Goal: Task Accomplishment & Management: Use online tool/utility

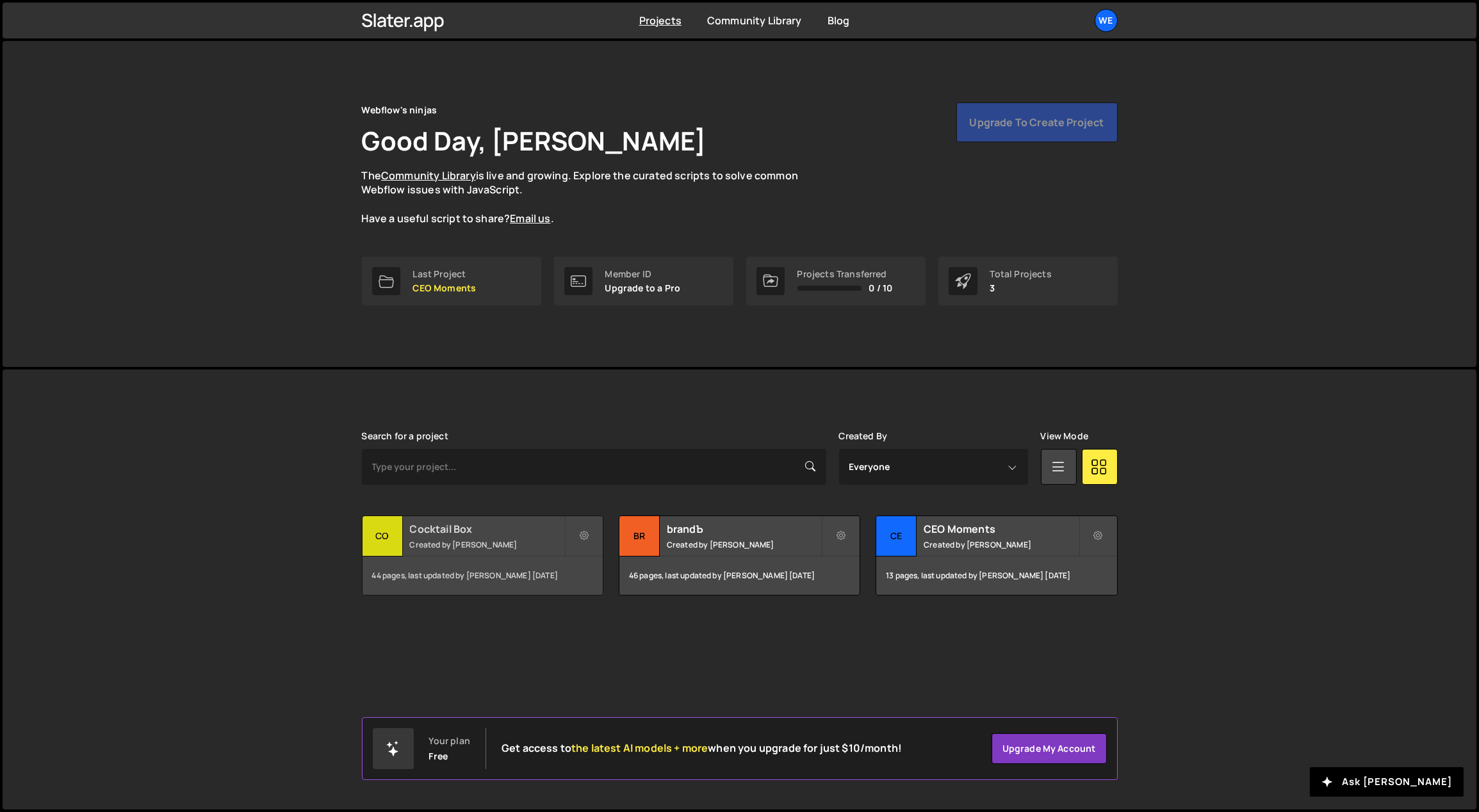
click at [422, 536] on div "Cocktail Box Created by Georgi Tsonev" at bounding box center [483, 536] width 240 height 40
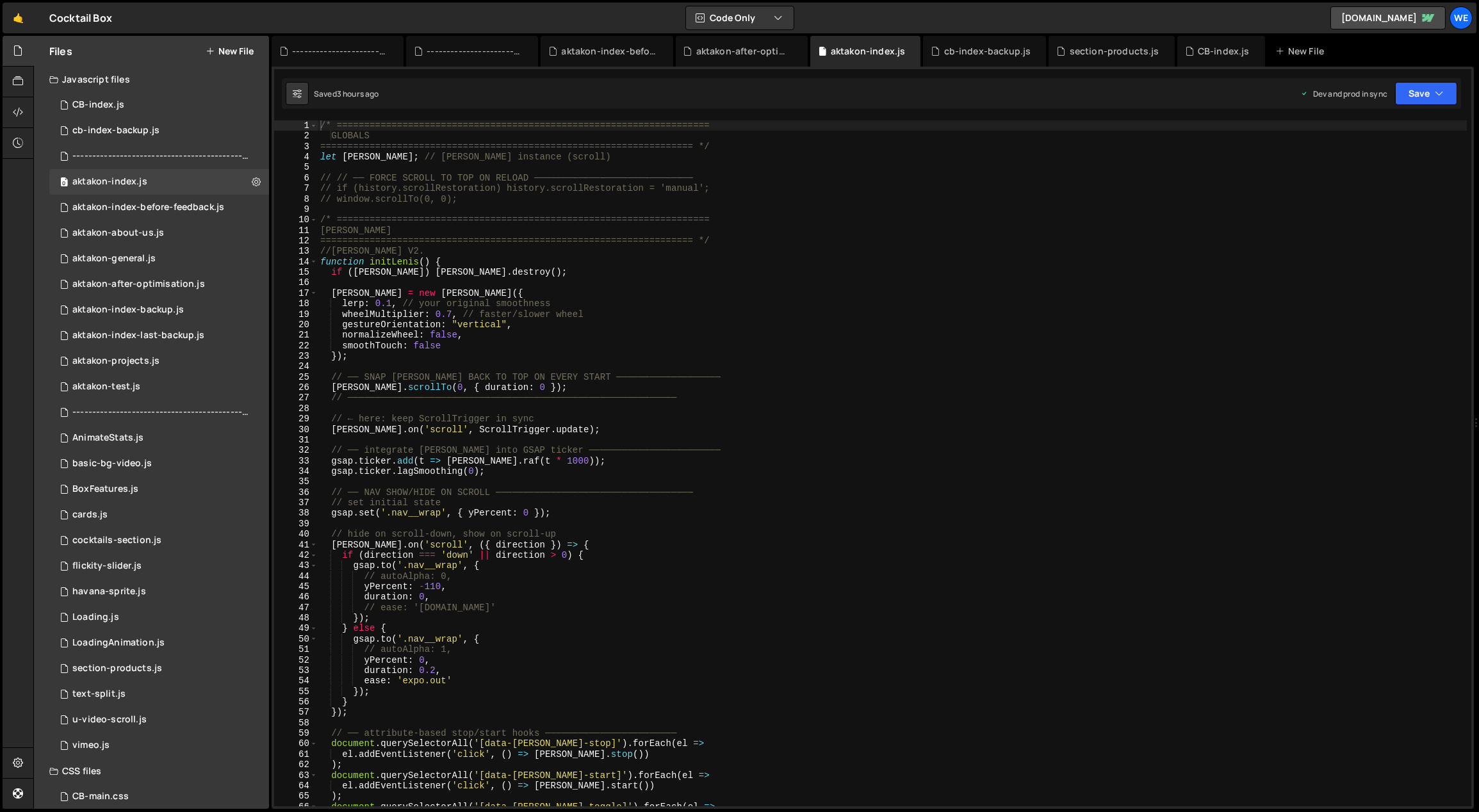
scroll to position [692, 0]
click at [110, 100] on div "CB-index.js" at bounding box center [98, 105] width 52 height 12
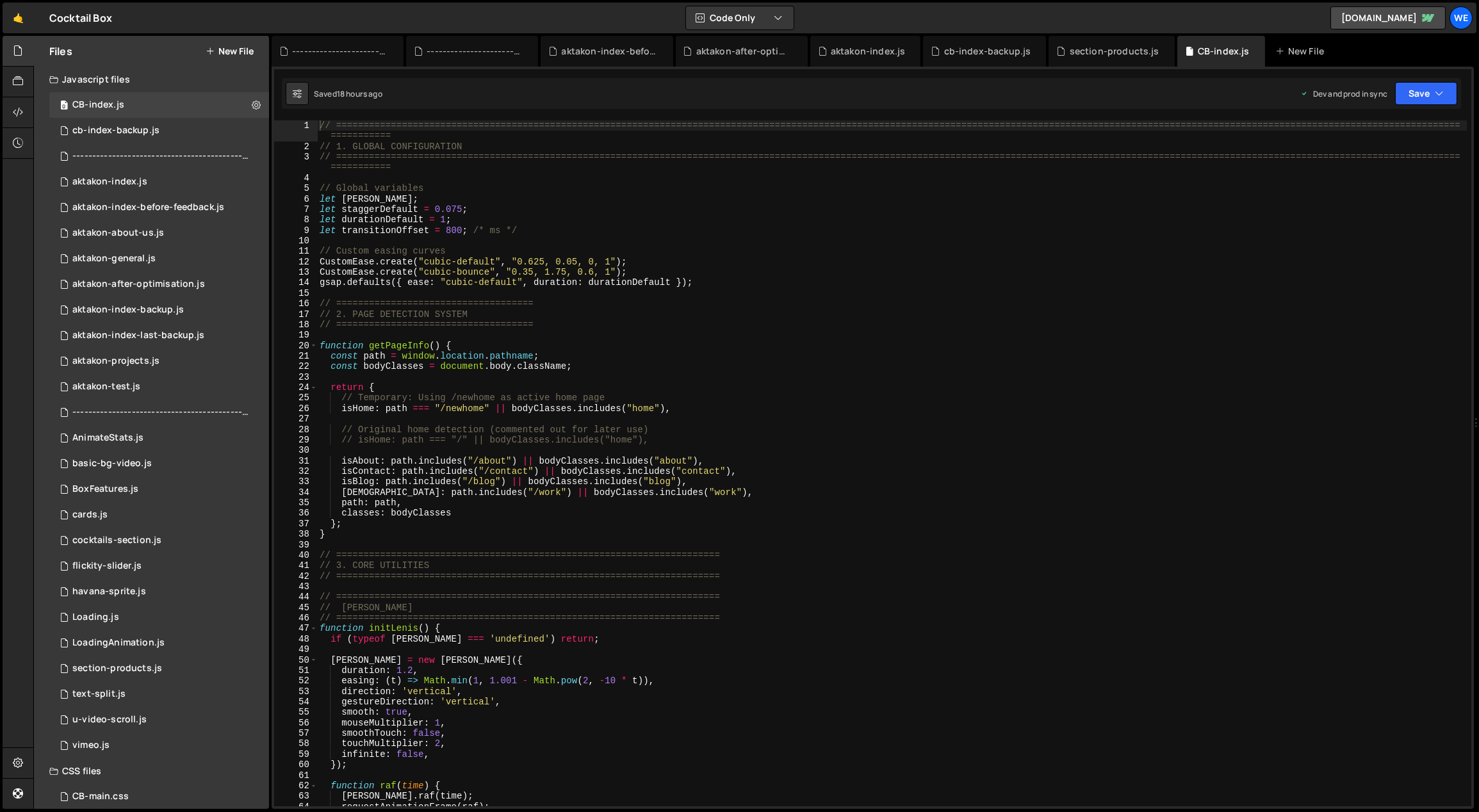
click at [463, 451] on div "// ============================================================================…" at bounding box center [892, 479] width 1151 height 718
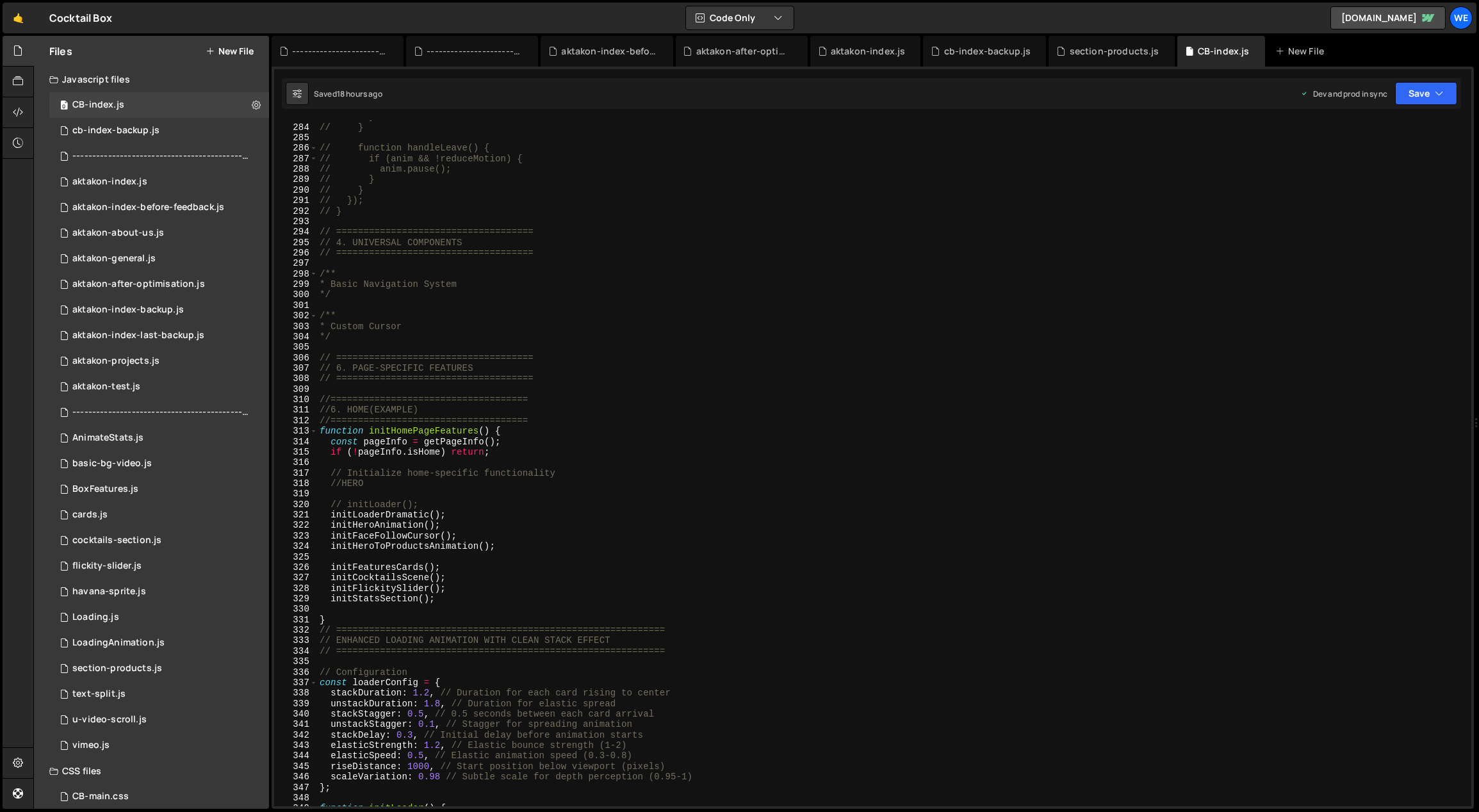
scroll to position [2984, 0]
click at [451, 510] on div "// } // } // function handleLeave() { // if (anim && !reduceMotion) { // anim.p…" at bounding box center [892, 465] width 1151 height 708
type textarea "initLoaderDramatic();"
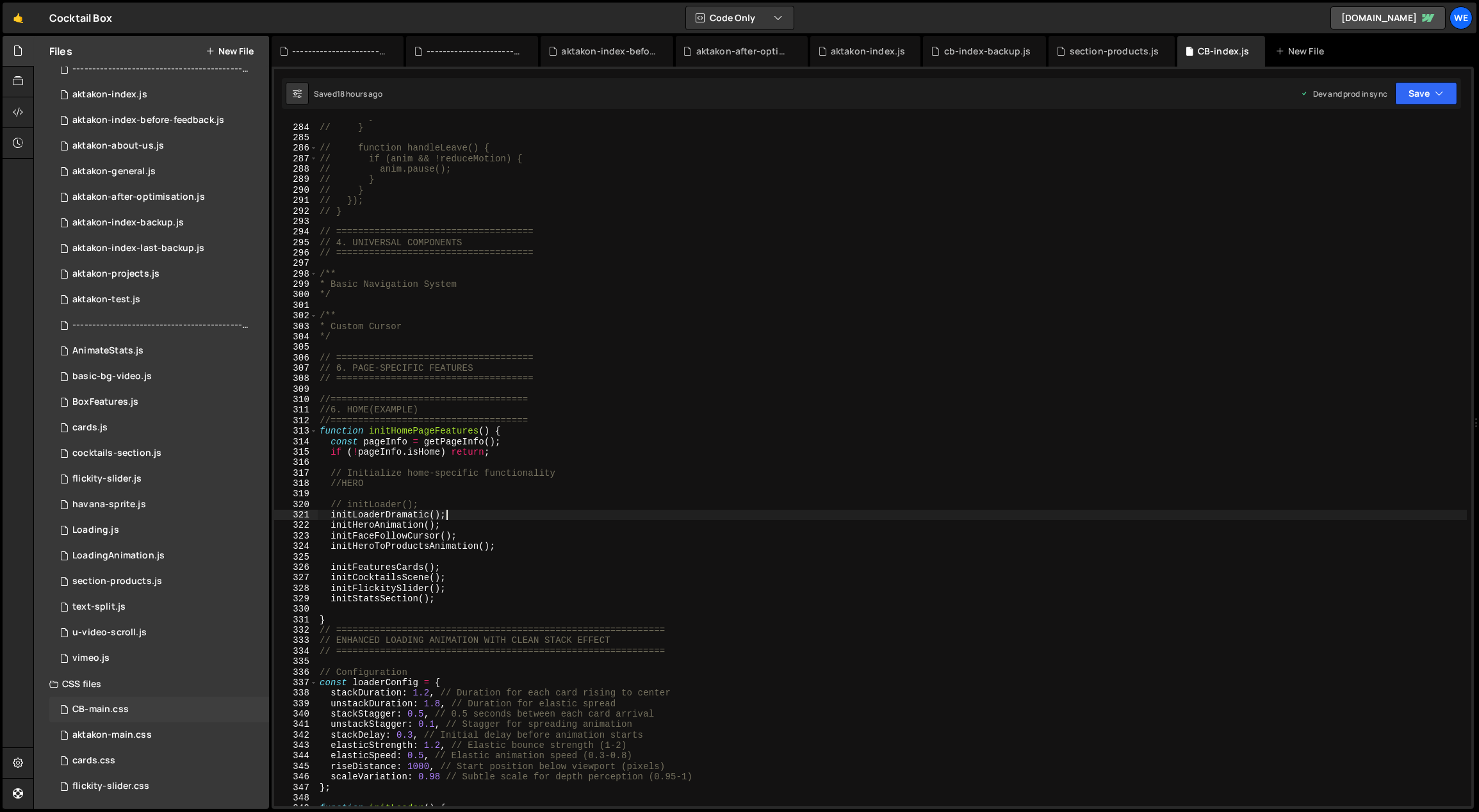
scroll to position [90, 0]
click at [116, 708] on div "CB-main.css" at bounding box center [100, 707] width 56 height 12
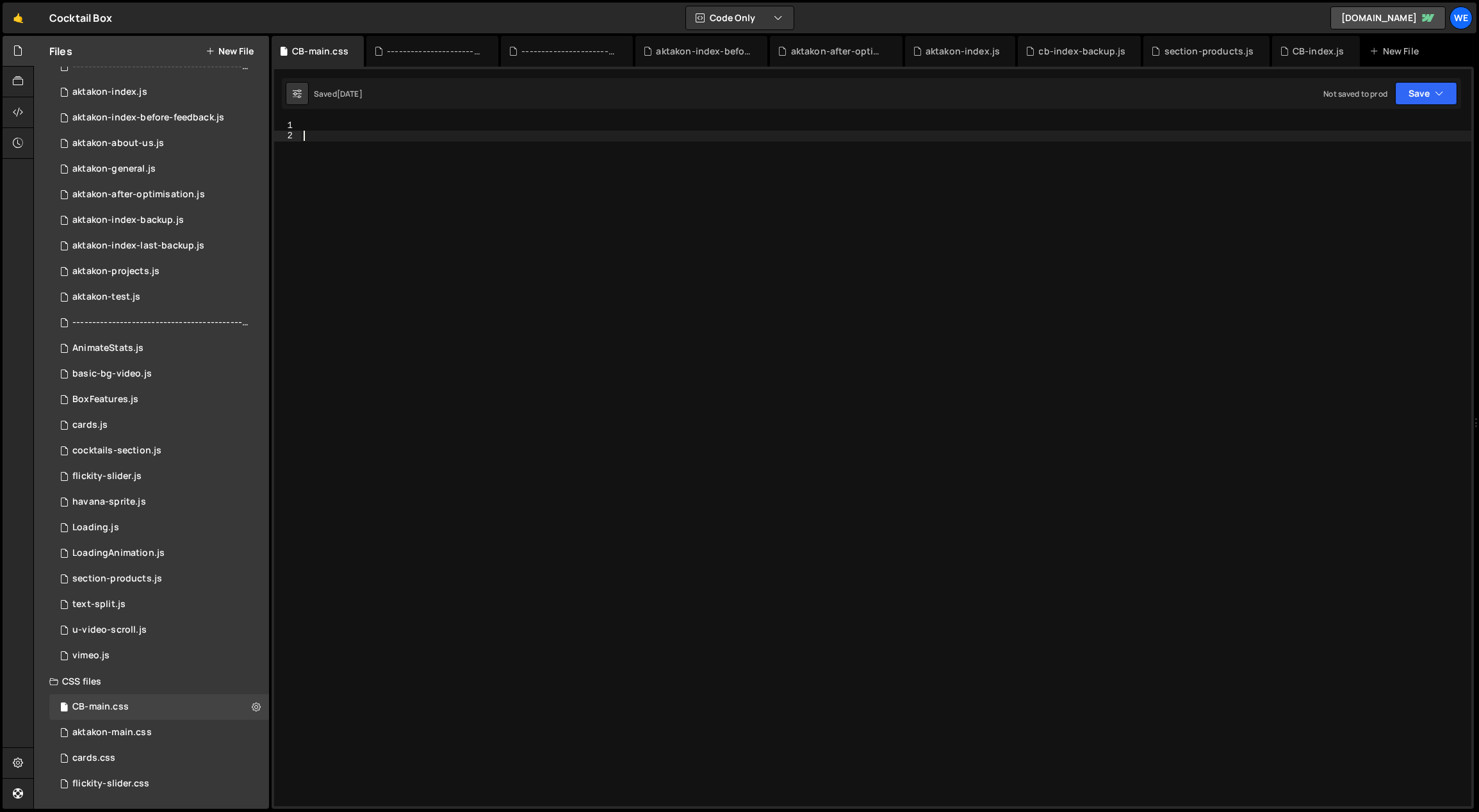
click at [455, 330] on div at bounding box center [886, 474] width 1171 height 708
click at [421, 125] on div at bounding box center [886, 474] width 1171 height 708
paste textarea "}"
type textarea "}"
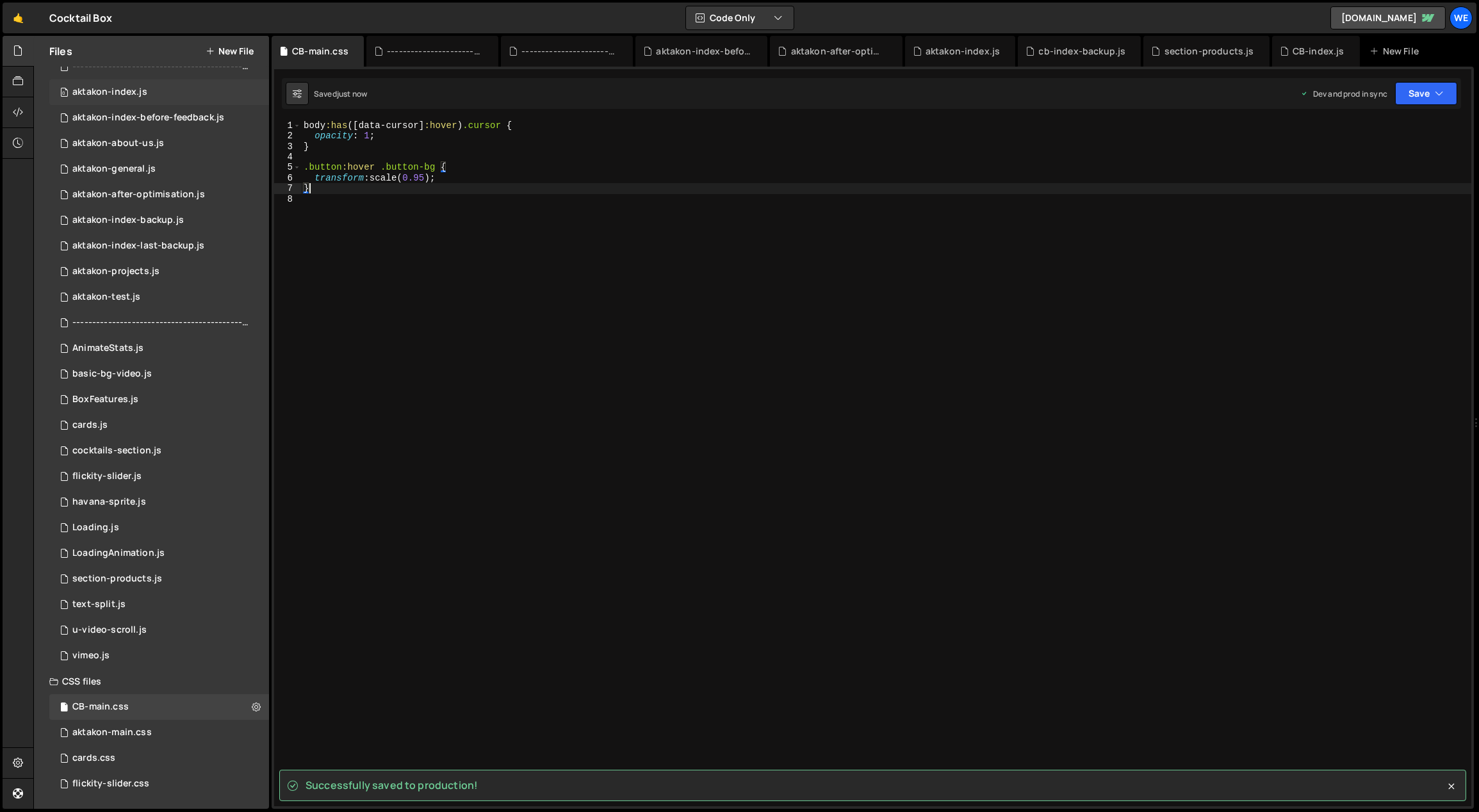
click at [122, 87] on div "aktakon-index.js" at bounding box center [110, 92] width 75 height 12
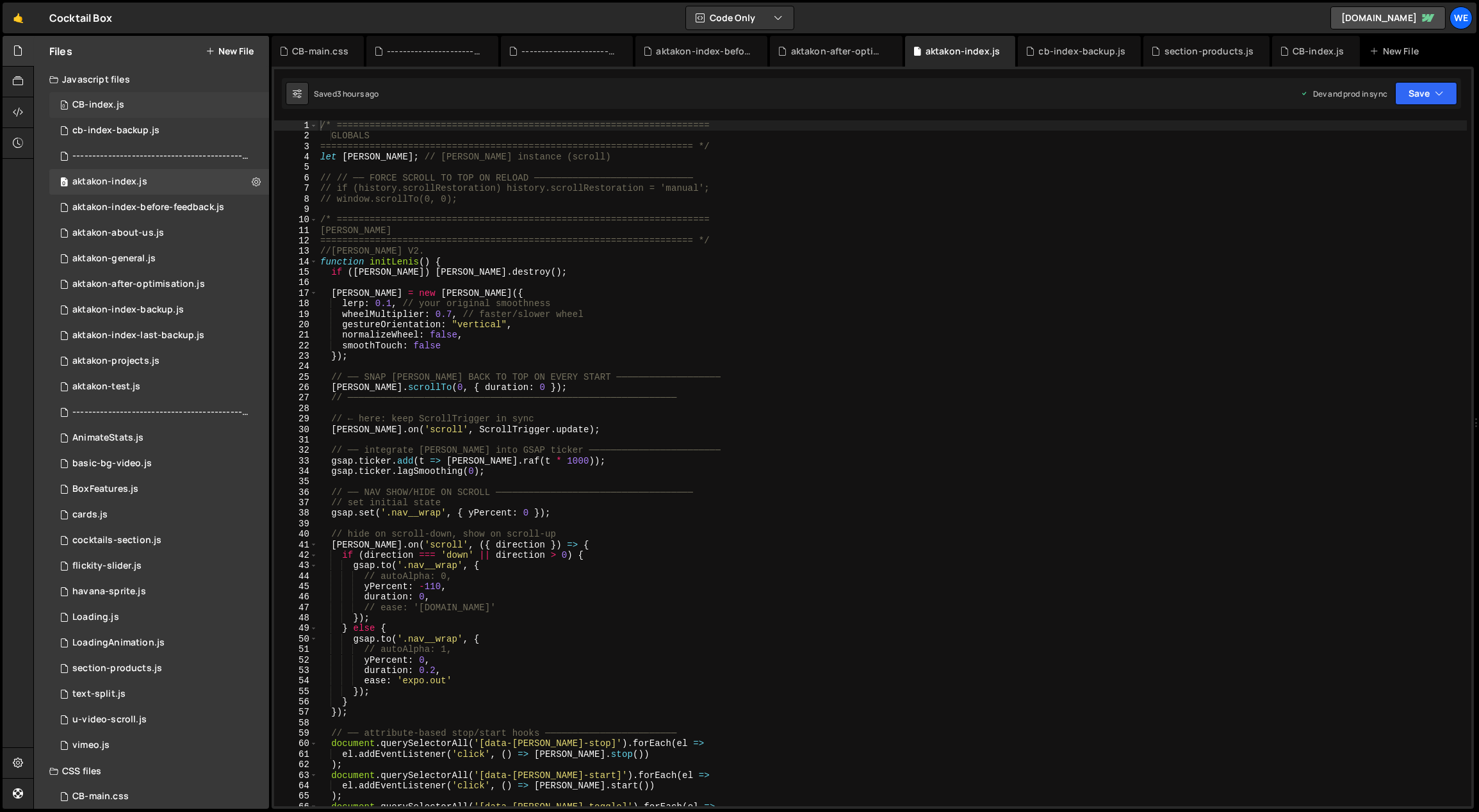
scroll to position [692, 0]
click at [125, 104] on div "0 CB-index.js 0" at bounding box center [159, 105] width 220 height 26
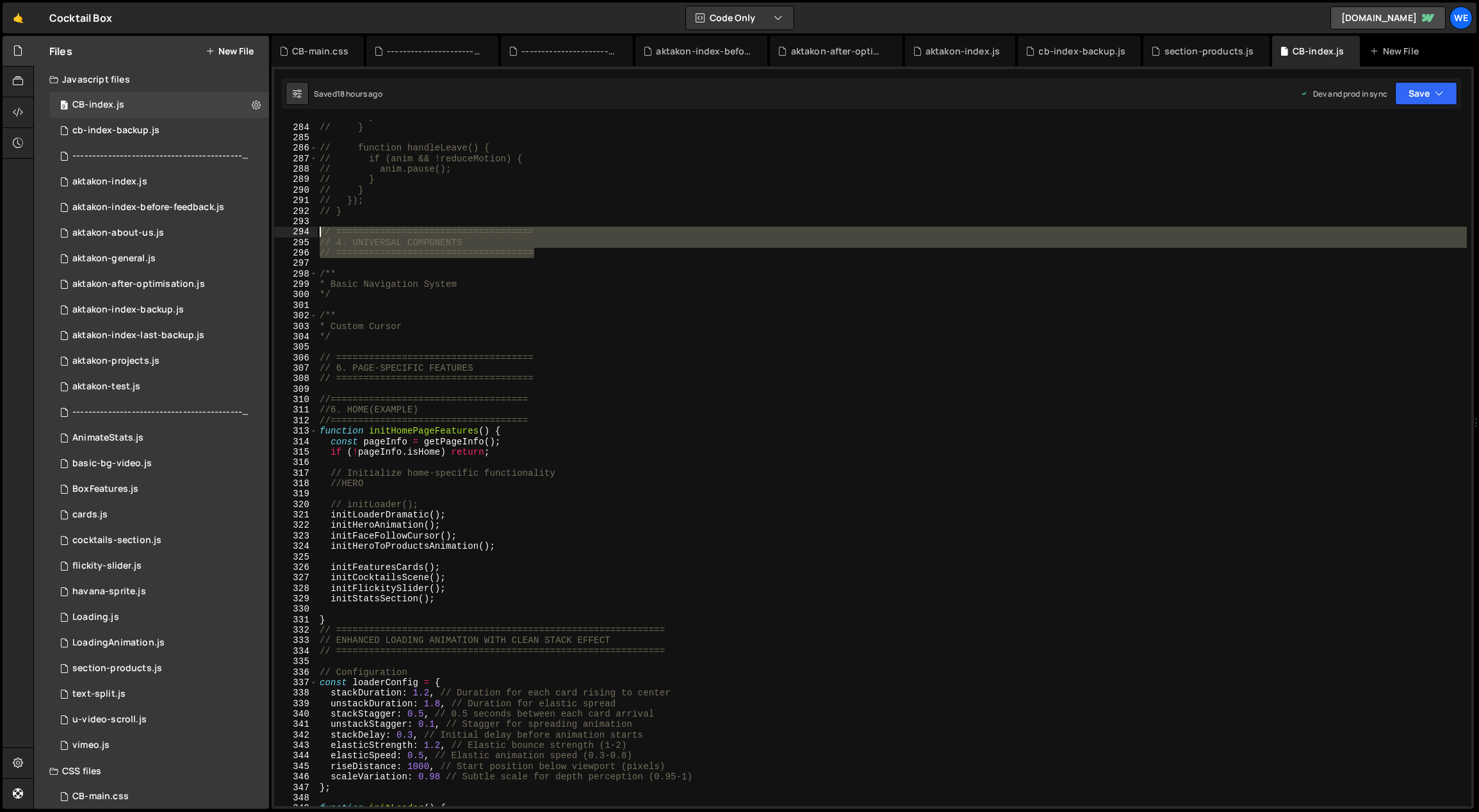
drag, startPoint x: 371, startPoint y: 245, endPoint x: 318, endPoint y: 230, distance: 55.1
click at [318, 230] on div "// } // } // function handleLeave() { // if (anim && !reduceMotion) { // anim.p…" at bounding box center [892, 465] width 1151 height 708
type textarea "// ==================================== // 4. UNIVERSAL COMPONENTS"
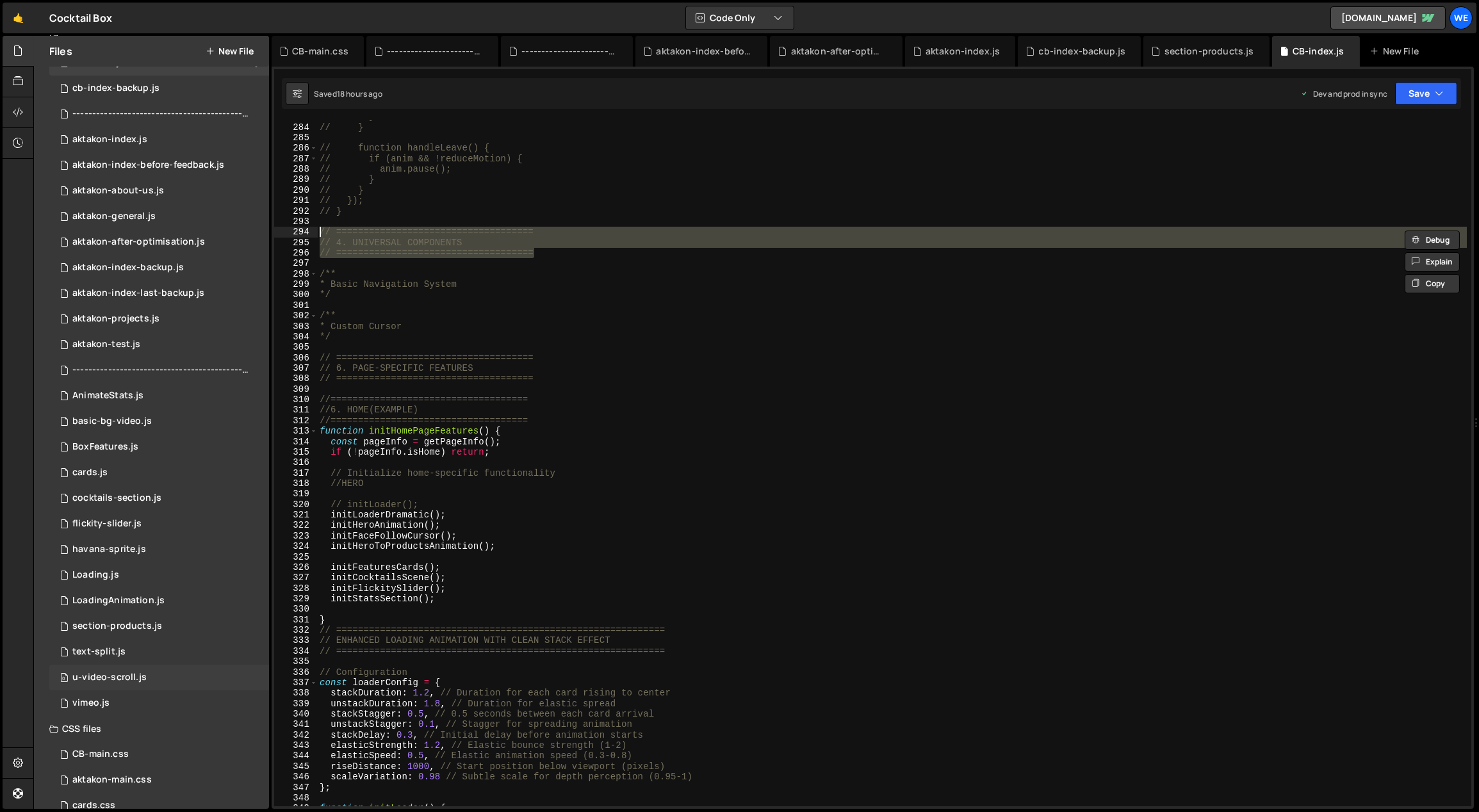
scroll to position [90, 0]
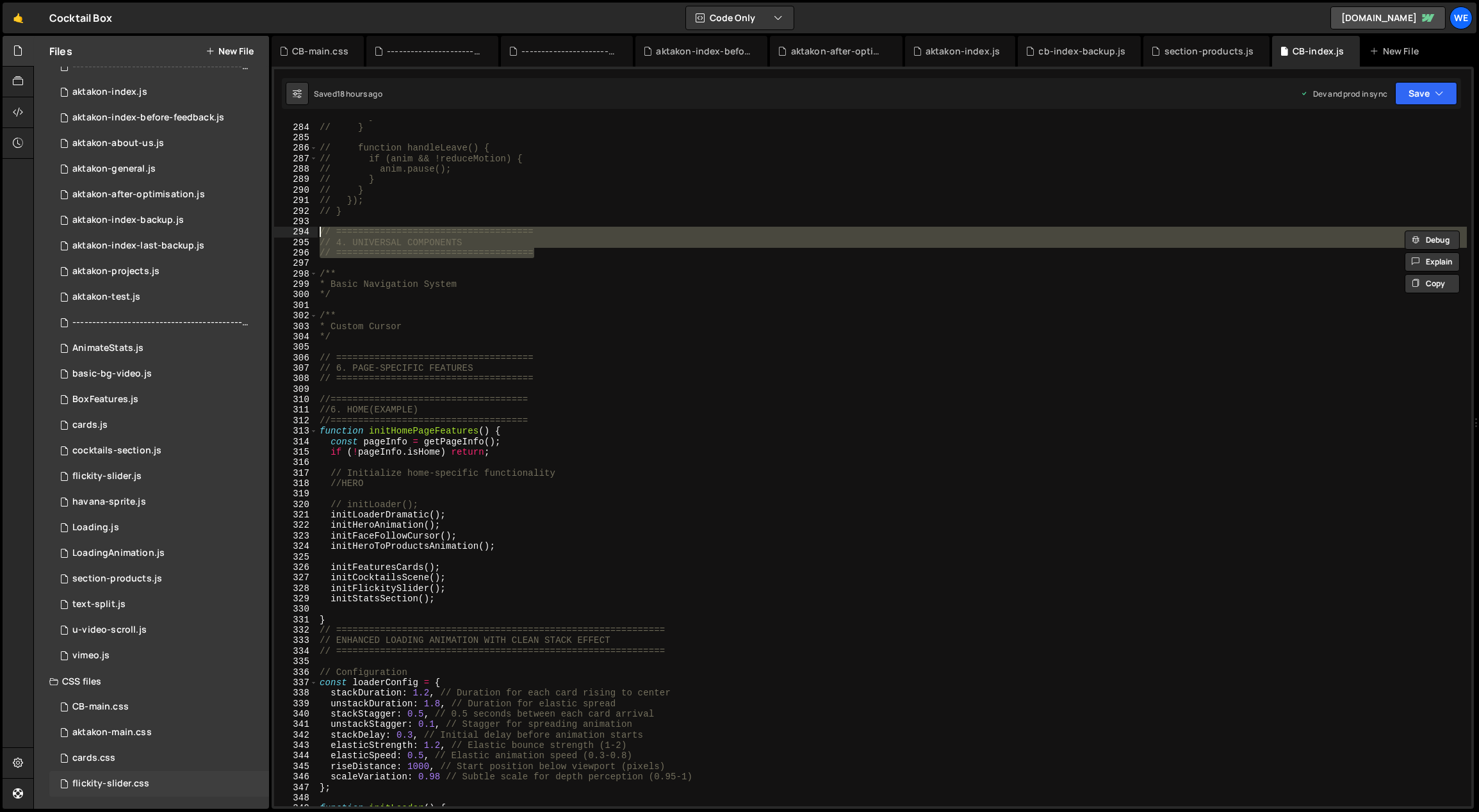
click at [119, 783] on div "flickity-slider.css" at bounding box center [110, 784] width 77 height 12
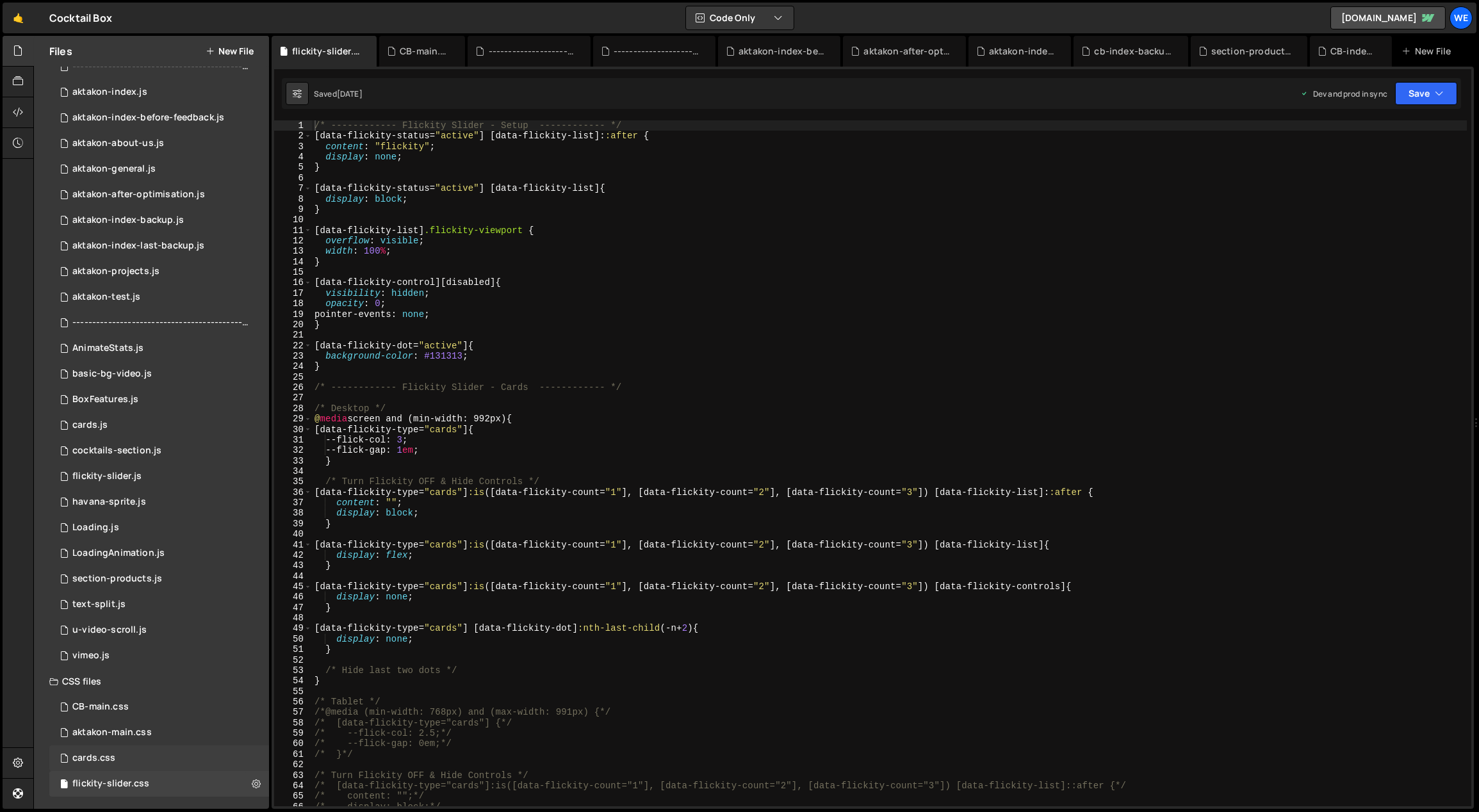
click at [111, 761] on div "cards.css" at bounding box center [93, 758] width 43 height 12
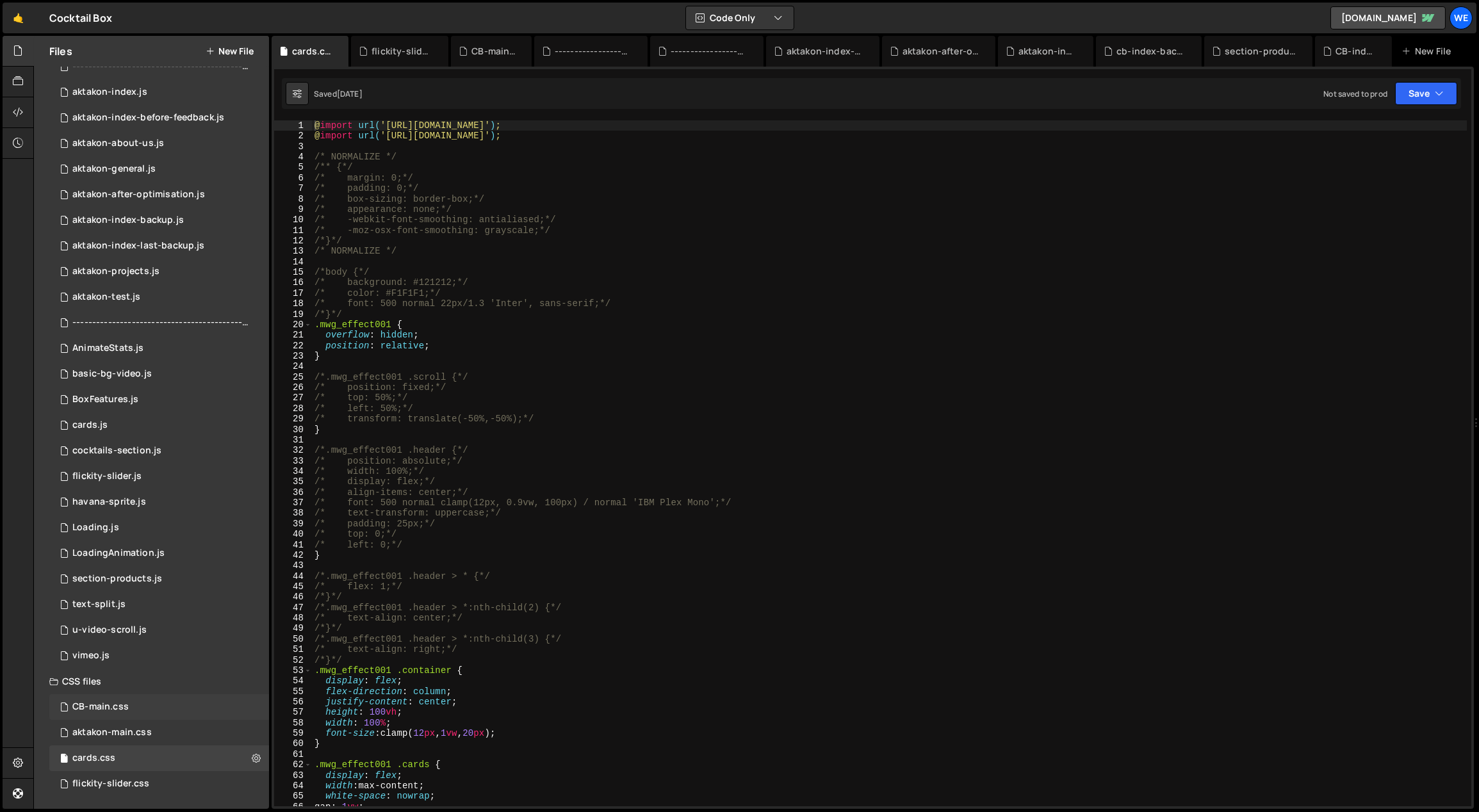
click at [114, 706] on div "CB-main.css" at bounding box center [100, 707] width 56 height 12
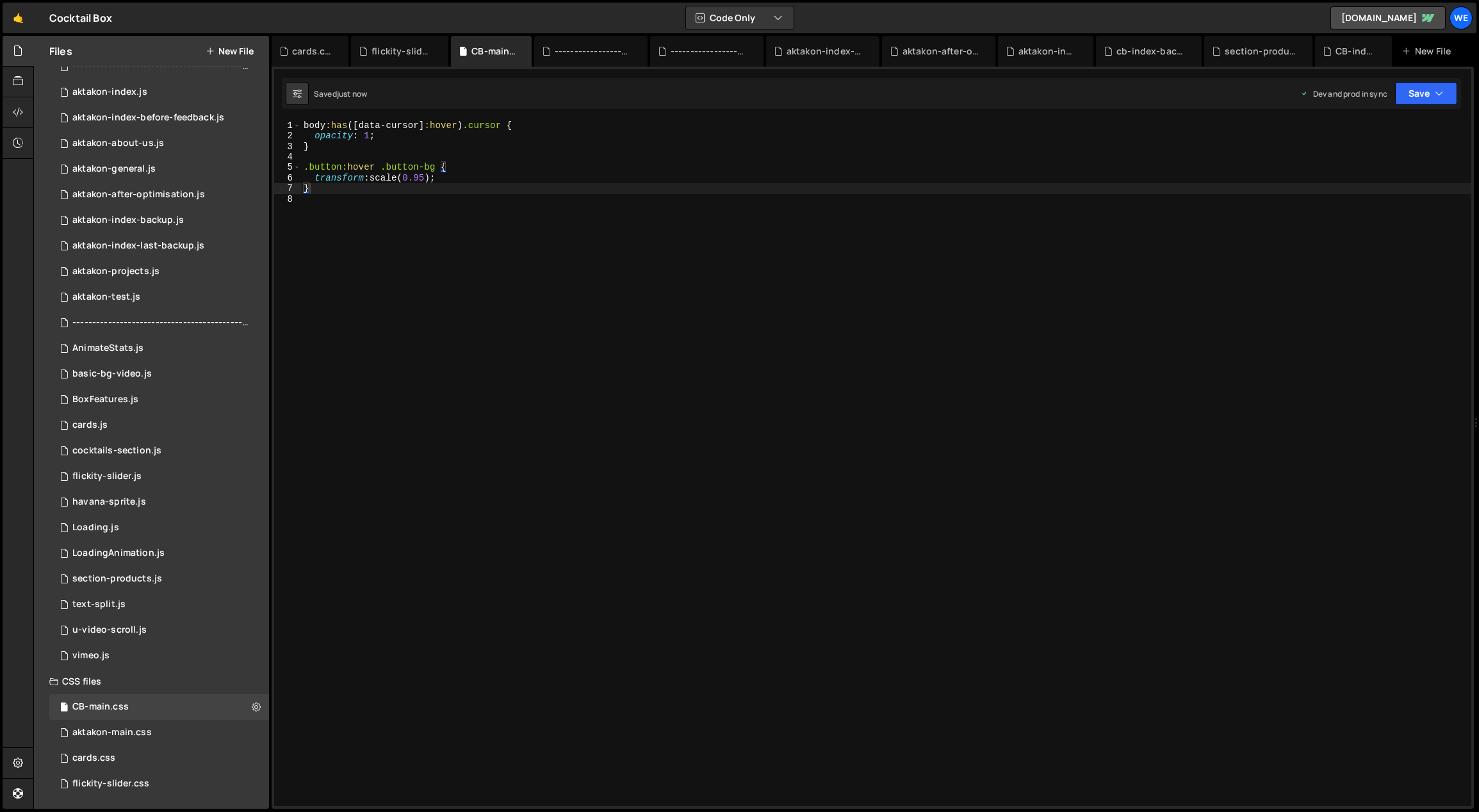
click at [379, 230] on div "body :has ([ data-cursor ] :hover ) .cursor { opacity : 1 ; } .button :hover .b…" at bounding box center [886, 474] width 1171 height 708
type textarea "body:has([data-cursor]:hover) .cursor {"
paste textarea "// ===================================="
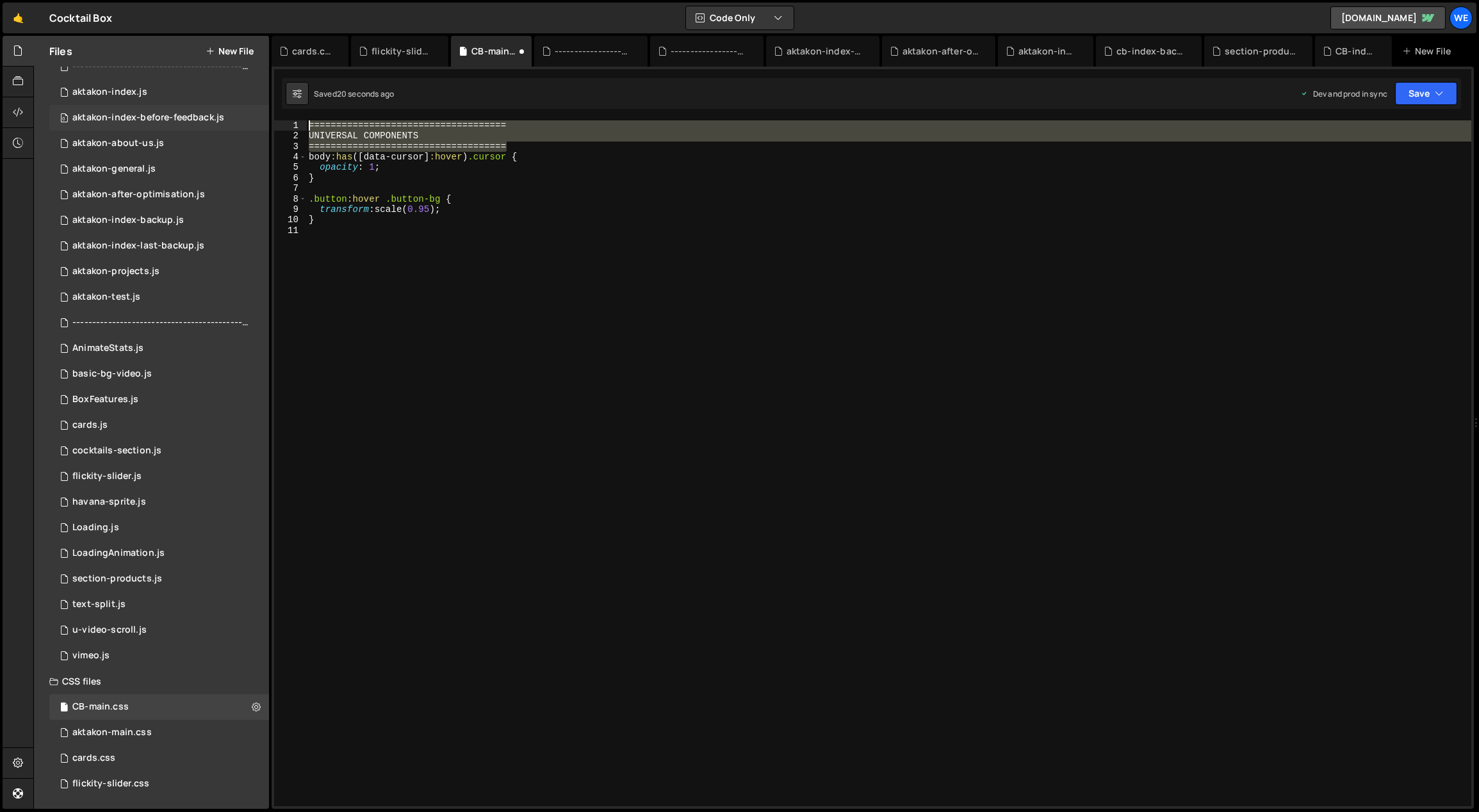
drag, startPoint x: 508, startPoint y: 144, endPoint x: 260, endPoint y: 105, distance: 251.0
click at [260, 105] on div "Files New File Javascript files 0 CB-index.js 0 0 cb-index-backup.js 0 0 ------…" at bounding box center [757, 422] width 1446 height 773
click at [512, 222] on div "/*====================================*/ /*UNIVERSAL COMPONENTS*/ /*===========…" at bounding box center [889, 474] width 1166 height 708
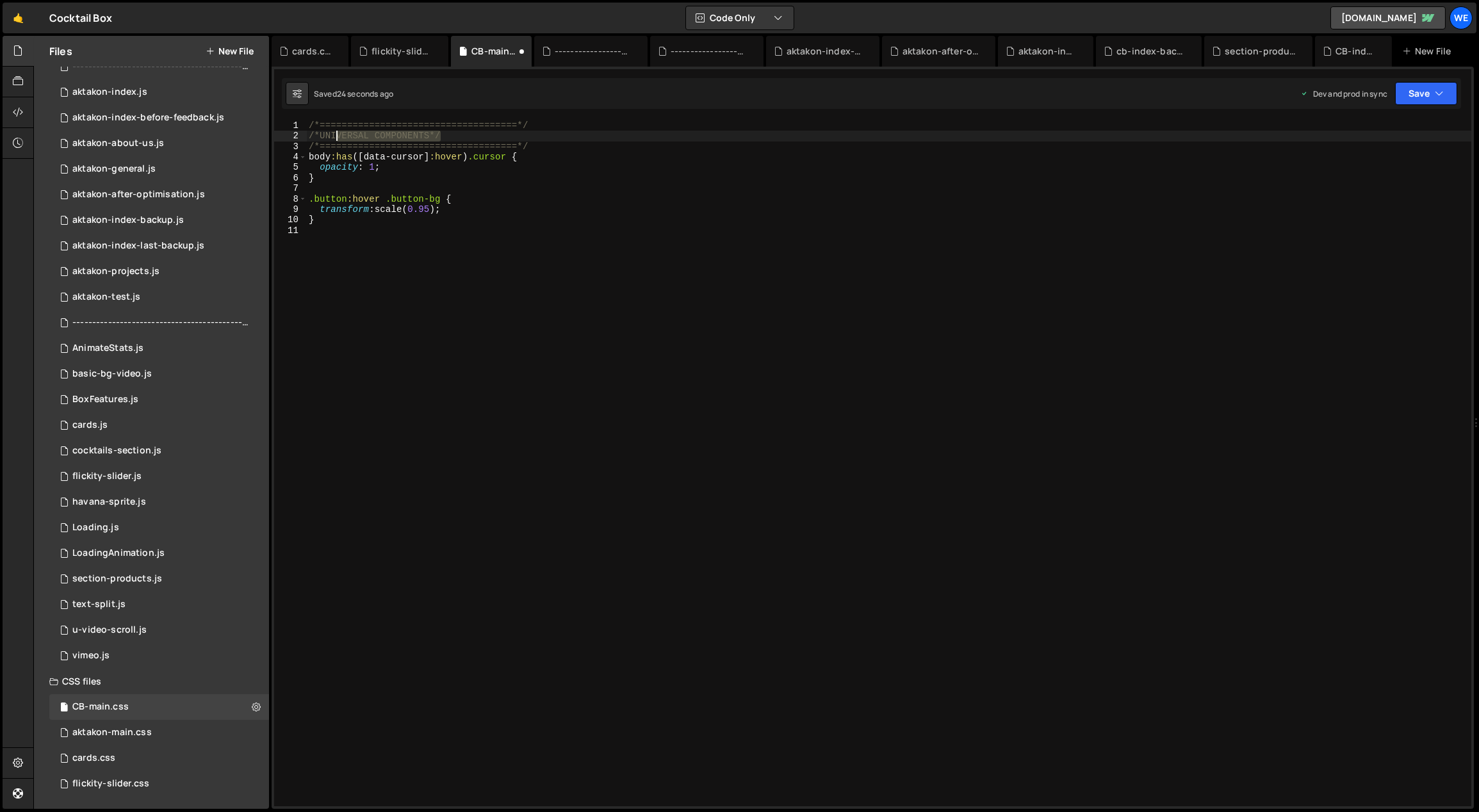
drag, startPoint x: 413, startPoint y: 138, endPoint x: 336, endPoint y: 135, distance: 77.1
click at [336, 135] on div "/*====================================*/ /*UNIVERSAL COMPONENTS*/ /*===========…" at bounding box center [889, 474] width 1166 height 708
click at [335, 134] on div "/*====================================*/ /*UNIVERSAL COMPONENTS*/ /*===========…" at bounding box center [889, 464] width 1165 height 686
drag, startPoint x: 427, startPoint y: 135, endPoint x: 321, endPoint y: 131, distance: 106.1
click at [321, 131] on div "/*====================================*/ /*UNIVERSAL COMPONENTS*/ /*===========…" at bounding box center [889, 474] width 1166 height 708
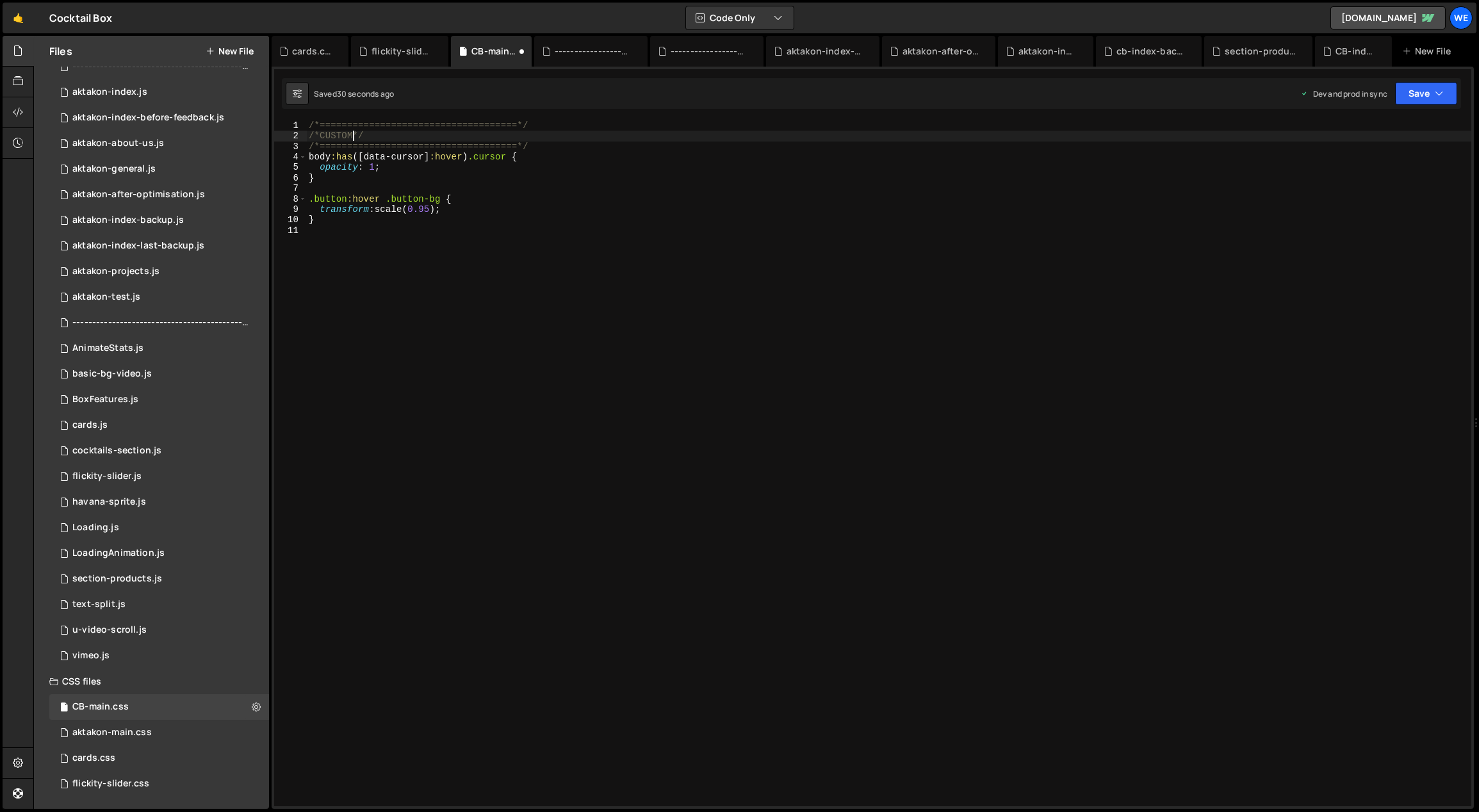
scroll to position [0, 3]
type textarea "/*CUSTOM CURSOR TEXT*/"
click at [546, 377] on div "/*====================================*/ /*CUSTOM CURSOR TEXT*/ /*=============…" at bounding box center [889, 474] width 1166 height 708
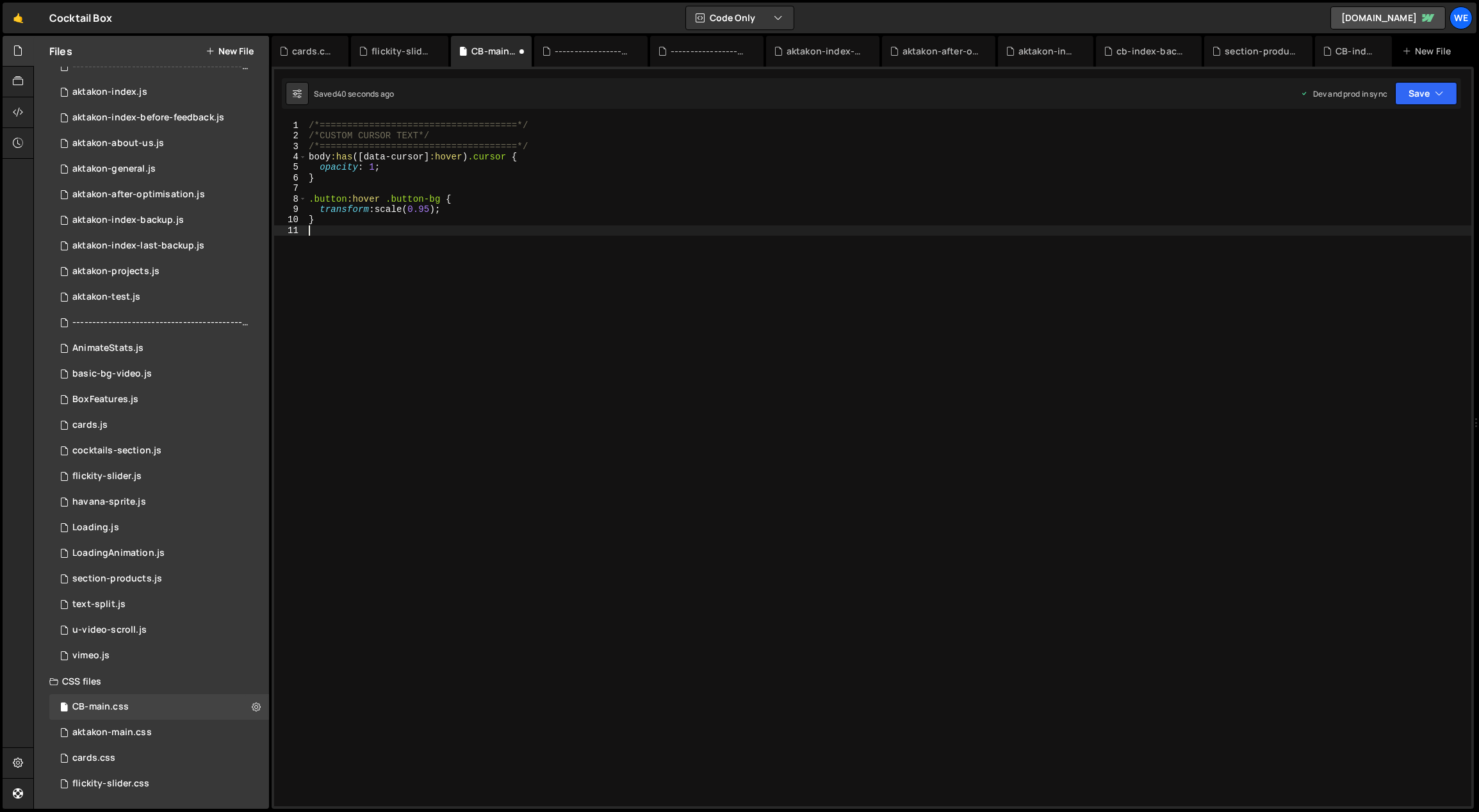
click at [608, 495] on div "/*====================================*/ /*CUSTOM CURSOR TEXT*/ /*=============…" at bounding box center [889, 474] width 1166 height 708
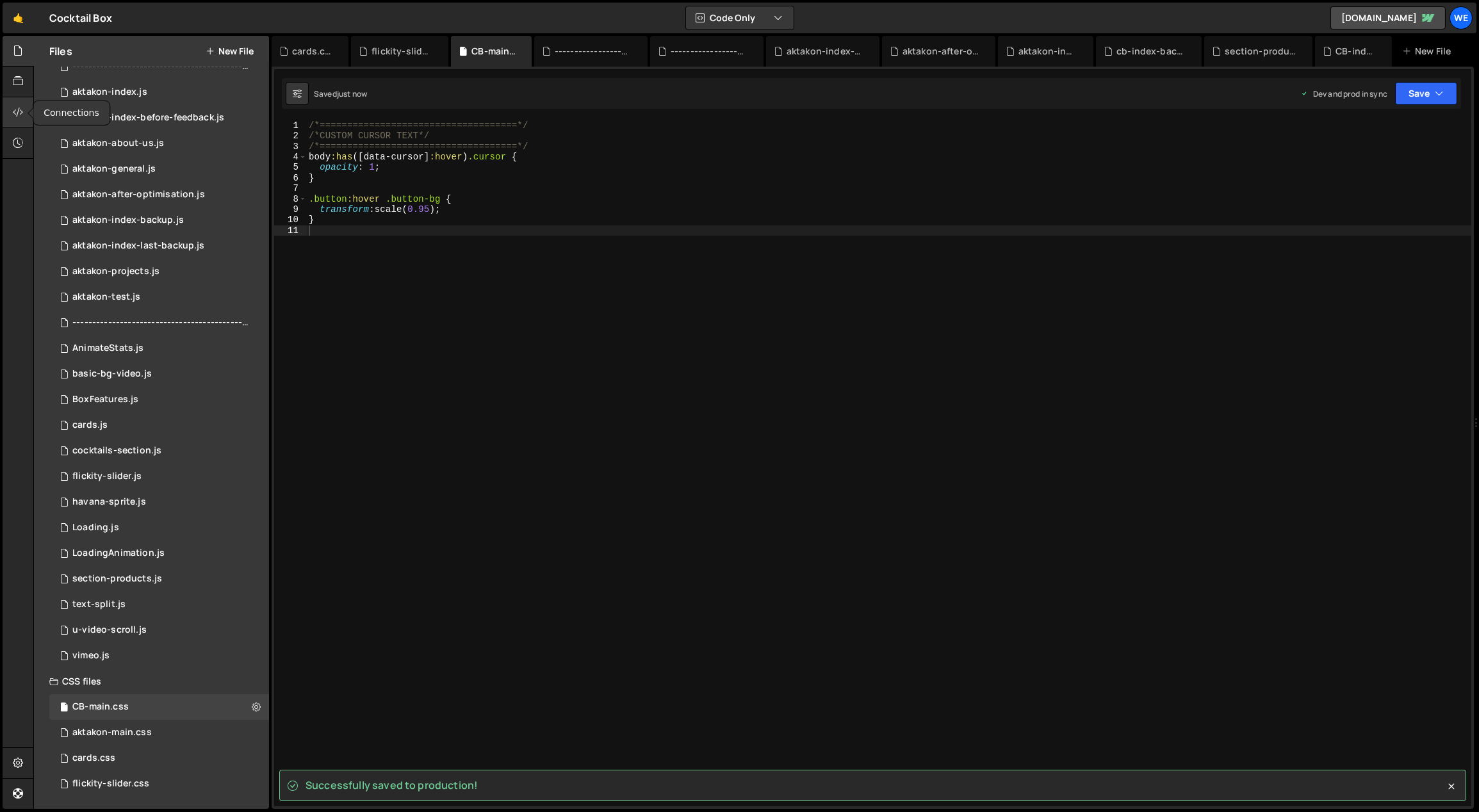
click at [24, 115] on div at bounding box center [18, 112] width 31 height 31
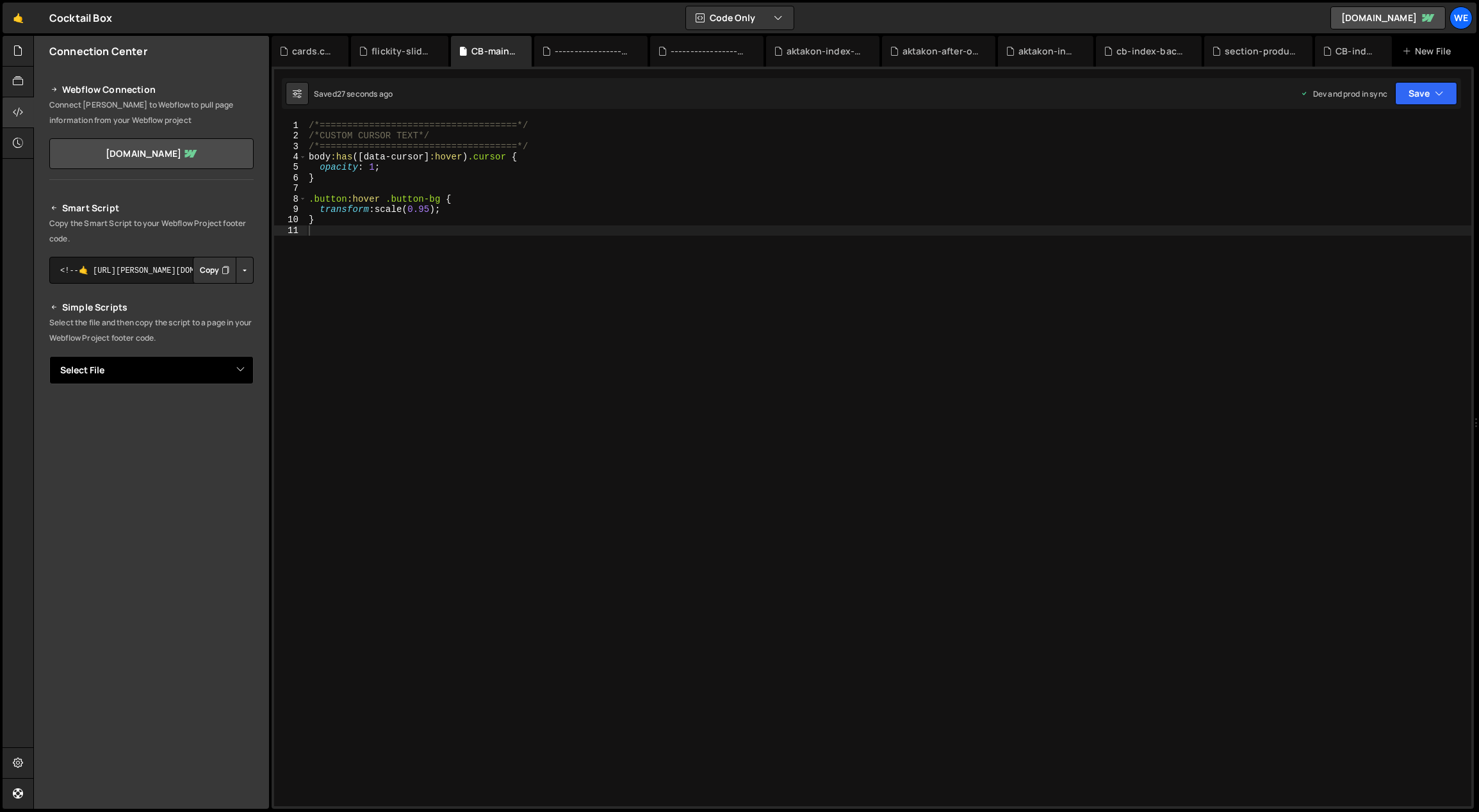
click at [162, 362] on select "Select File CB-index.js cb-index-backup.js ------------------------------------…" at bounding box center [151, 370] width 204 height 28
select select "46487"
click at [49, 356] on select "Select File CB-index.js cb-index-backup.js ------------------------------------…" at bounding box center [151, 370] width 204 height 28
click at [245, 415] on button "Button group with nested dropdown" at bounding box center [244, 413] width 18 height 27
click at [194, 452] on link "Copy Production Stylesheet" at bounding box center [180, 455] width 147 height 18
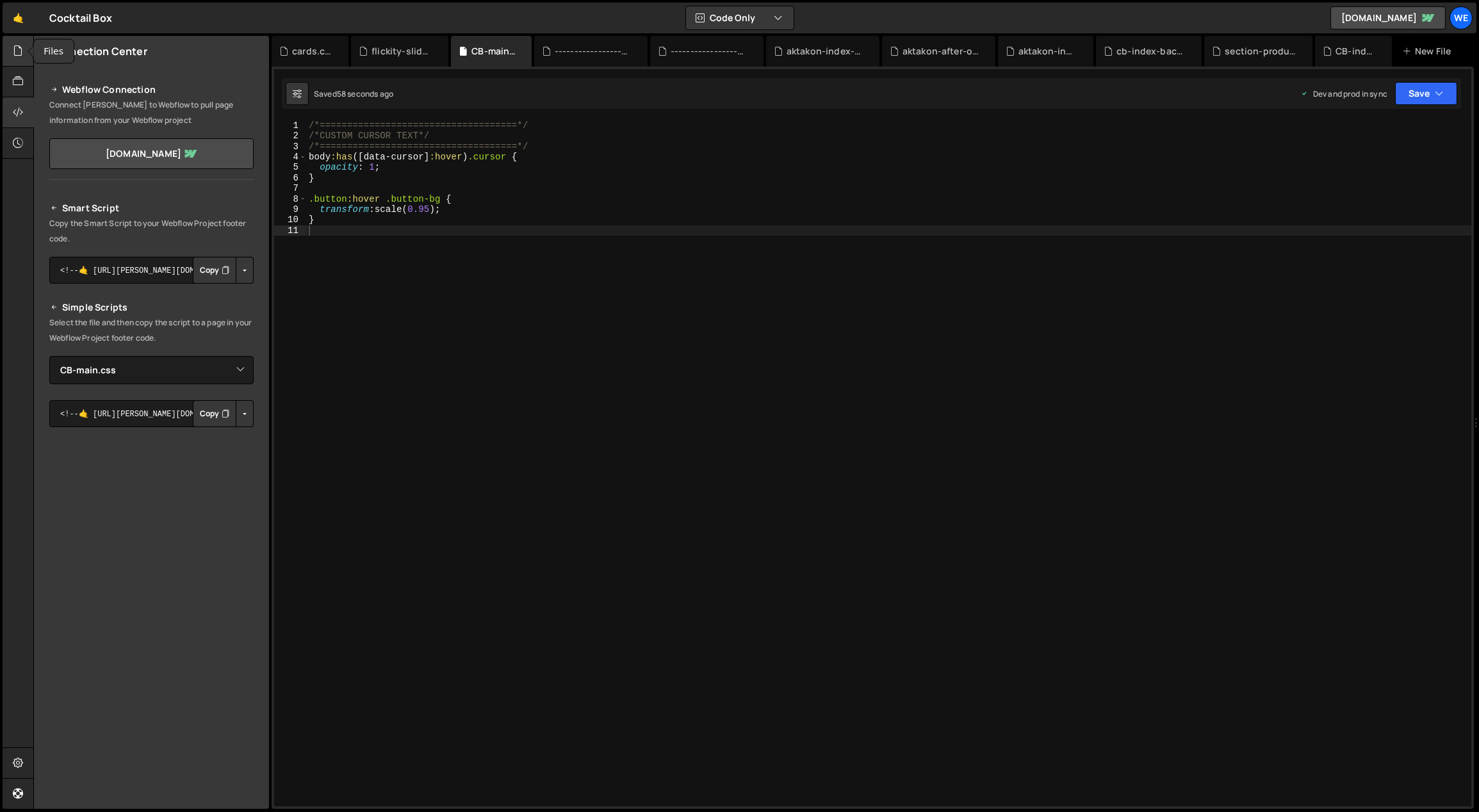
click at [18, 50] on icon at bounding box center [18, 50] width 10 height 14
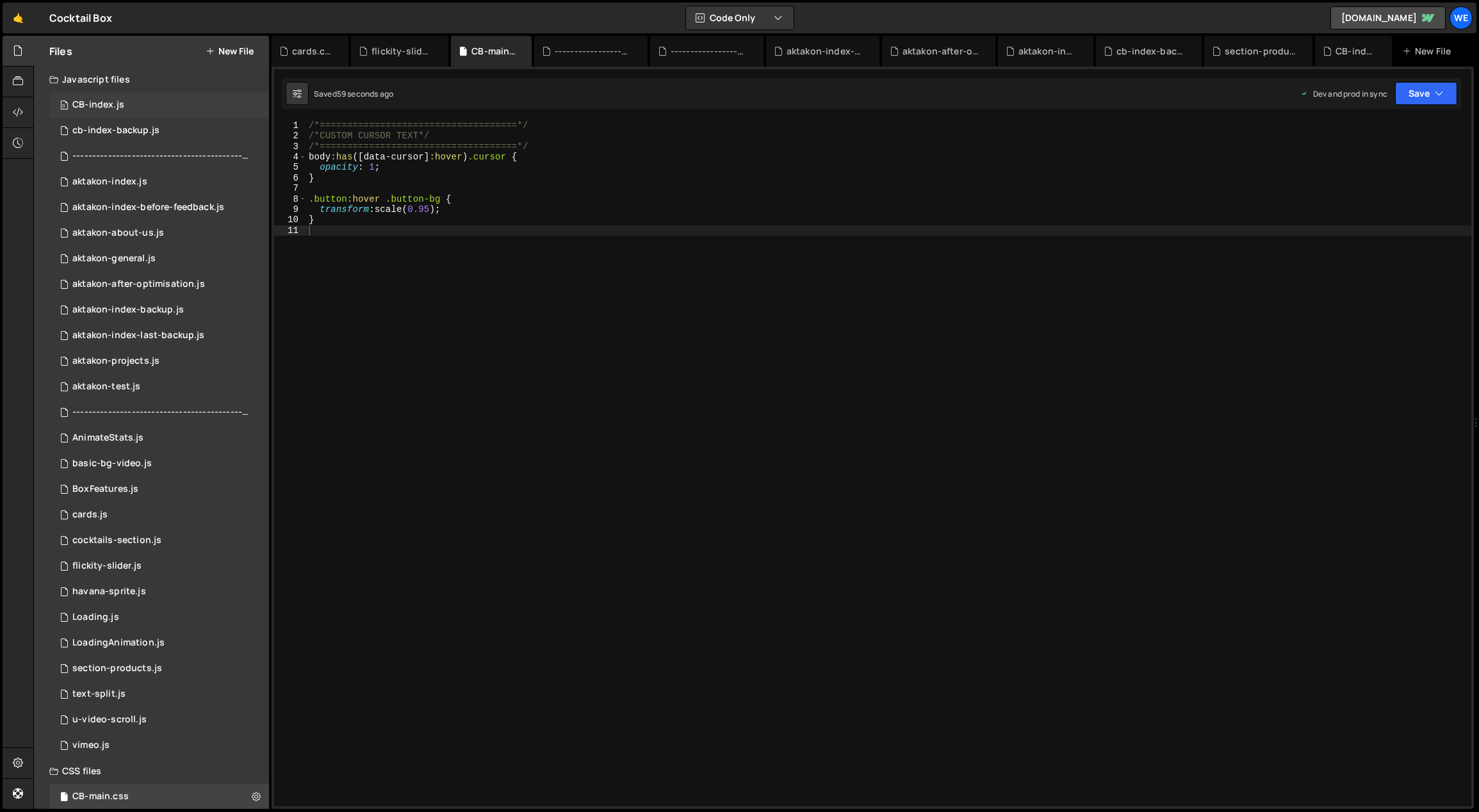
click at [119, 101] on div "CB-index.js" at bounding box center [98, 105] width 52 height 12
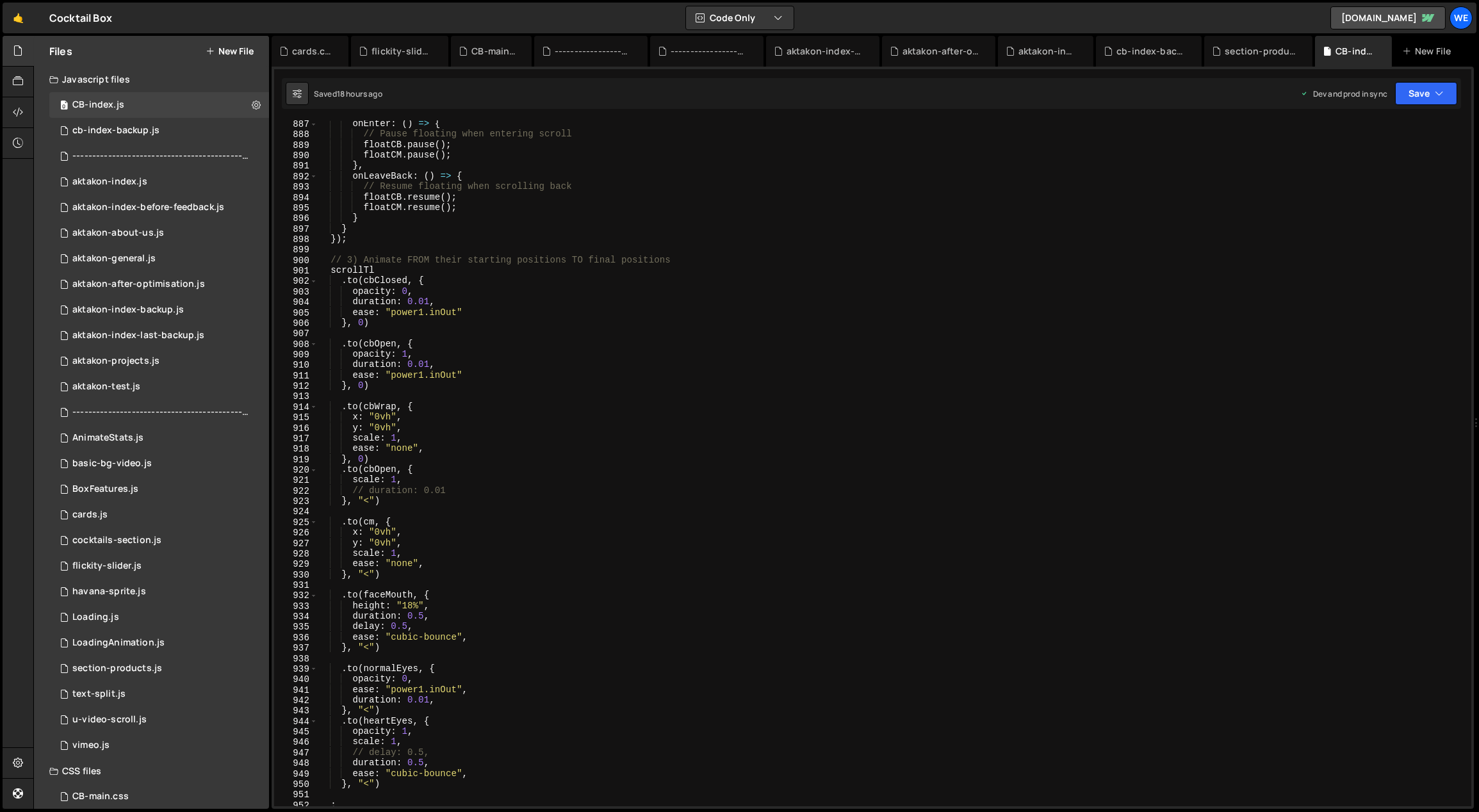
scroll to position [9455, 0]
type textarea "duration: 0.5,"
click at [512, 466] on div "onEnter : ( ) => { // Pause floating when entering scroll floatCB . pause ( ) ;…" at bounding box center [892, 472] width 1151 height 708
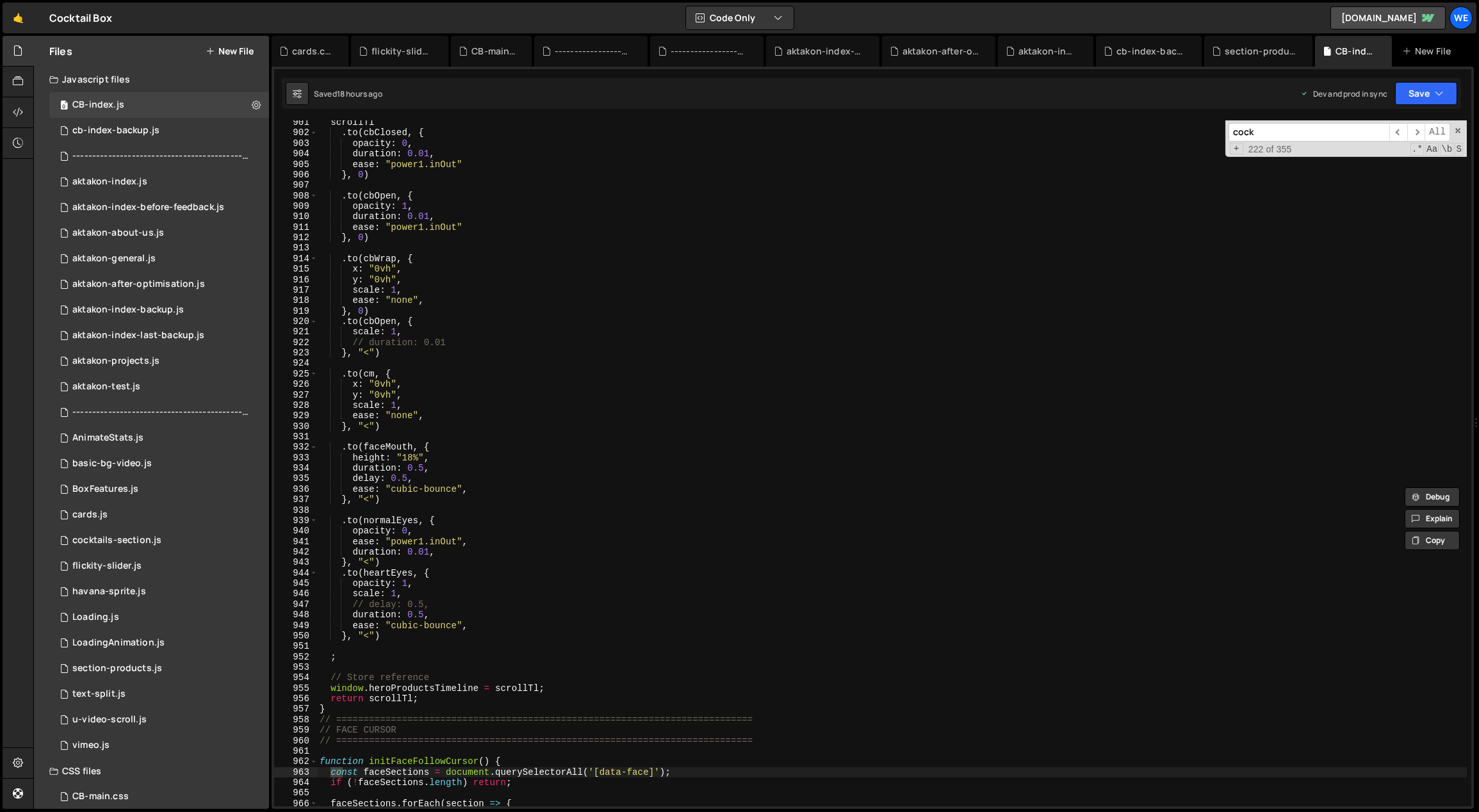
scroll to position [11865, 0]
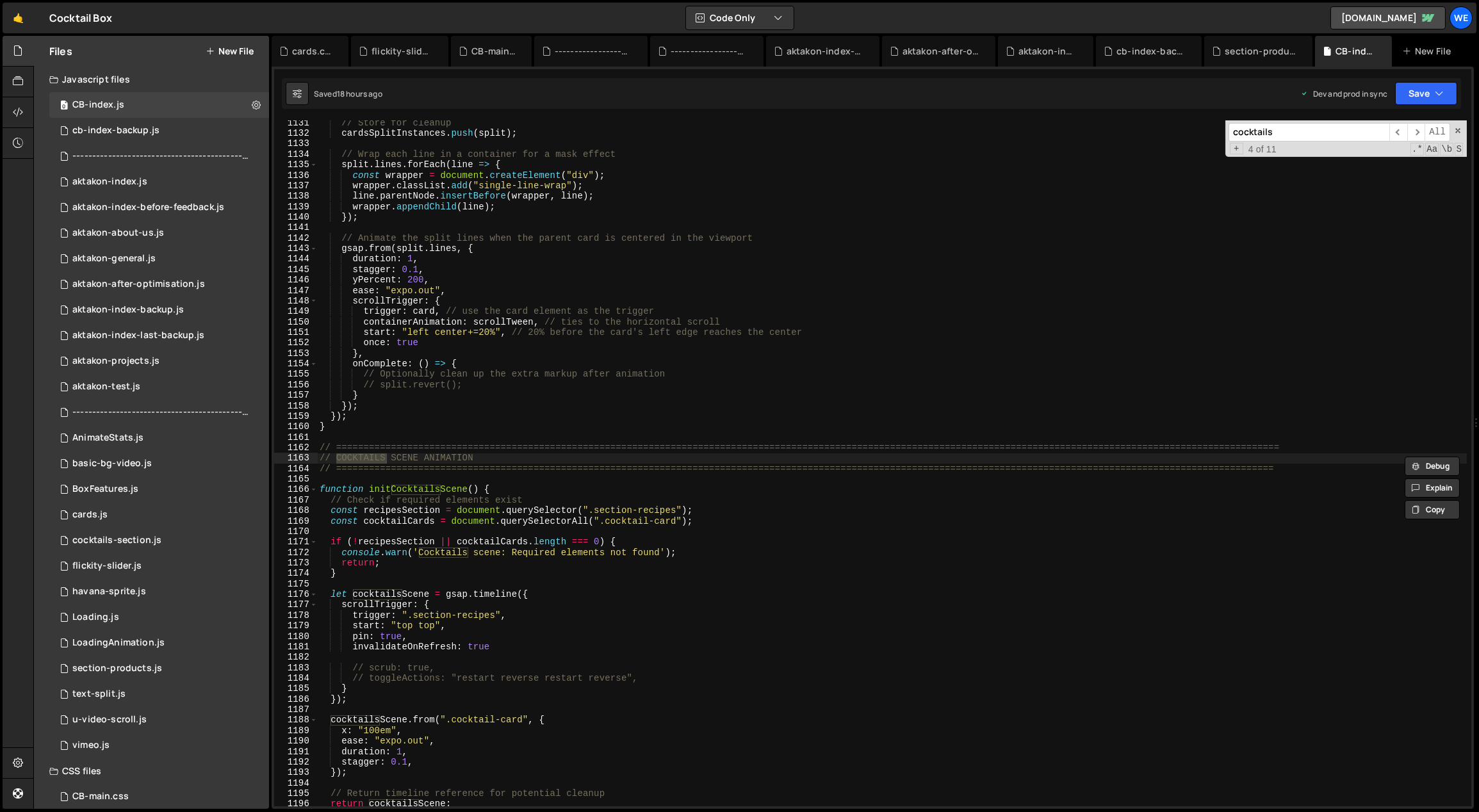
type input "cocktails"
type textarea "// COCKTAILS SCENE ANIMATION"
click at [631, 460] on div "// Store for cleanup cardsSplitInstances . push ( split ) ; // Wrap each line i…" at bounding box center [892, 472] width 1151 height 708
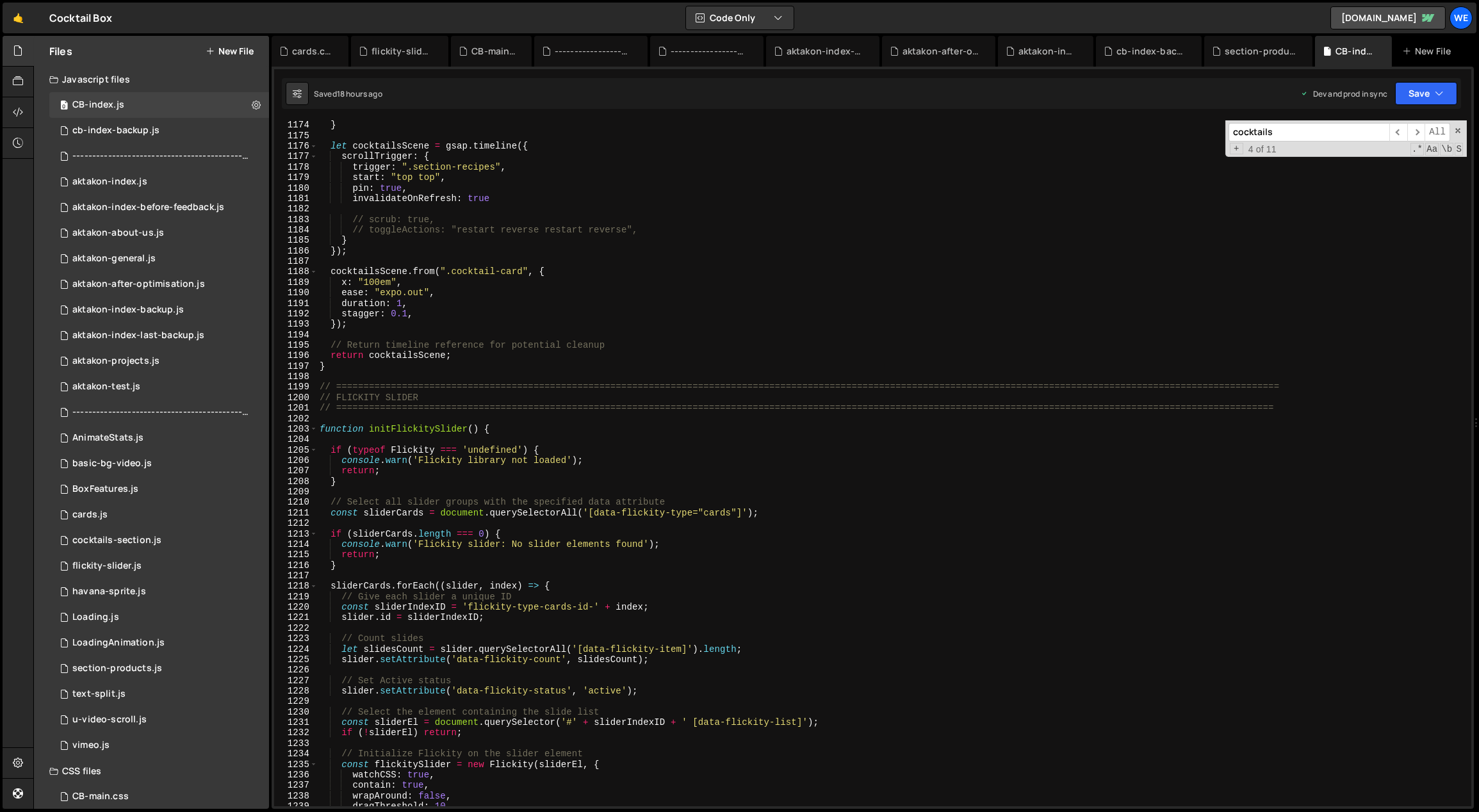
scroll to position [12166, 0]
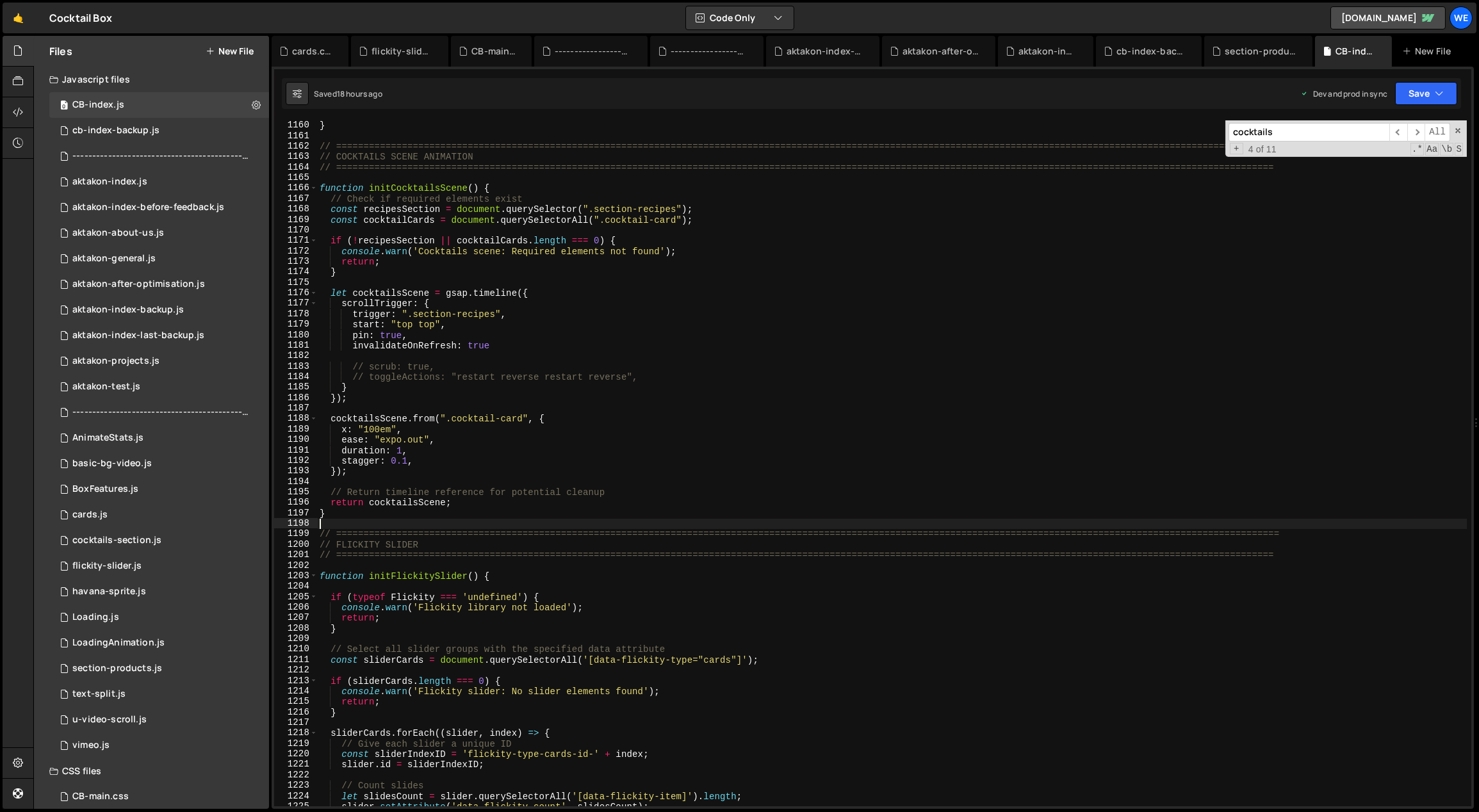
click at [476, 523] on div "} // ==========================================================================…" at bounding box center [892, 474] width 1151 height 708
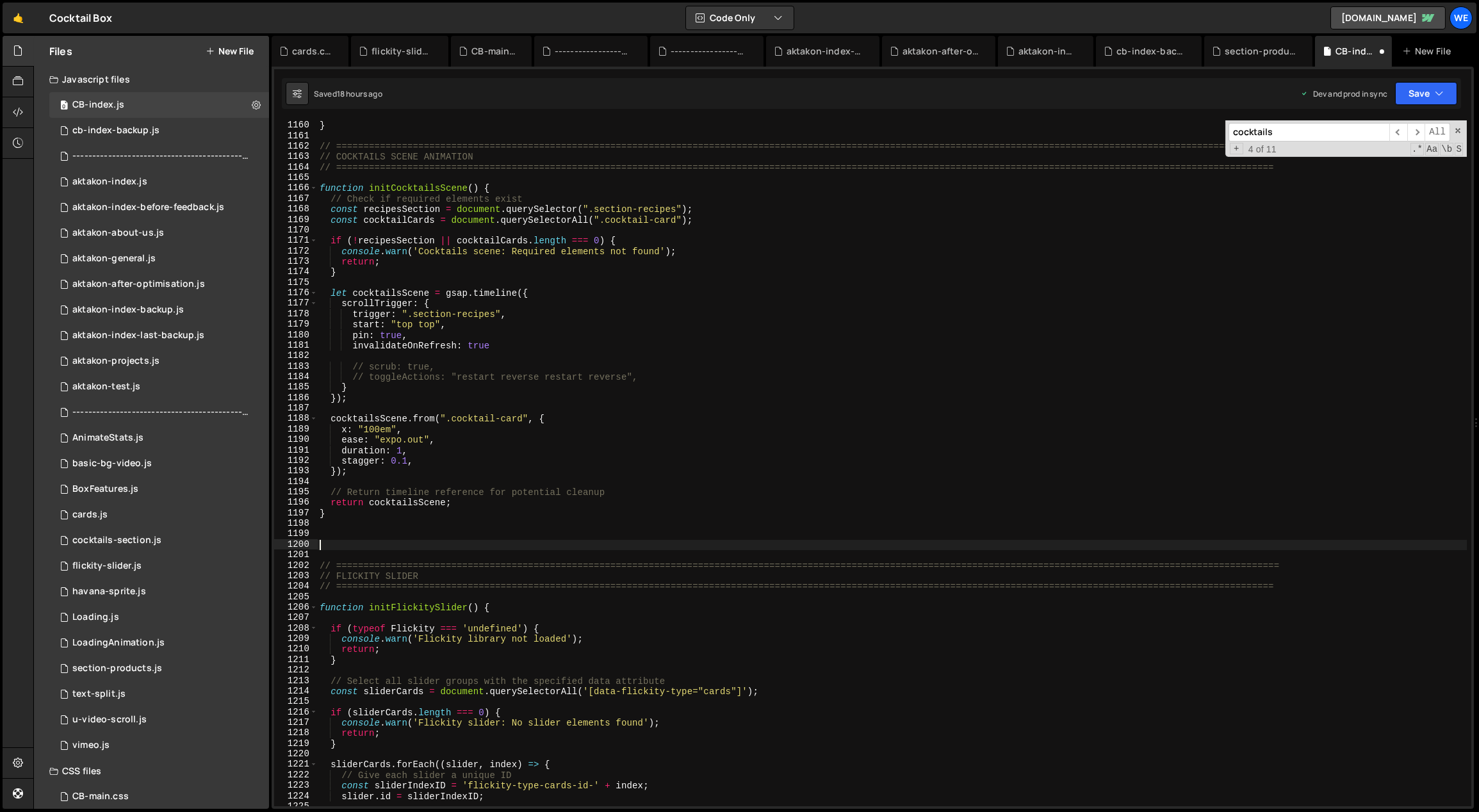
paste textarea "});"
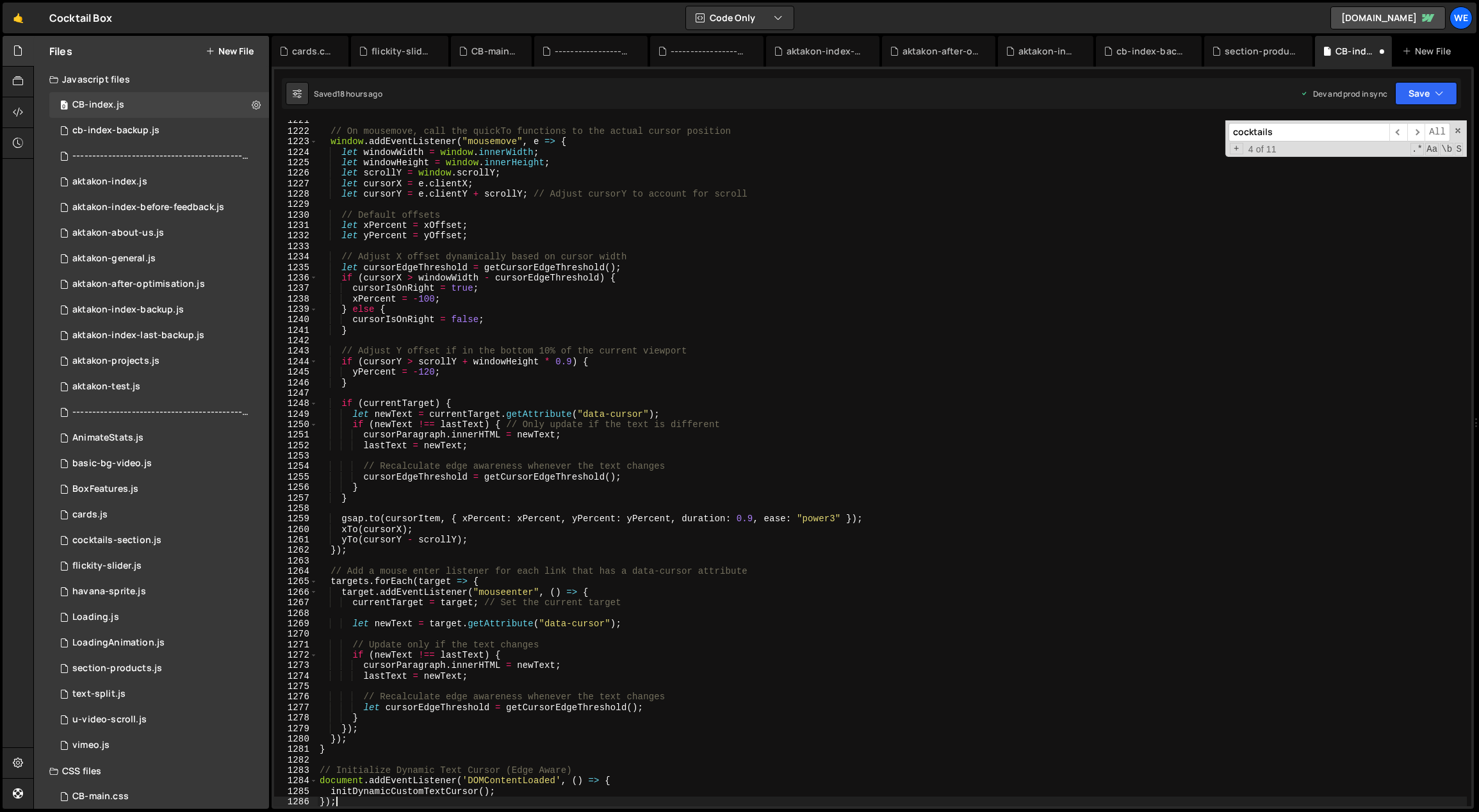
scroll to position [13157, 0]
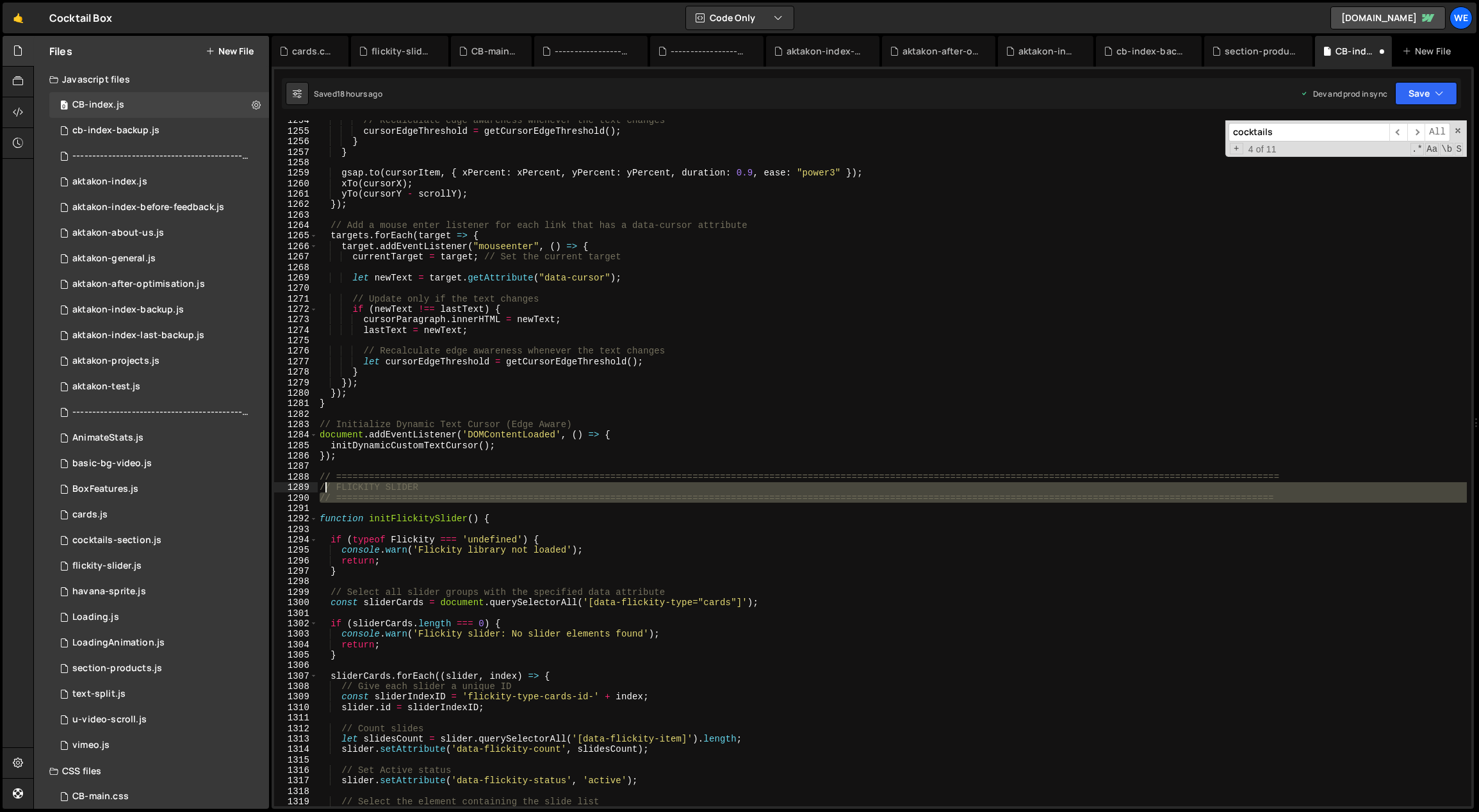
drag, startPoint x: 343, startPoint y: 504, endPoint x: 316, endPoint y: 476, distance: 38.9
click at [317, 477] on div "}); 1254 1255 1256 1257 1258 1259 1260 1261 1262 1263 1264 1265 1266 1267 1268 …" at bounding box center [873, 464] width 1198 height 686
type textarea "// ============================================================================…"
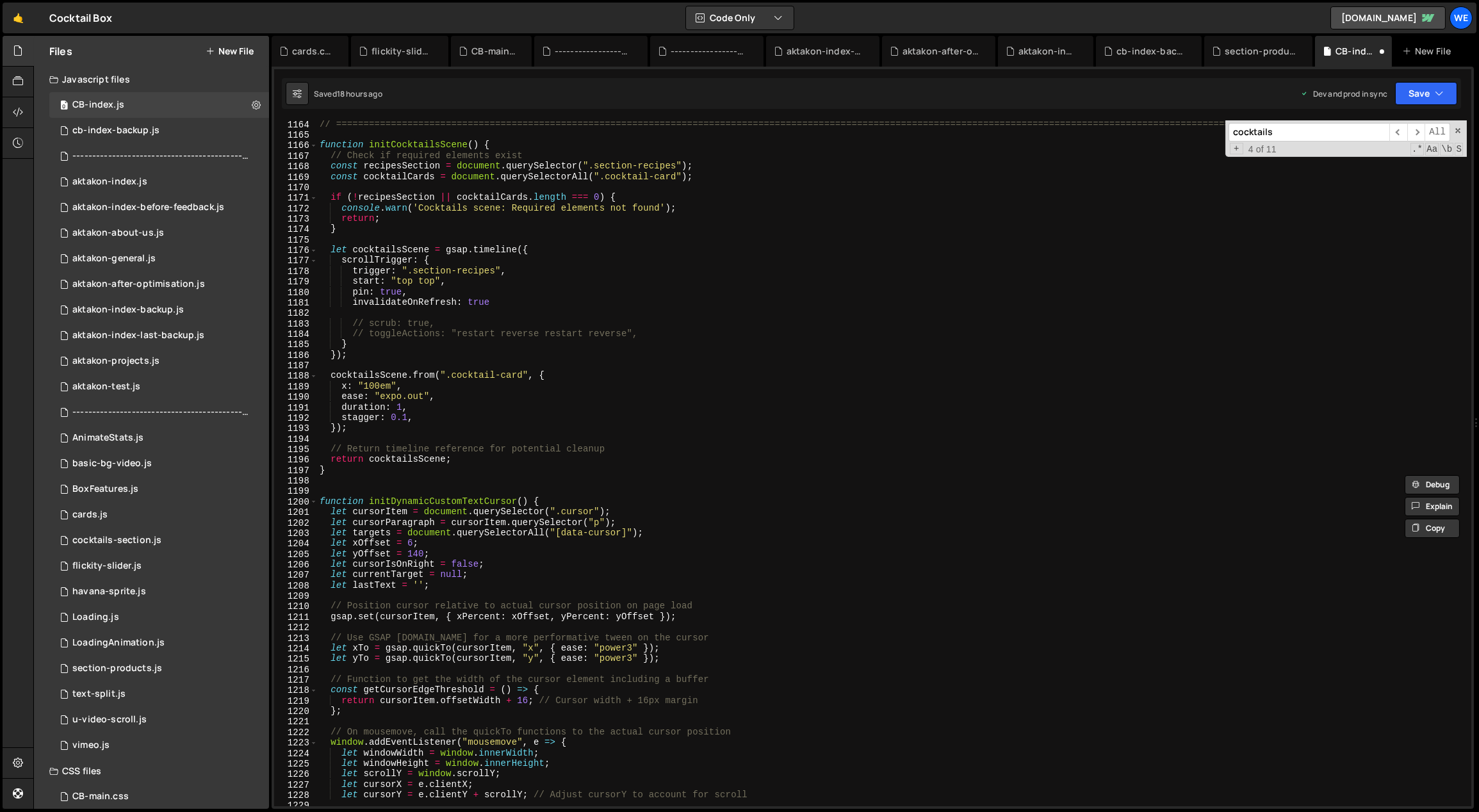
scroll to position [12096, 0]
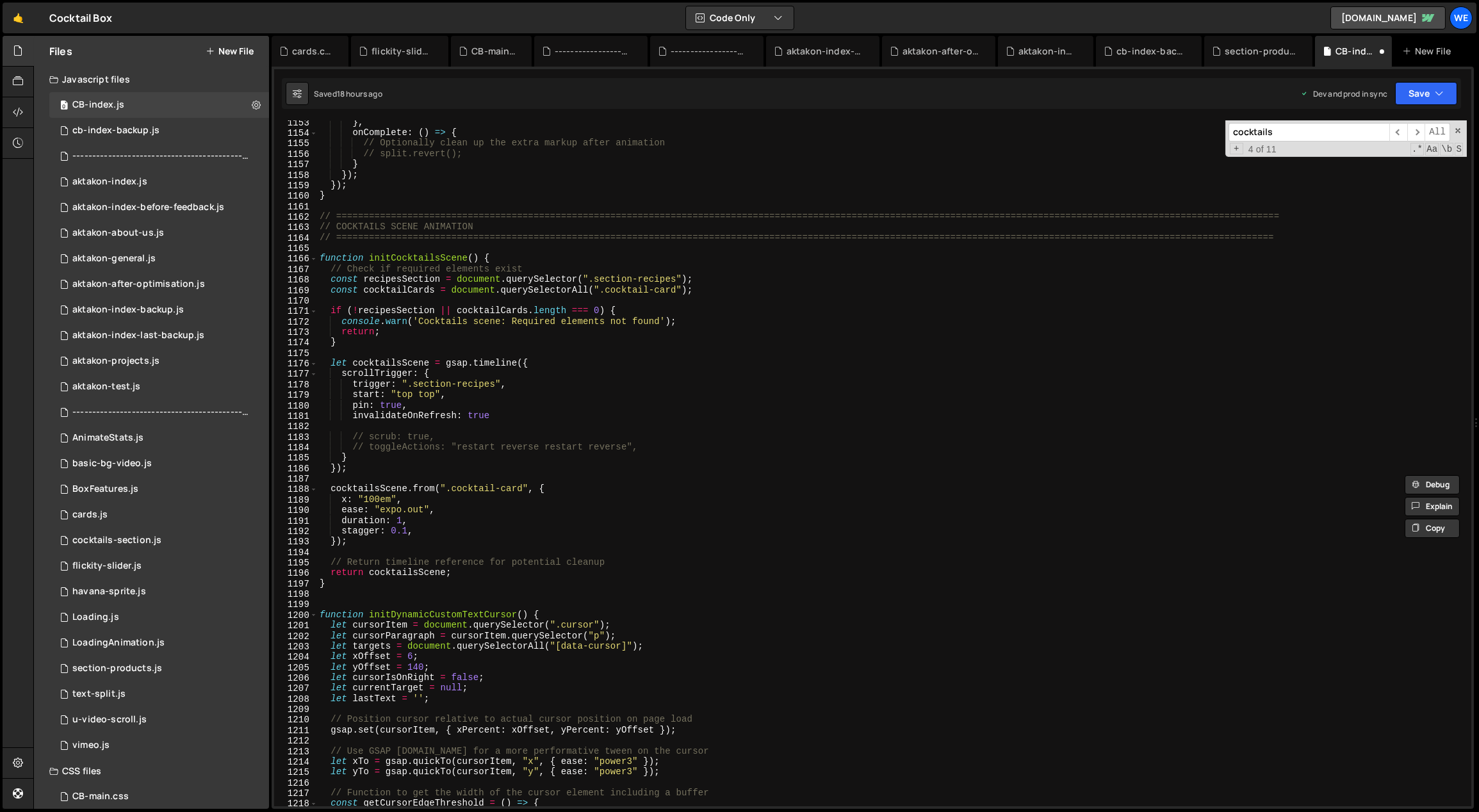
click at [374, 590] on div "} , onComplete : ( ) => { // Optionally clean up the extra markup after animati…" at bounding box center [892, 471] width 1151 height 708
paste textarea "}"
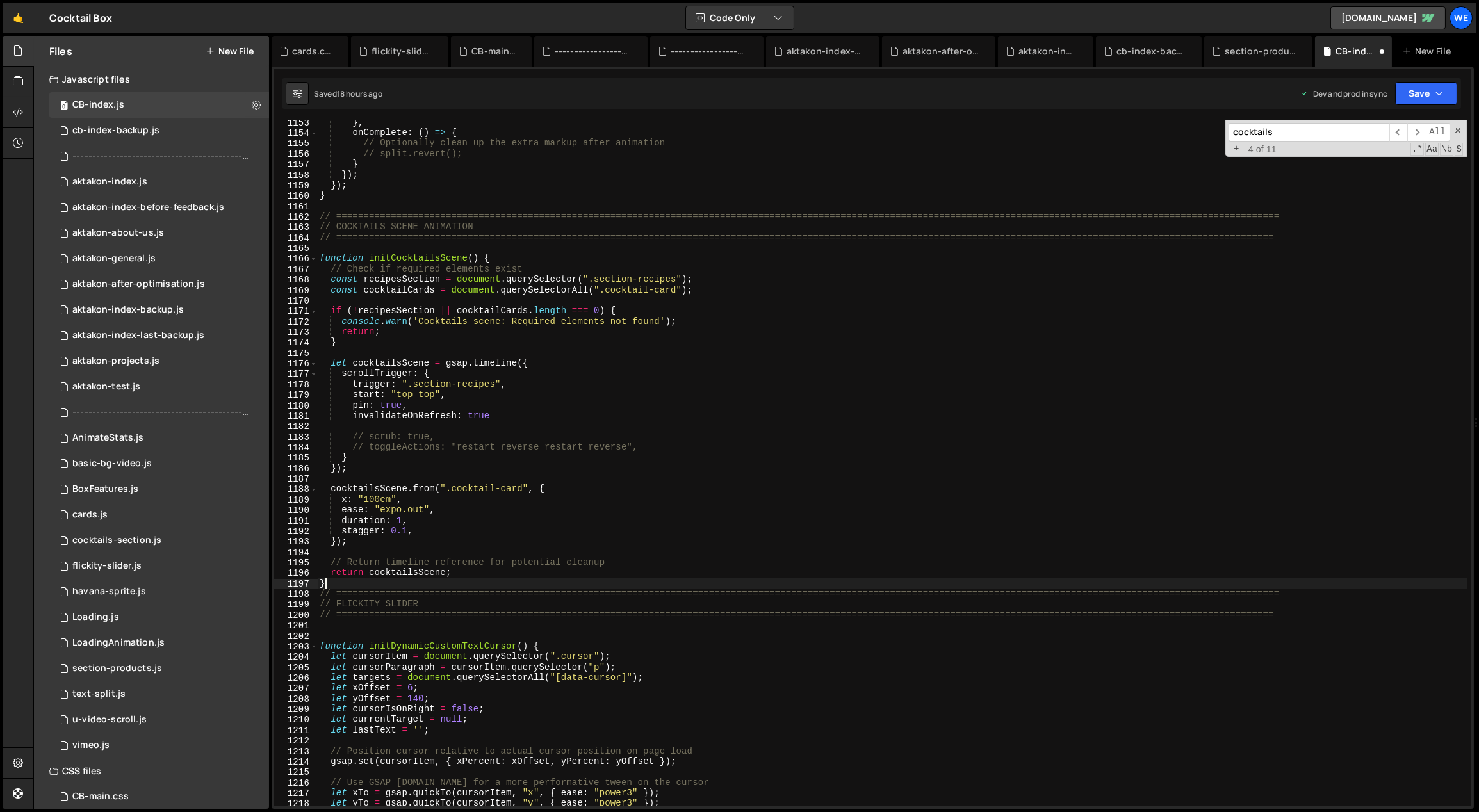
click at [375, 585] on div "} , onComplete : ( ) => { // Optionally clean up the extra markup after animati…" at bounding box center [892, 471] width 1151 height 708
type textarea "}"
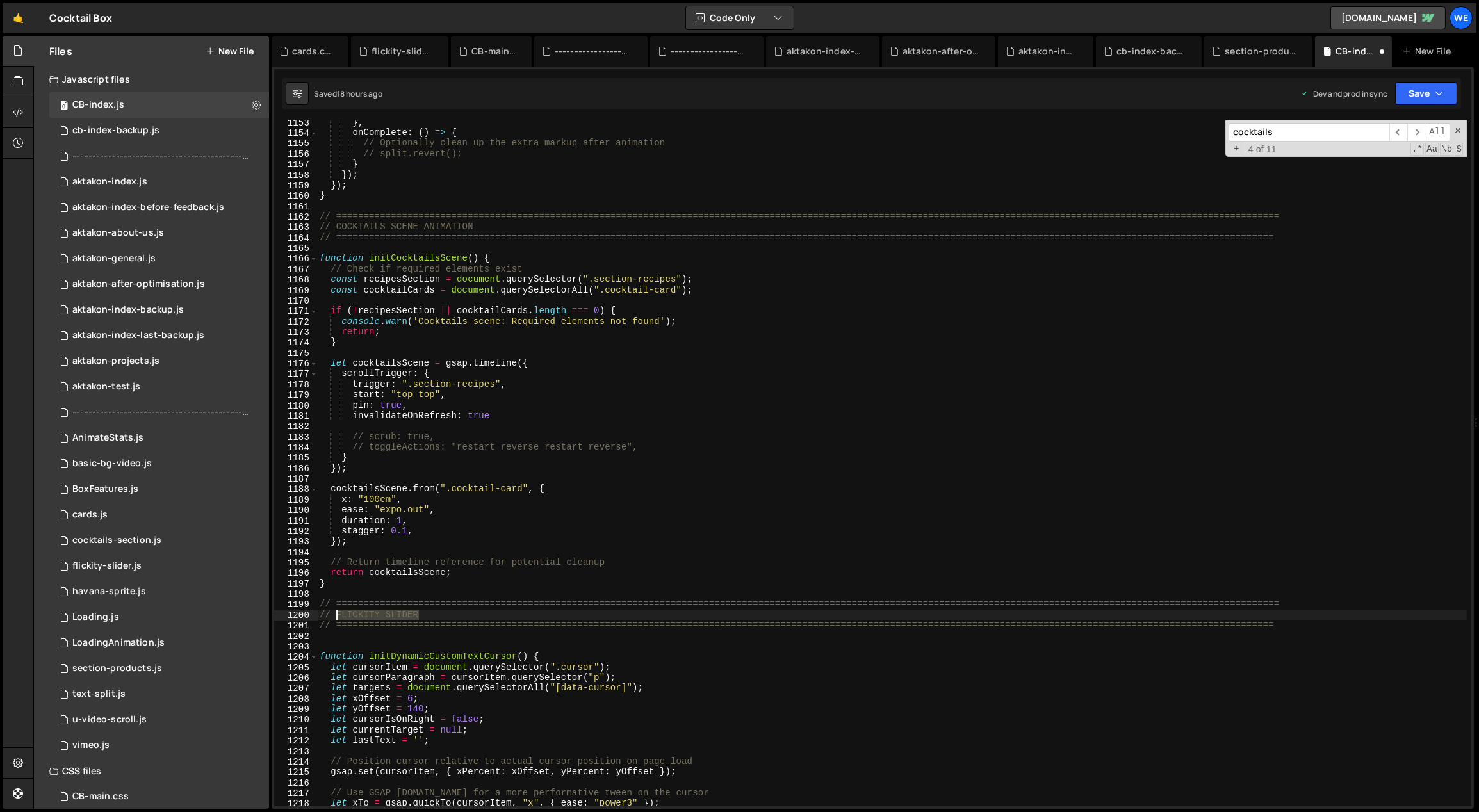
drag, startPoint x: 393, startPoint y: 614, endPoint x: 341, endPoint y: 613, distance: 52.0
click at [335, 613] on div "} , onComplete : ( ) => { // Optionally clean up the extra markup after animati…" at bounding box center [892, 471] width 1151 height 708
click at [802, 665] on div "} , onComplete : ( ) => { // Optionally clean up the extra markup after animati…" at bounding box center [892, 471] width 1151 height 708
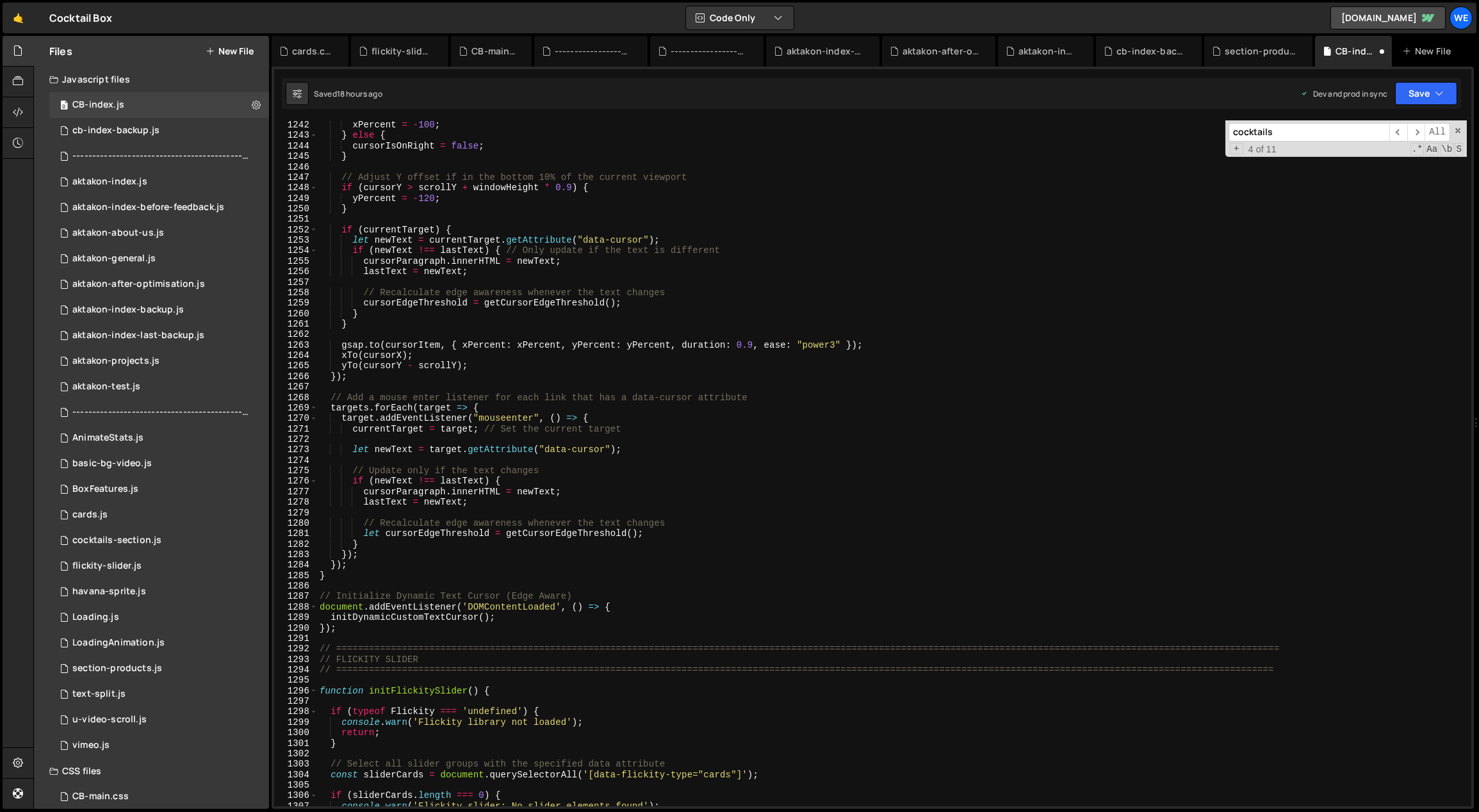
scroll to position [13026, 0]
drag, startPoint x: 500, startPoint y: 620, endPoint x: 330, endPoint y: 620, distance: 170.0
click at [330, 620] on div "xPercent = - 100 ; } else { cursorIsOnRight = false ; } // Adjust Y offset if i…" at bounding box center [892, 474] width 1151 height 708
type textarea "initDynamicCustomTextCursor();"
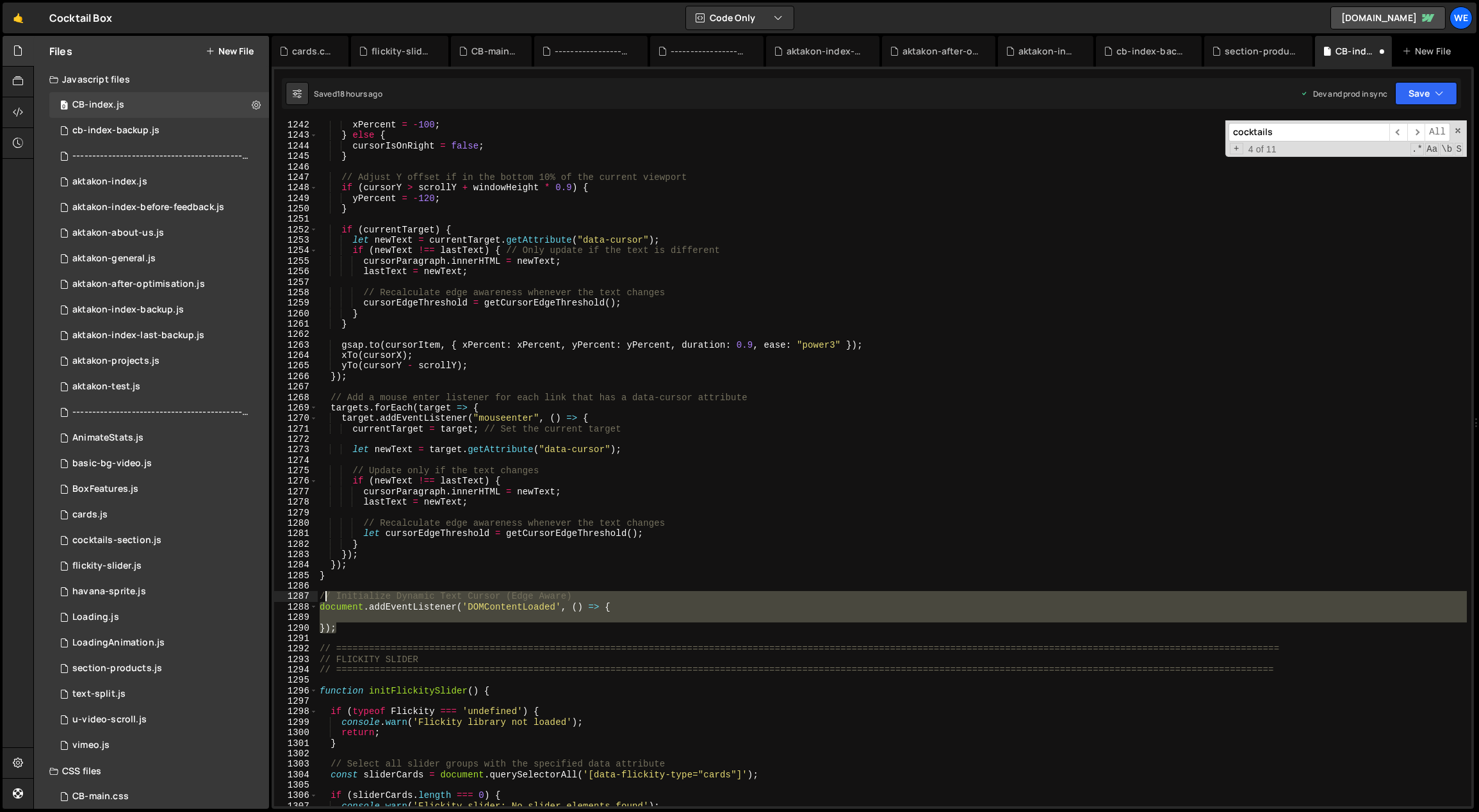
drag, startPoint x: 331, startPoint y: 617, endPoint x: 320, endPoint y: 600, distance: 20.2
click at [321, 600] on div "xPercent = - 100 ; } else { cursorIsOnRight = false ; } // Adjust Y offset if i…" at bounding box center [892, 474] width 1151 height 708
type textarea "// Initialize Dynamic Text Cursor (Edge Aware) document.addEventListener('DOMCo…"
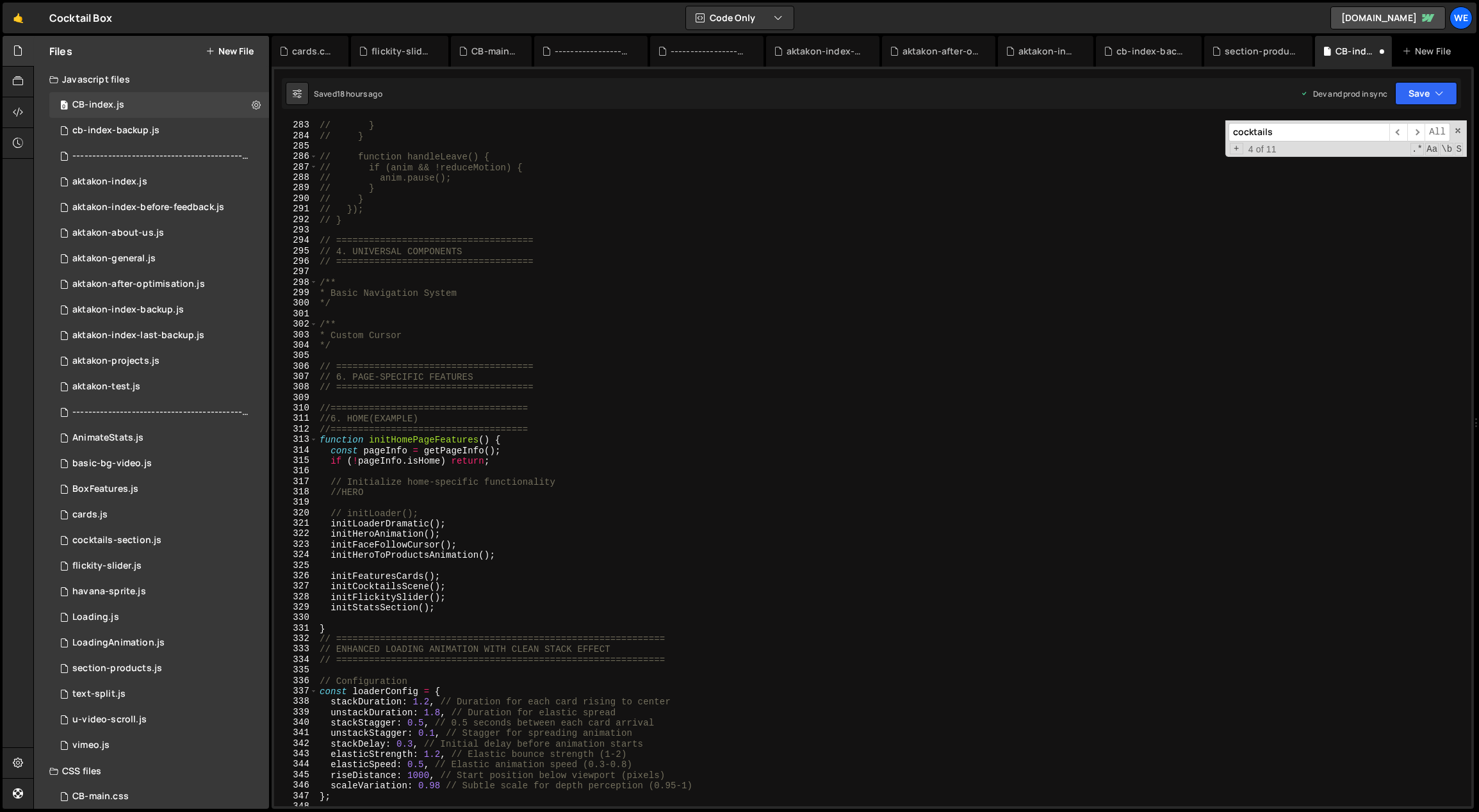
scroll to position [2978, 0]
click at [461, 583] on div "// } // } // function handleLeave() { // if (anim && !reduceMotion) { // anim.p…" at bounding box center [892, 472] width 1151 height 708
type textarea "initCocktailsScene();"
paste textarea "initDynamicCustomTextCursor();"
type textarea "initDynamicCustomTextCursor();"
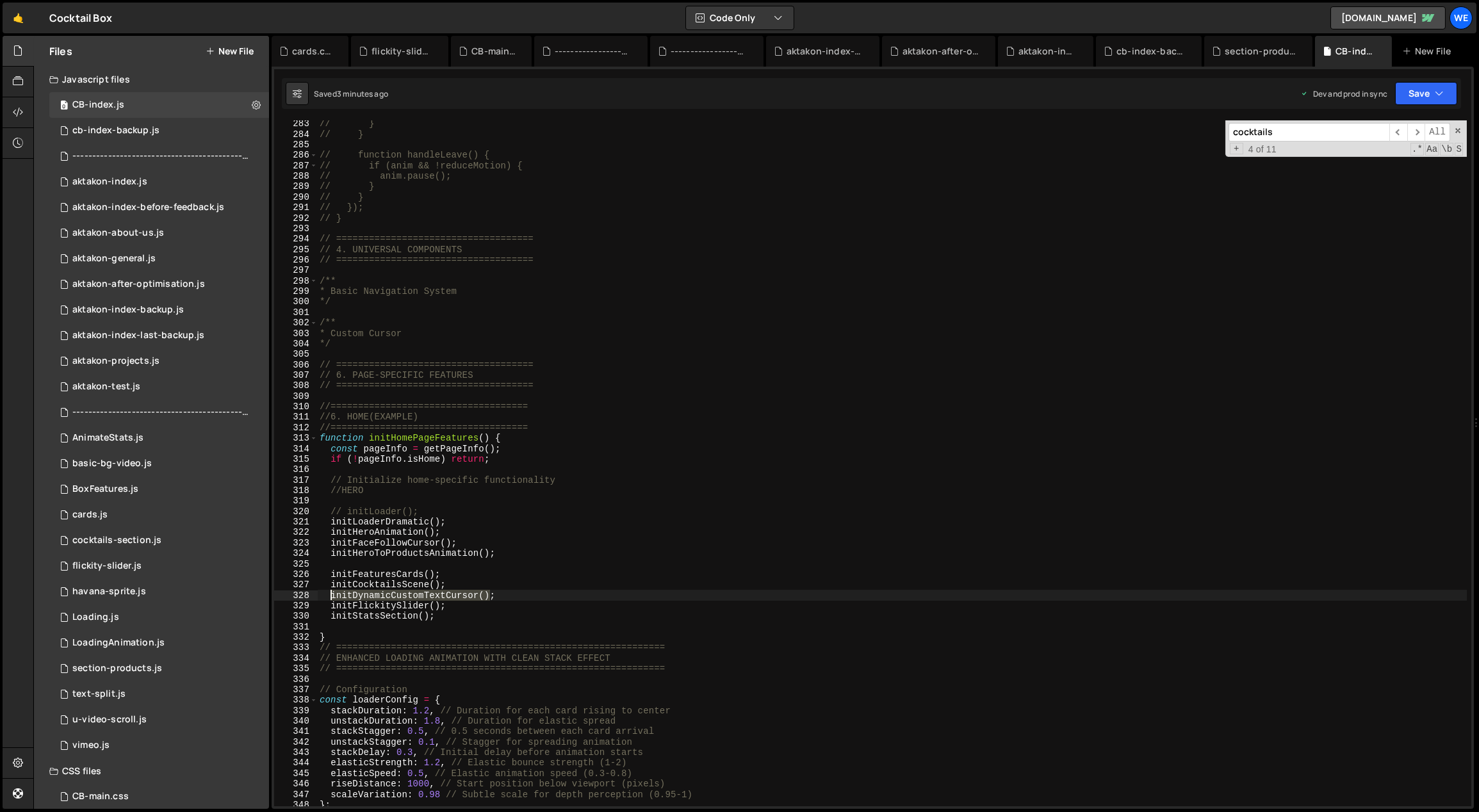
drag, startPoint x: 490, startPoint y: 595, endPoint x: 329, endPoint y: 599, distance: 161.0
click at [329, 599] on div "// } // } // function handleLeave() { // if (anim && !reduceMotion) { // anim.p…" at bounding box center [892, 472] width 1151 height 708
type input "initDynamicCustomTextCursor()"
click at [1417, 128] on span "​" at bounding box center [1416, 132] width 18 height 18
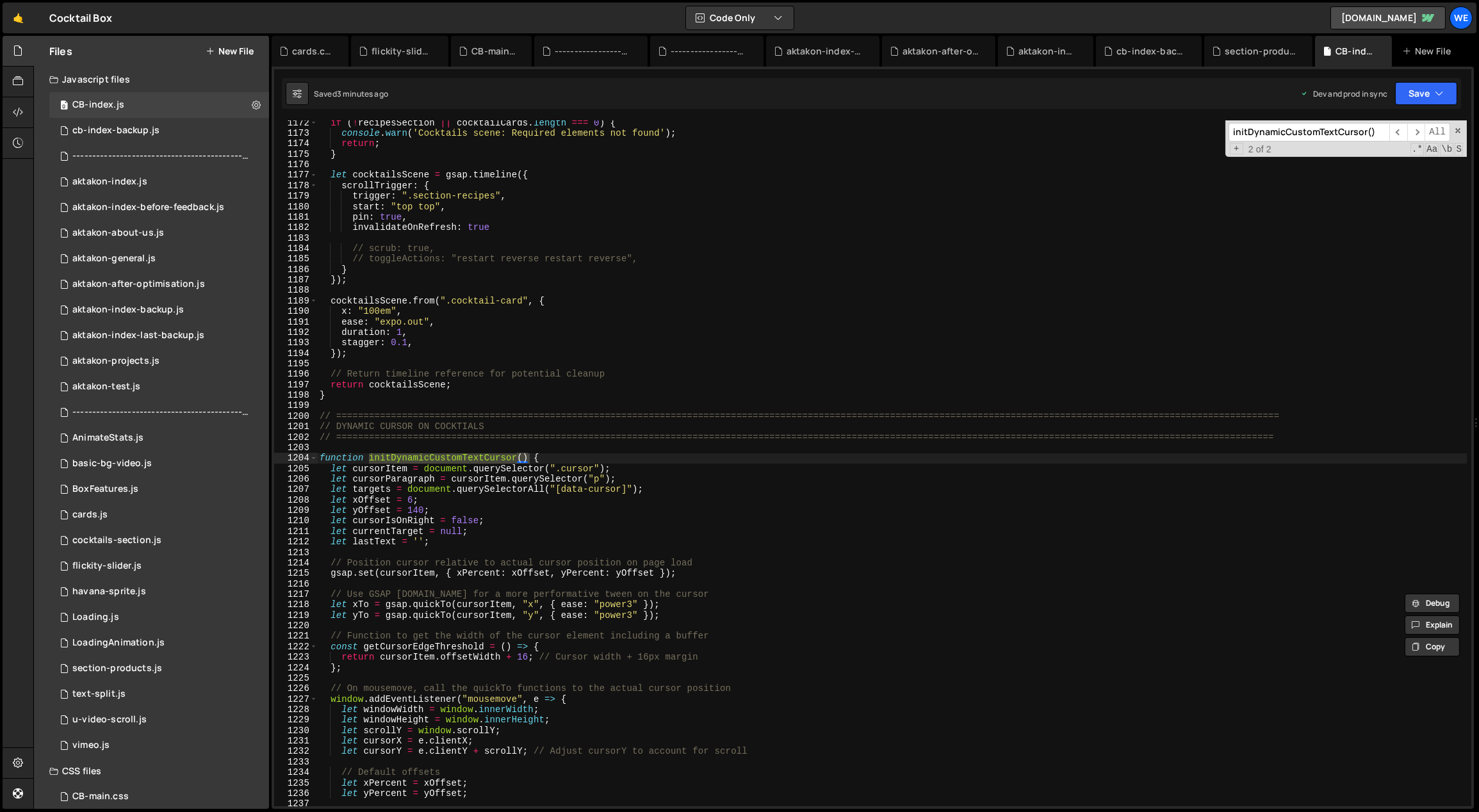
click at [481, 511] on div "if ( ! recipesSection || cocktailCards . length === 0 ) { console . warn ( 'Coc…" at bounding box center [892, 472] width 1151 height 708
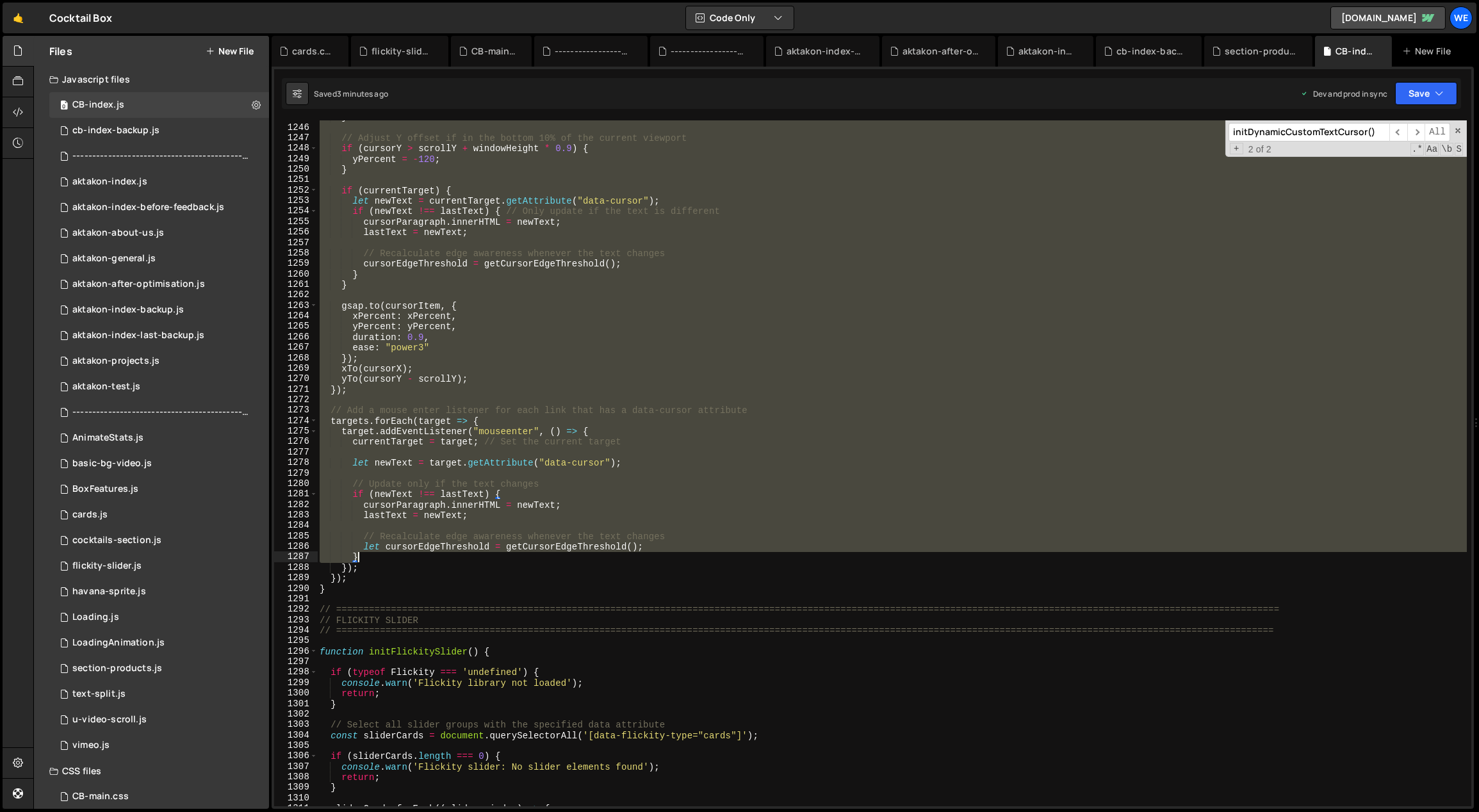
scroll to position [13112, 0]
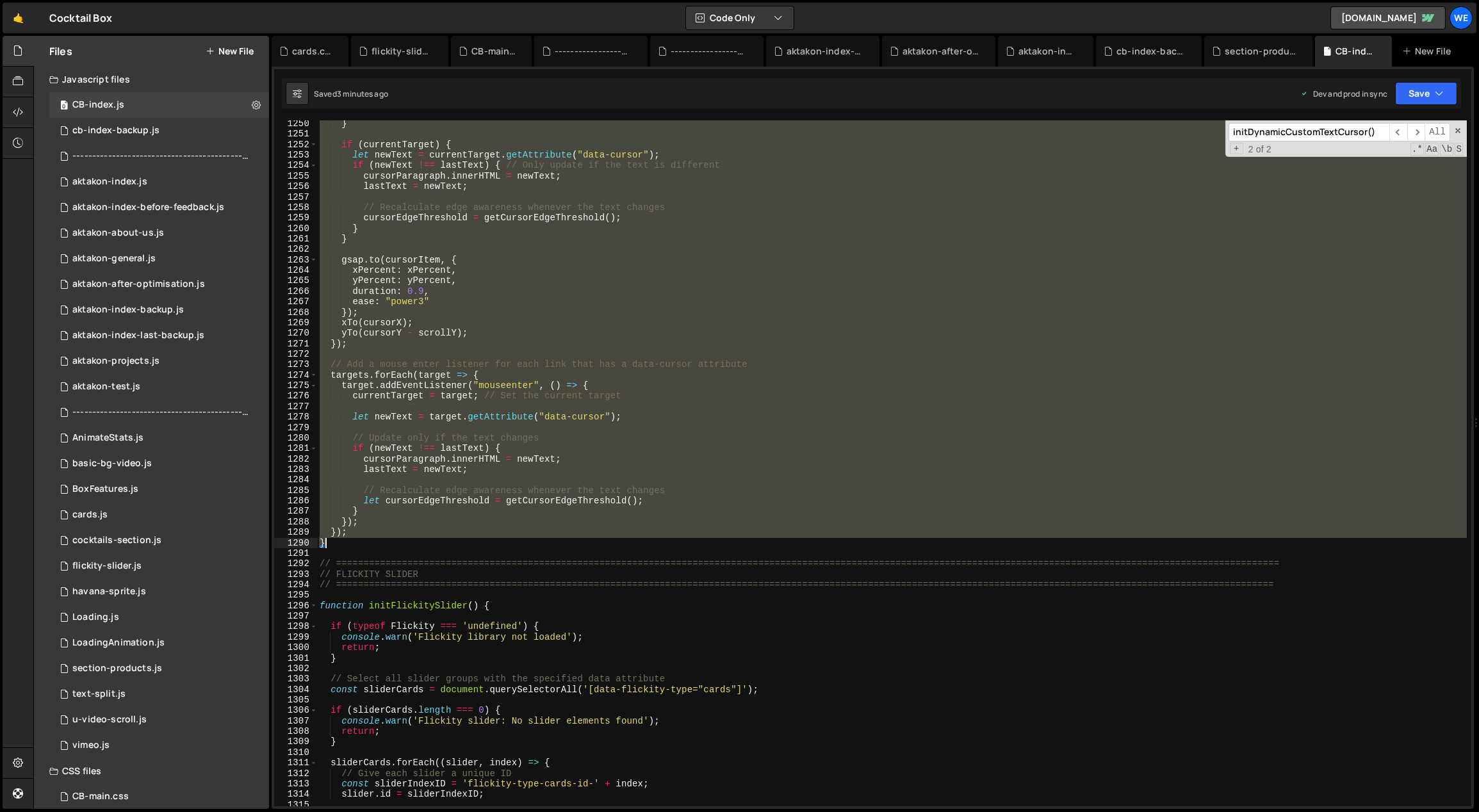
drag, startPoint x: 320, startPoint y: 413, endPoint x: 435, endPoint y: 539, distance: 170.6
click at [434, 539] on div "} if ( currentTarget ) { let newText = currentTarget . getAttribute ( "data-cur…" at bounding box center [892, 472] width 1151 height 708
type textarea "}); }"
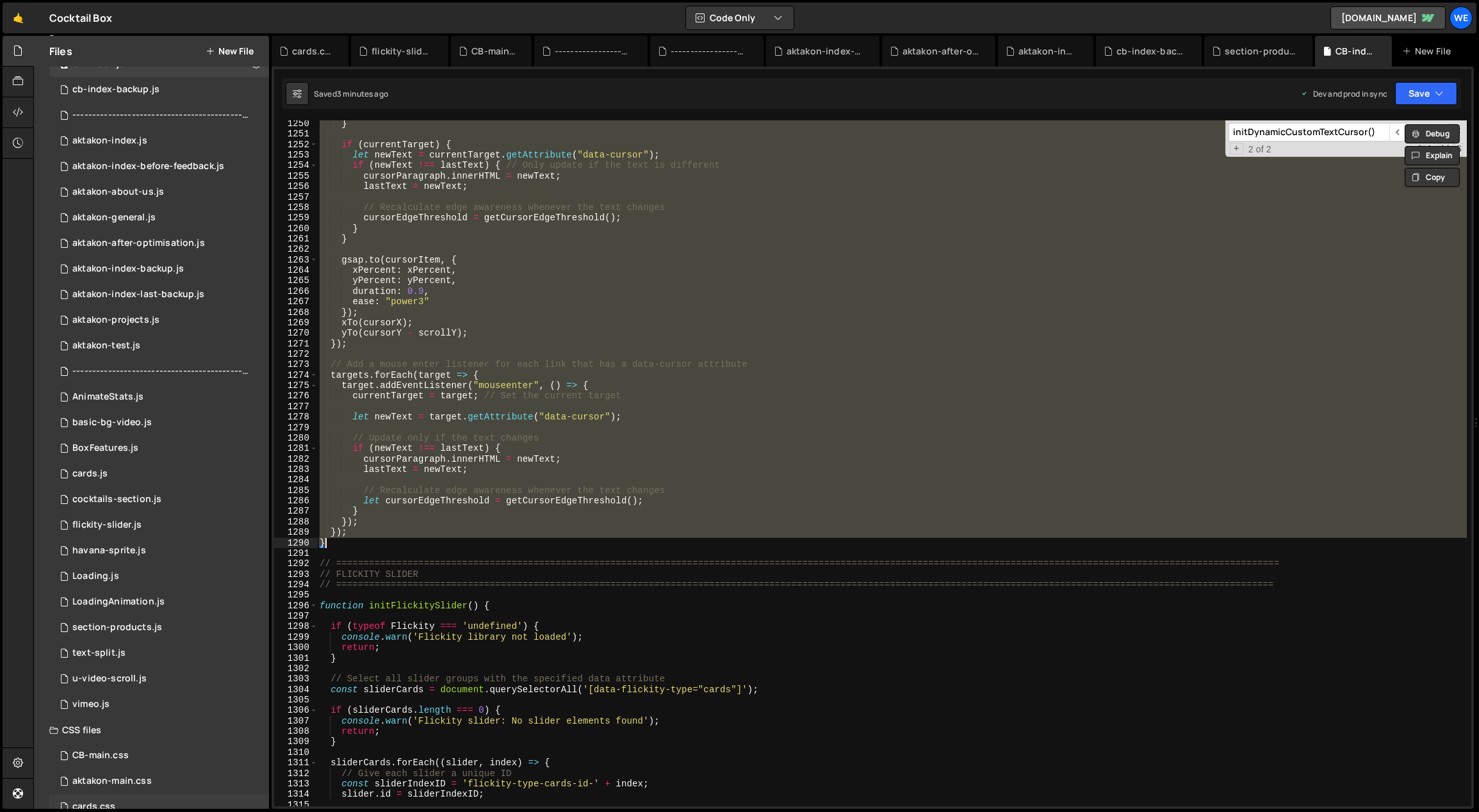
scroll to position [90, 0]
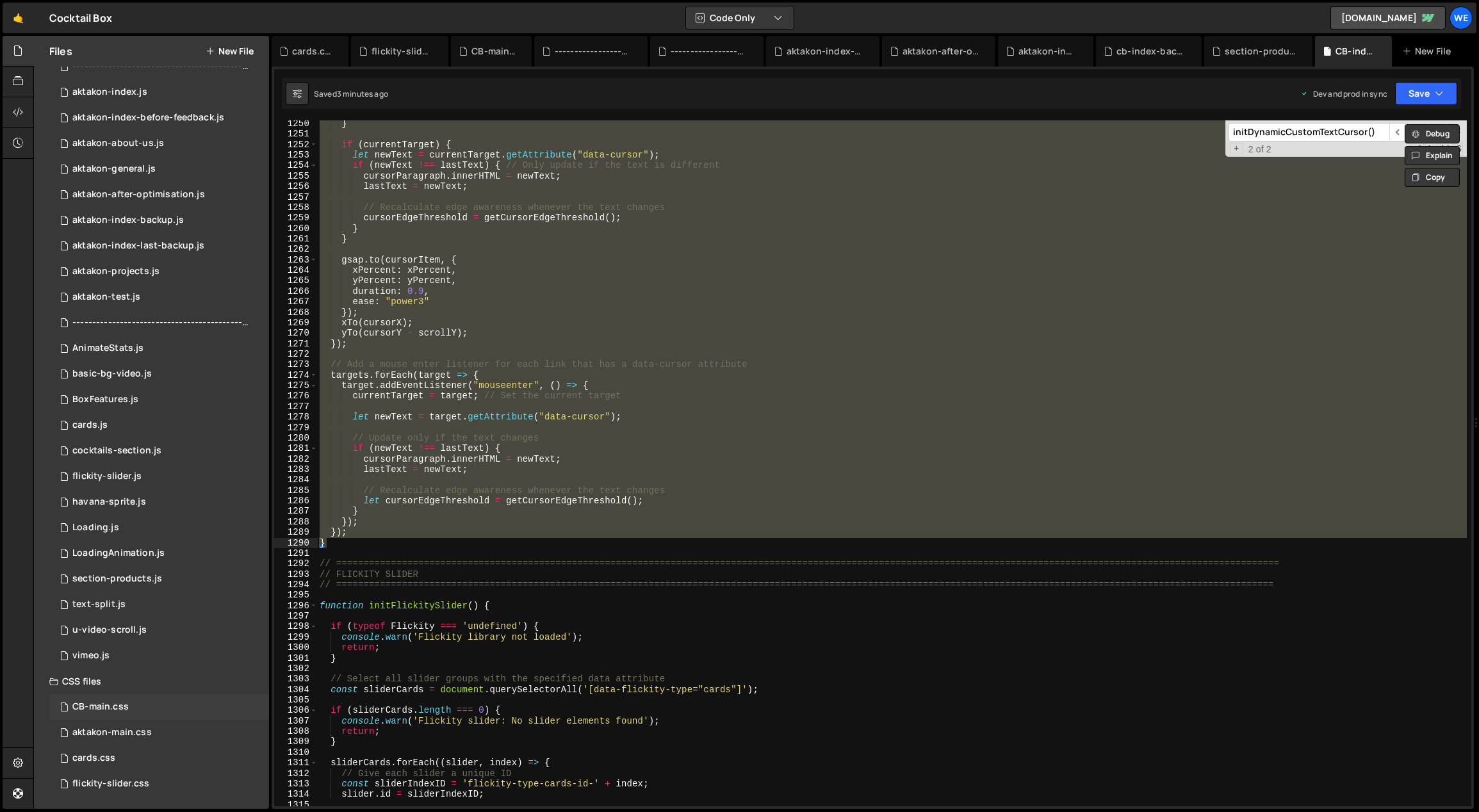
click at [108, 709] on div "CB-main.css" at bounding box center [100, 707] width 56 height 12
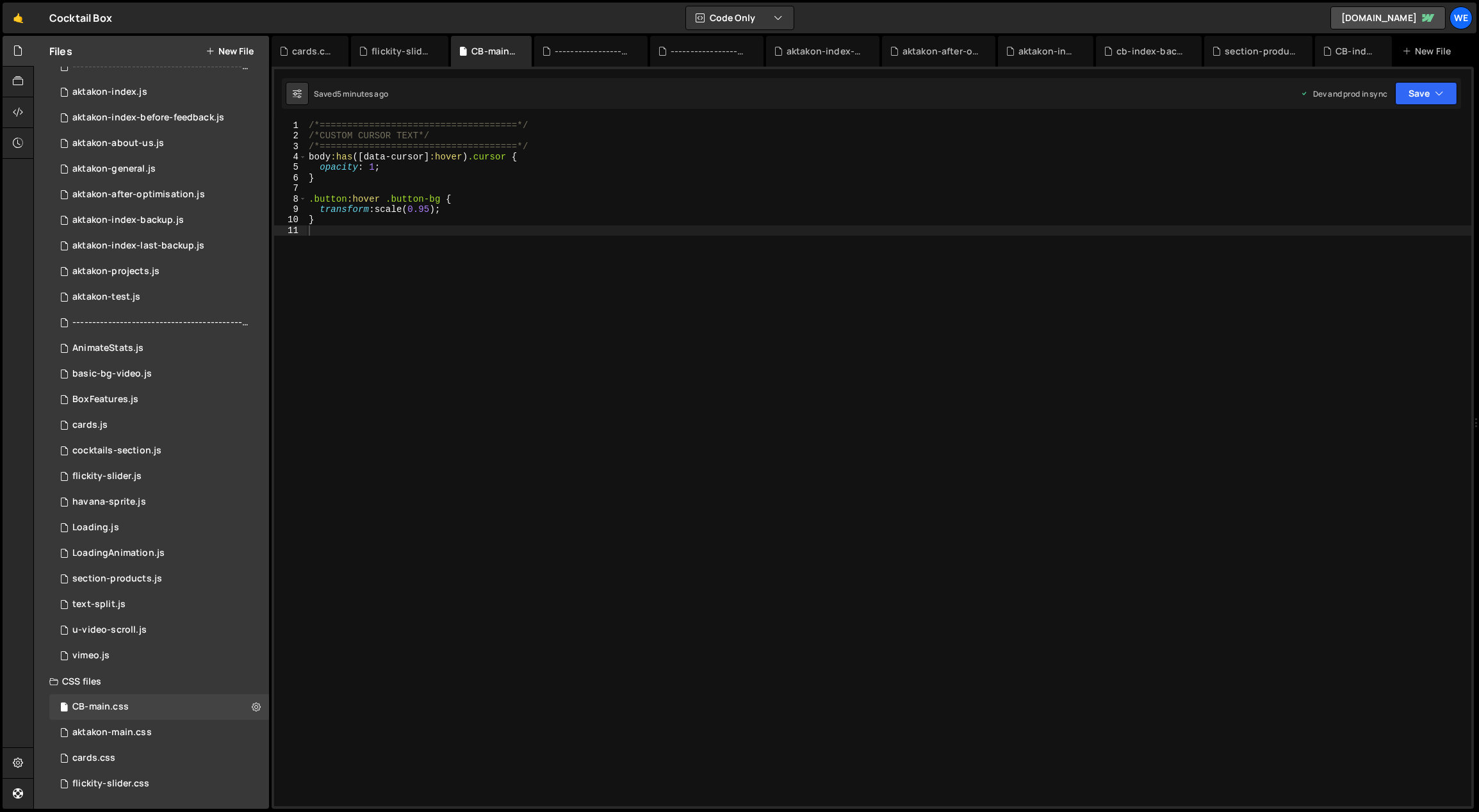
click at [534, 298] on div "/*====================================*/ /*CUSTOM CURSOR TEXT*/ /*=============…" at bounding box center [889, 474] width 1166 height 708
type textarea "}"
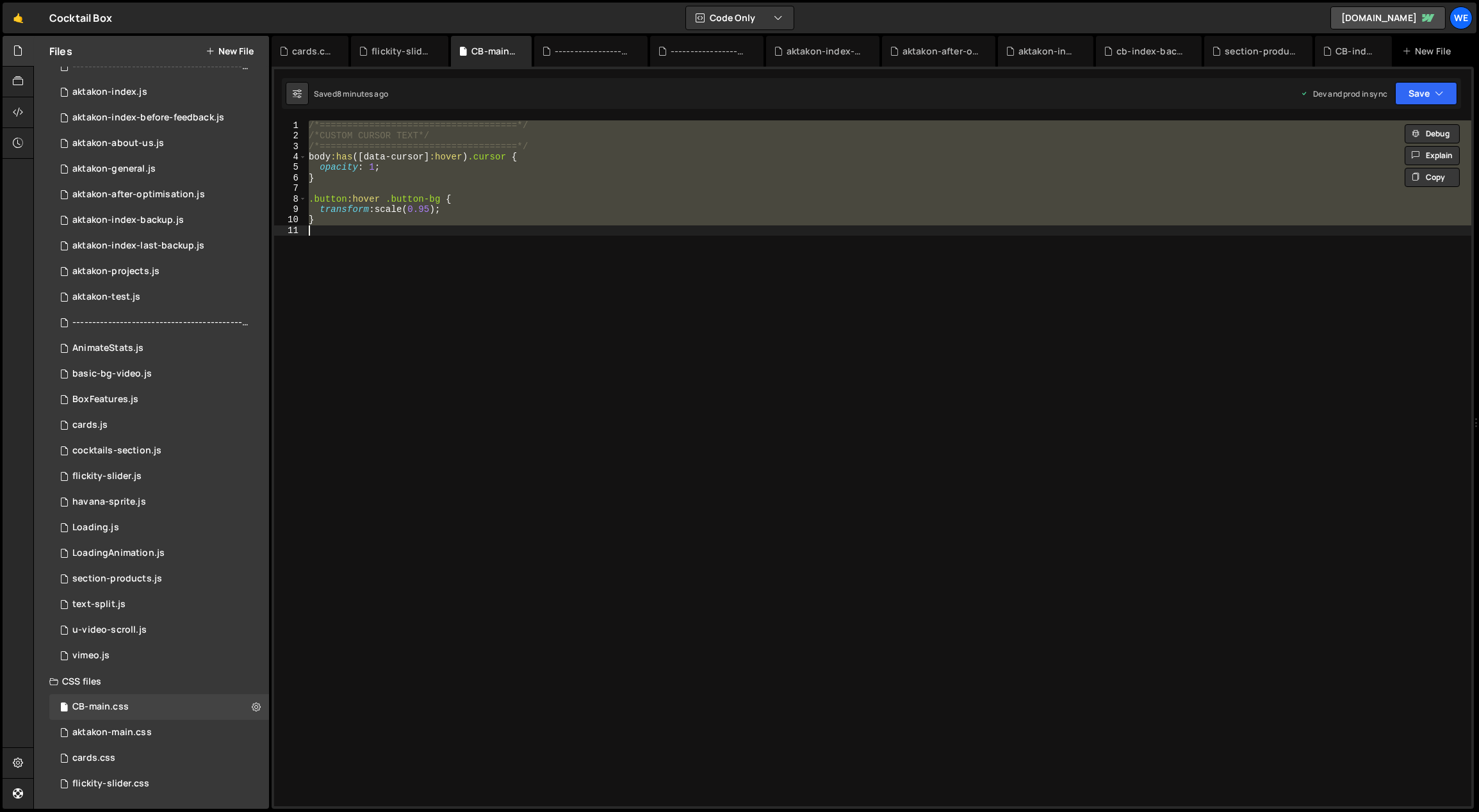
click at [740, 540] on div "/*====================================*/ /*CUSTOM CURSOR TEXT*/ /*=============…" at bounding box center [889, 464] width 1165 height 686
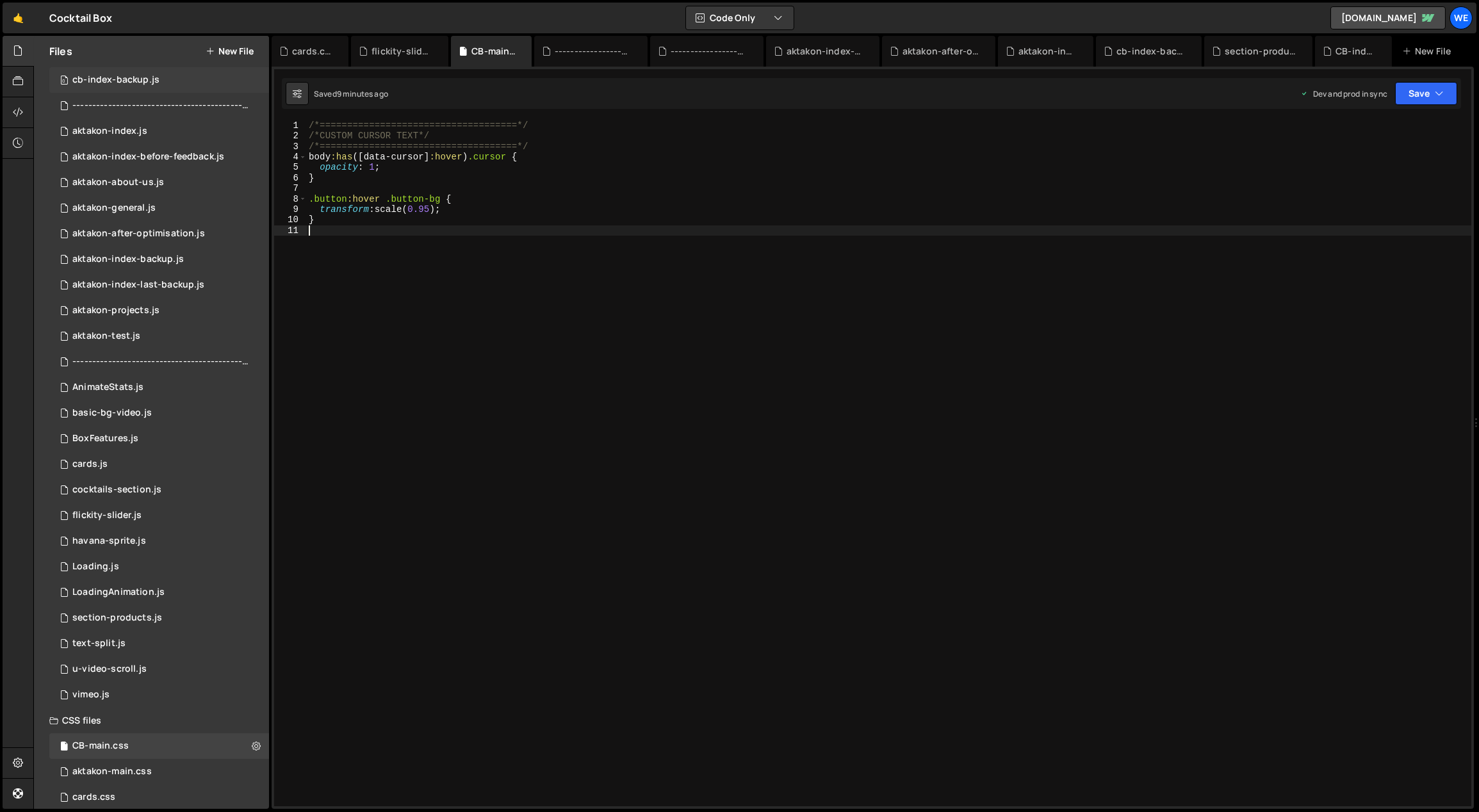
scroll to position [0, 0]
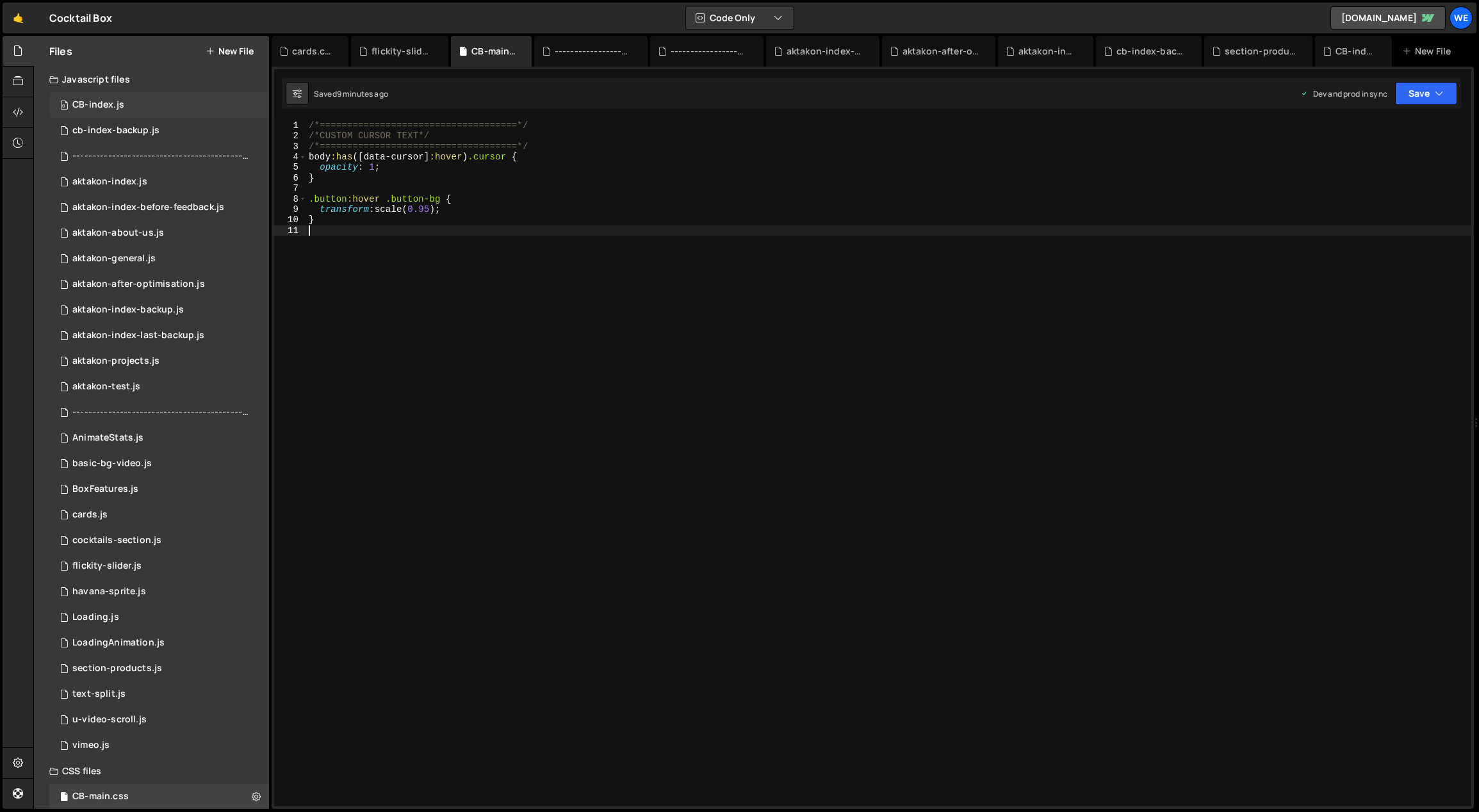
click at [128, 104] on div "0 CB-index.js 0" at bounding box center [159, 105] width 220 height 26
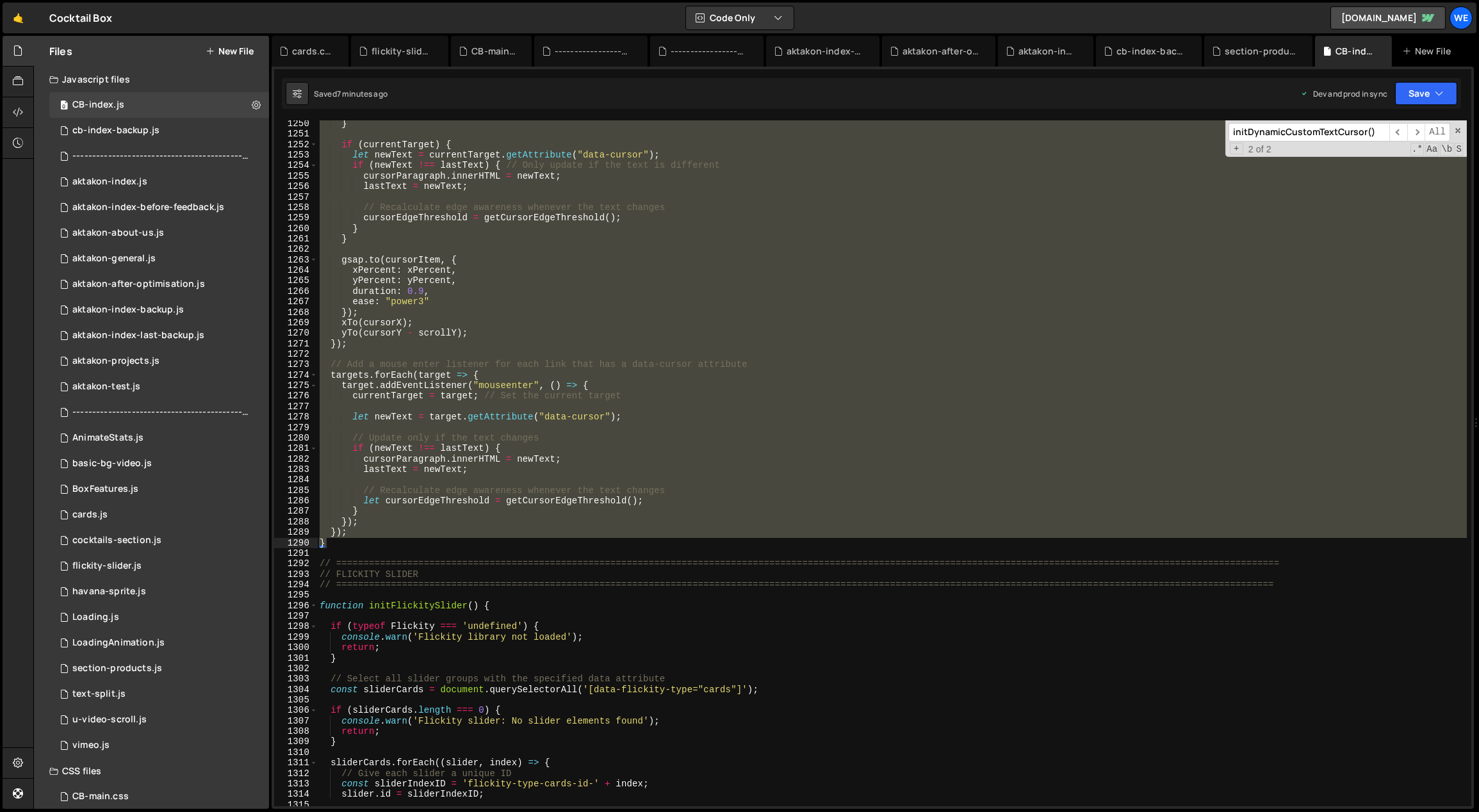
click at [537, 435] on div "} if ( currentTarget ) { let newText = currentTarget . getAttribute ( "data-cur…" at bounding box center [892, 464] width 1150 height 686
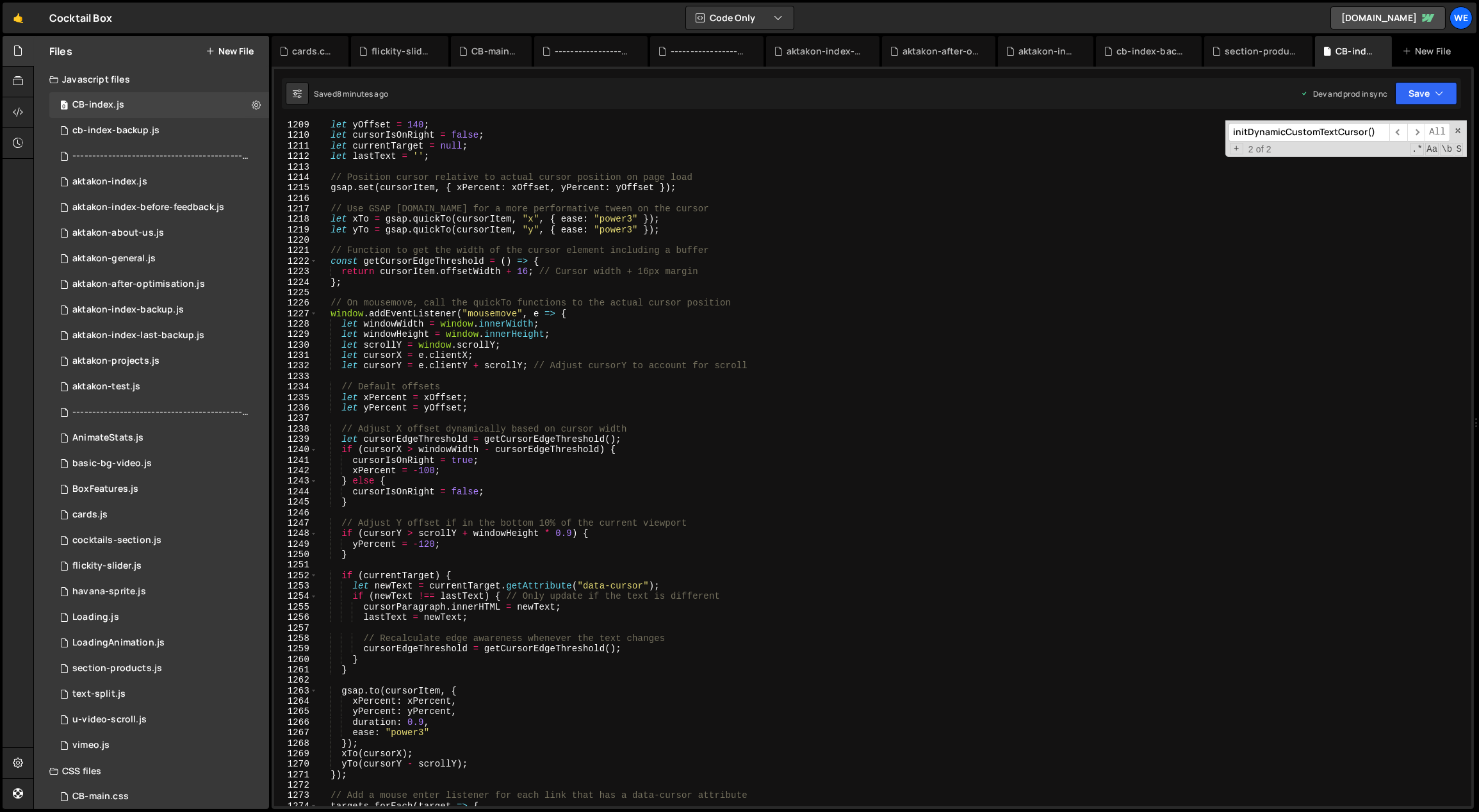
scroll to position [12537, 0]
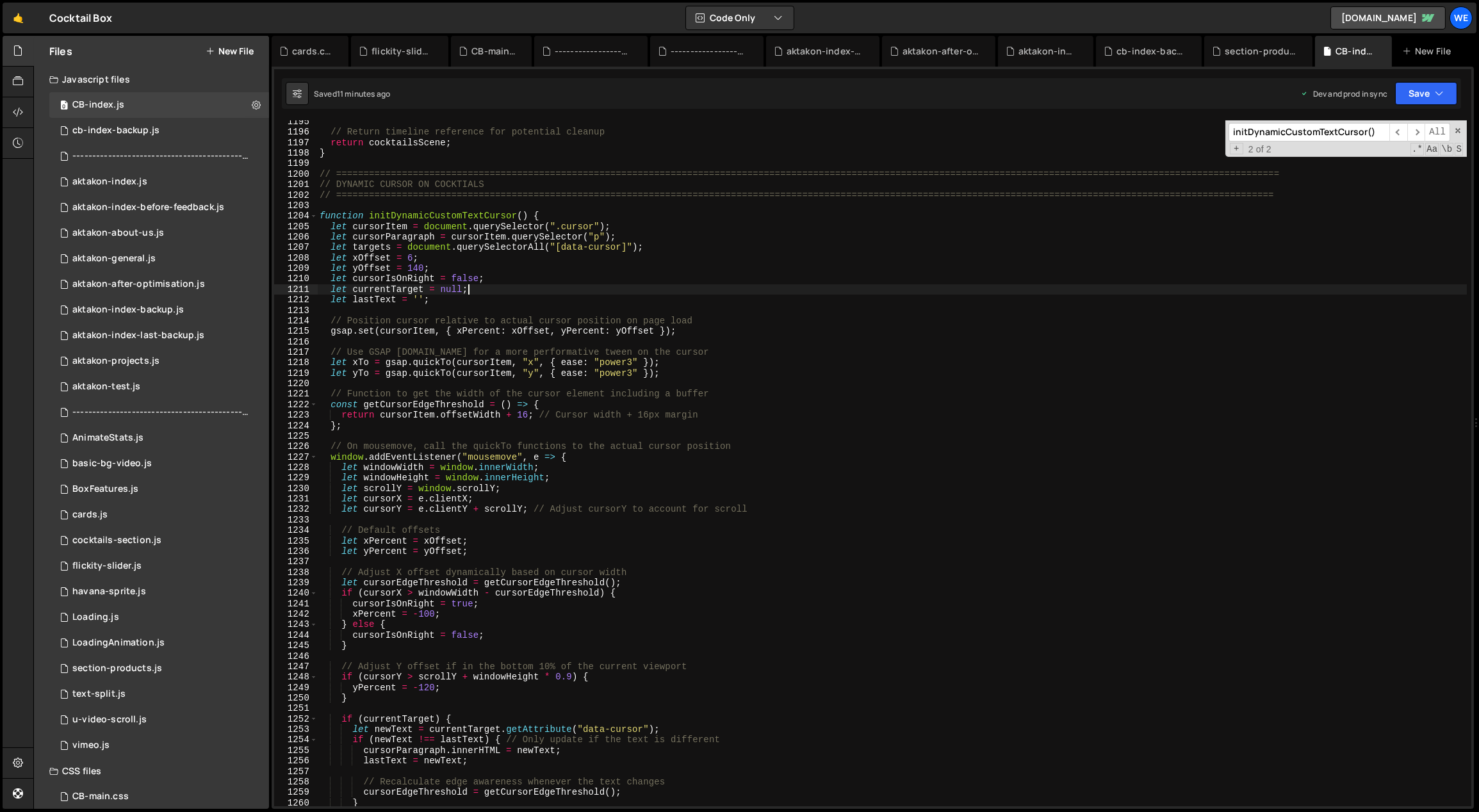
click at [608, 289] on div "// Return timeline reference for potential cleanup return cocktailsScene ; } //…" at bounding box center [892, 470] width 1151 height 708
type textarea "let currentTarget = null;"
type input "b"
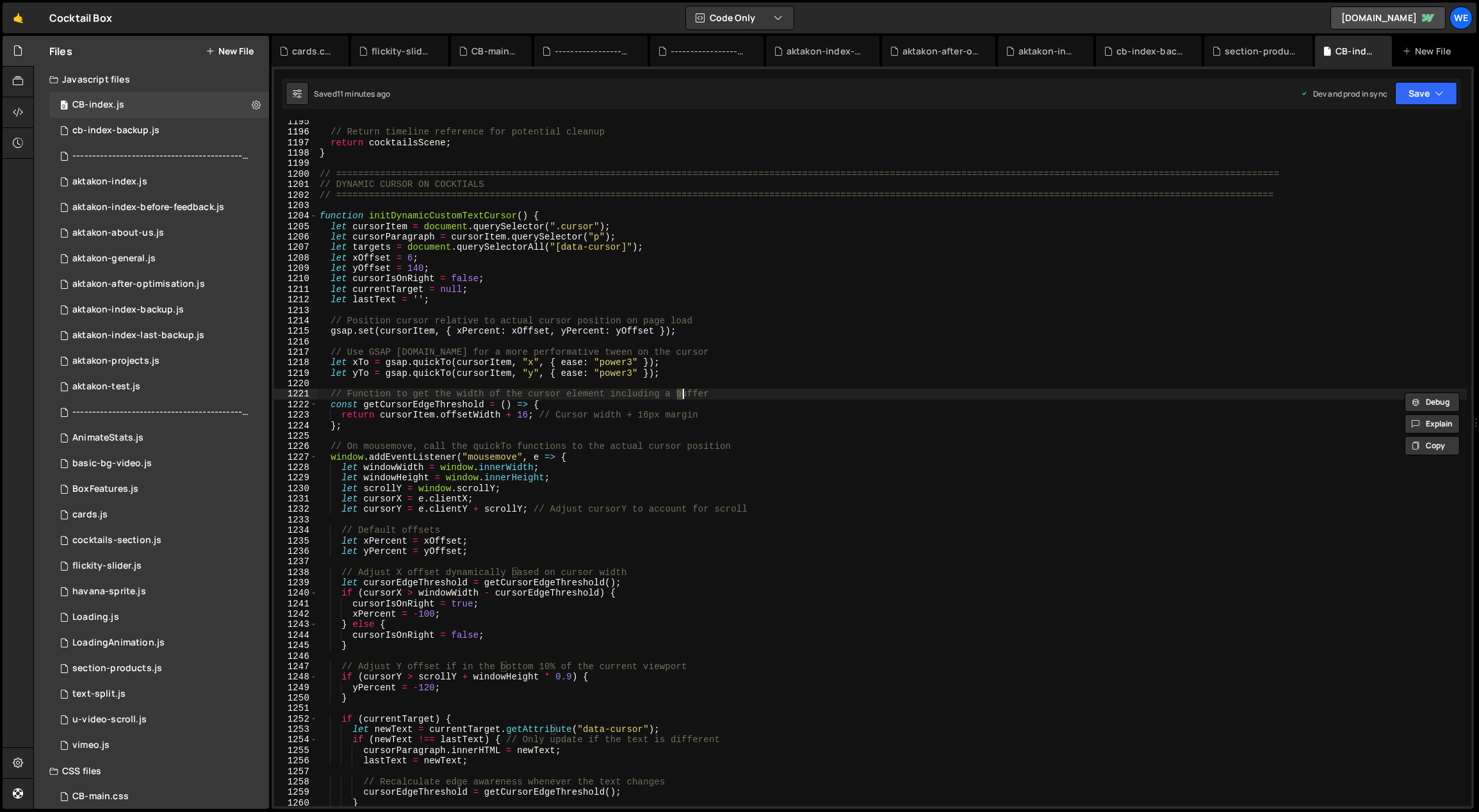
click at [608, 266] on div "// Return timeline reference for potential cleanup return cocktailsScene ; } //…" at bounding box center [892, 470] width 1151 height 708
type textarea "let yOffset = 140;"
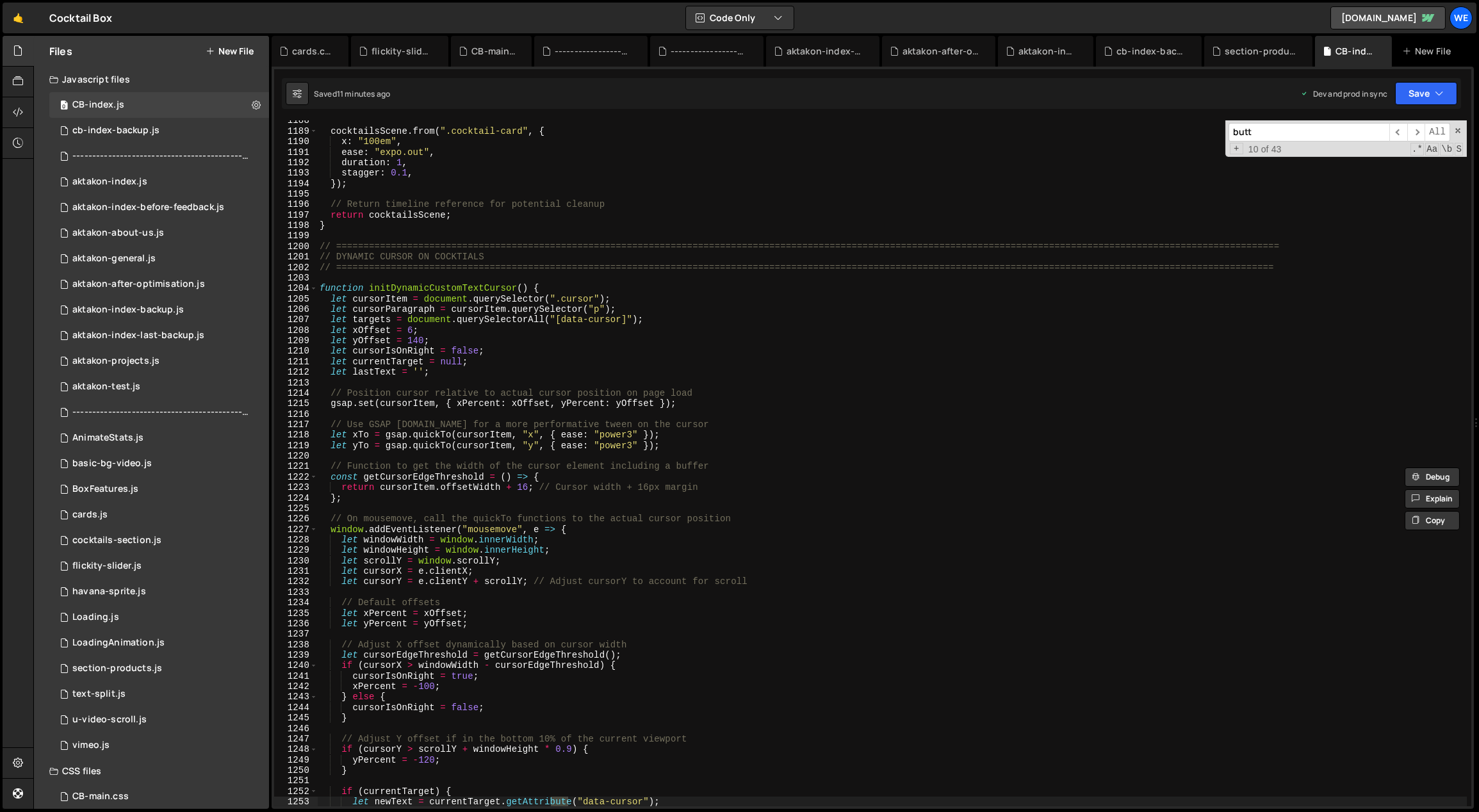
scroll to position [13647, 0]
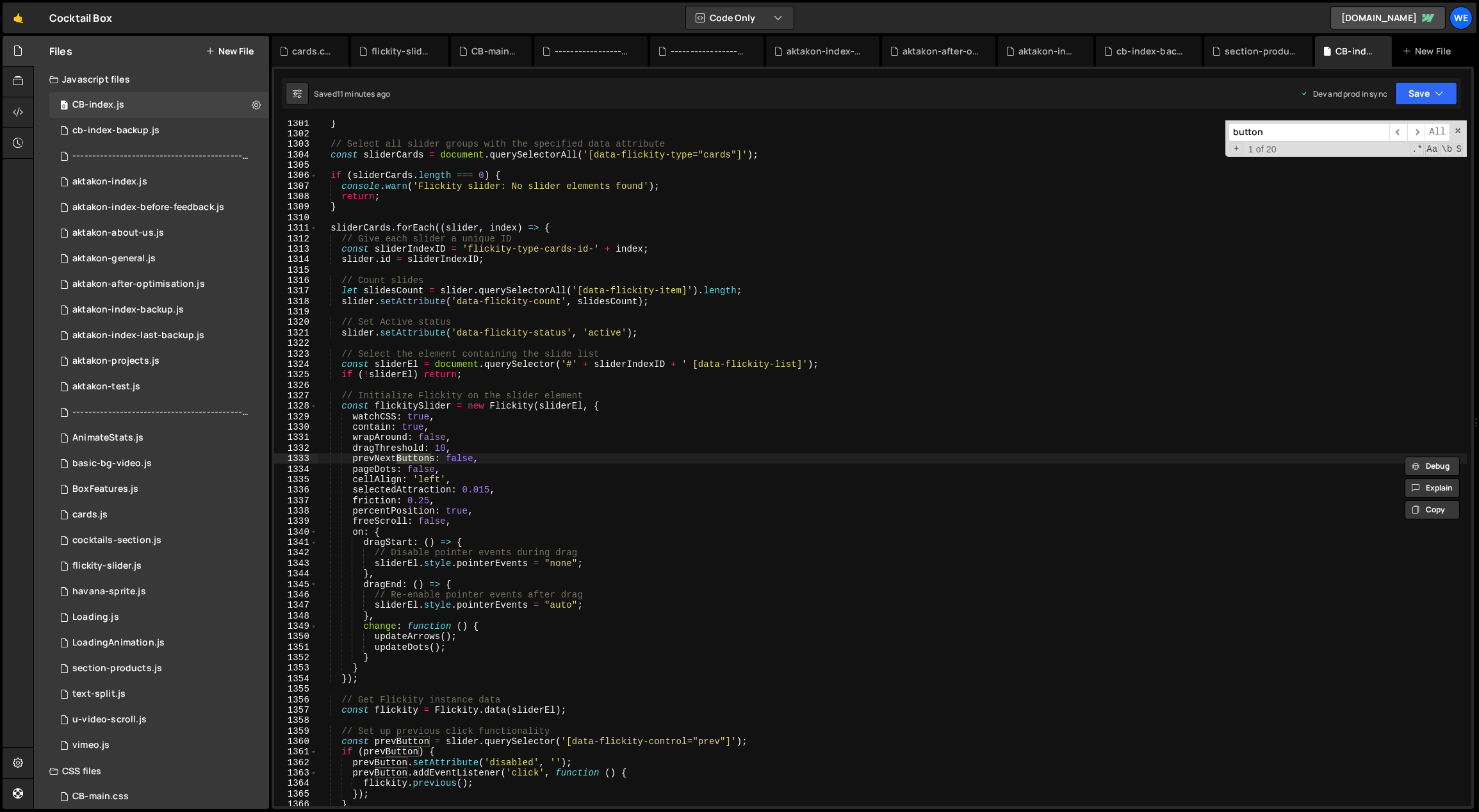
type input "button"
click at [619, 544] on div "} // Select all slider groups with the specified data attribute const sliderCar…" at bounding box center [892, 472] width 1151 height 708
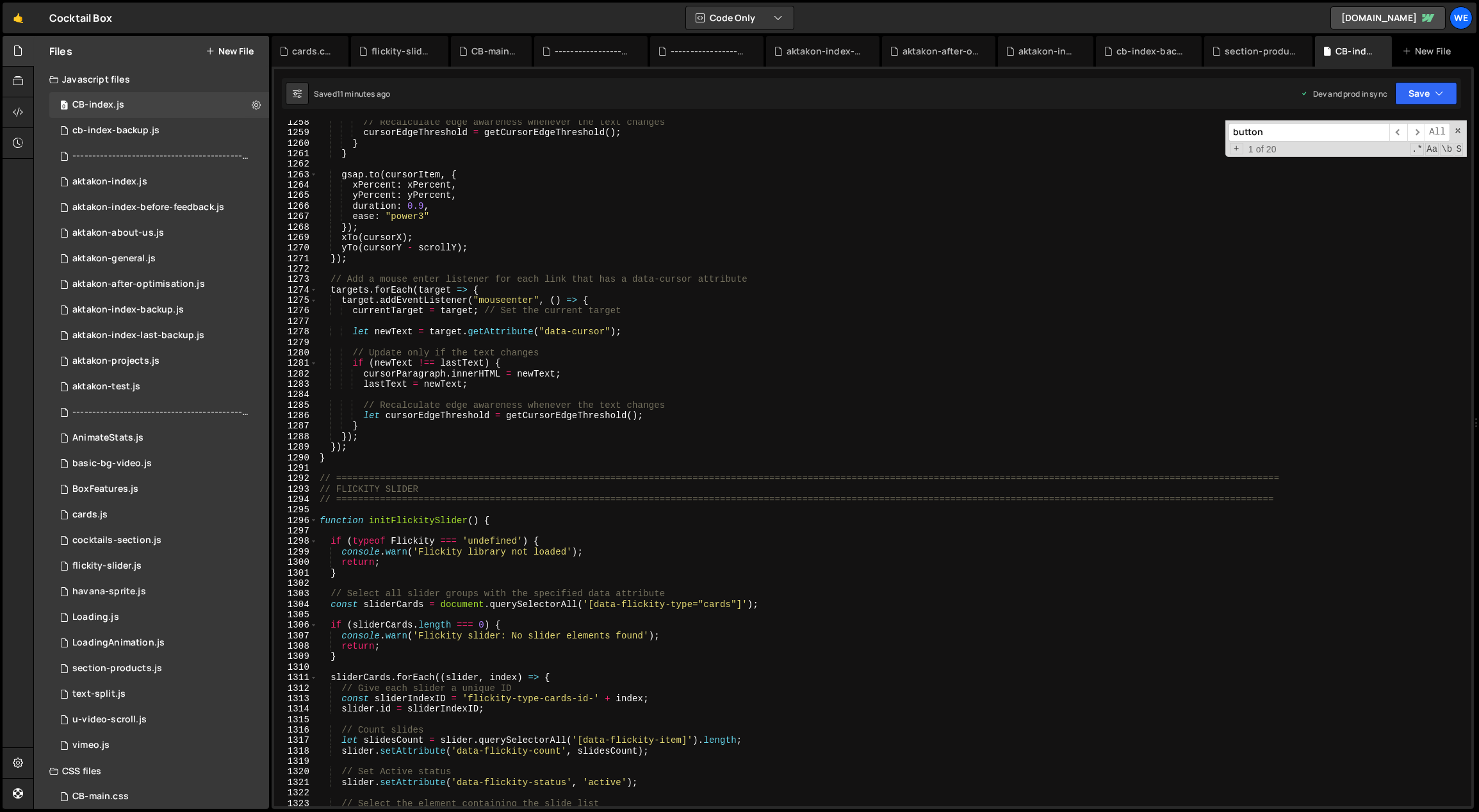
scroll to position [13031, 0]
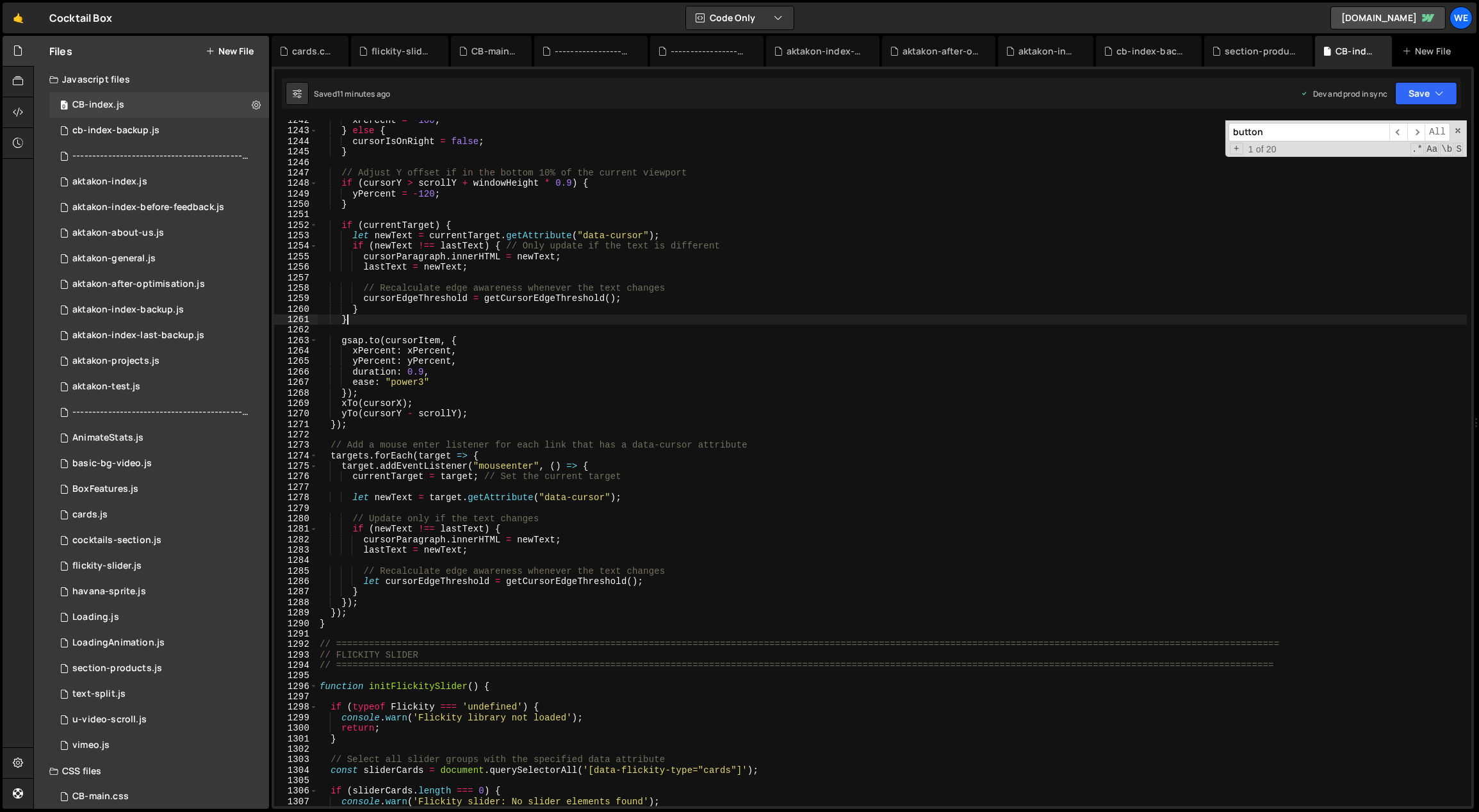
click at [1108, 323] on div "xPercent = - 100 ; } else { cursorIsOnRight = false ; } // Adjust Y offset if i…" at bounding box center [892, 469] width 1151 height 708
type textarea "initScript();"
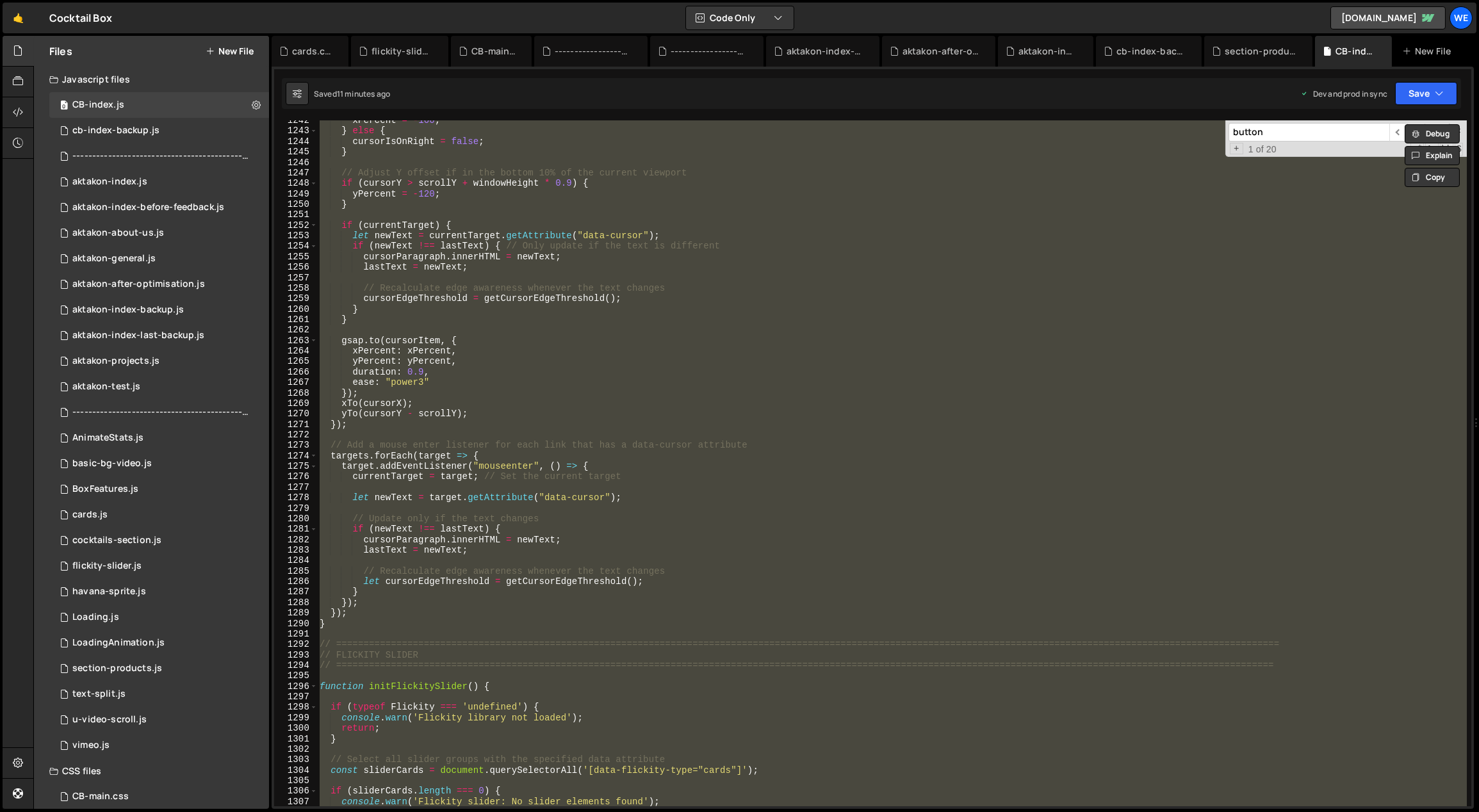
click at [1341, 128] on input "button" at bounding box center [1309, 132] width 161 height 18
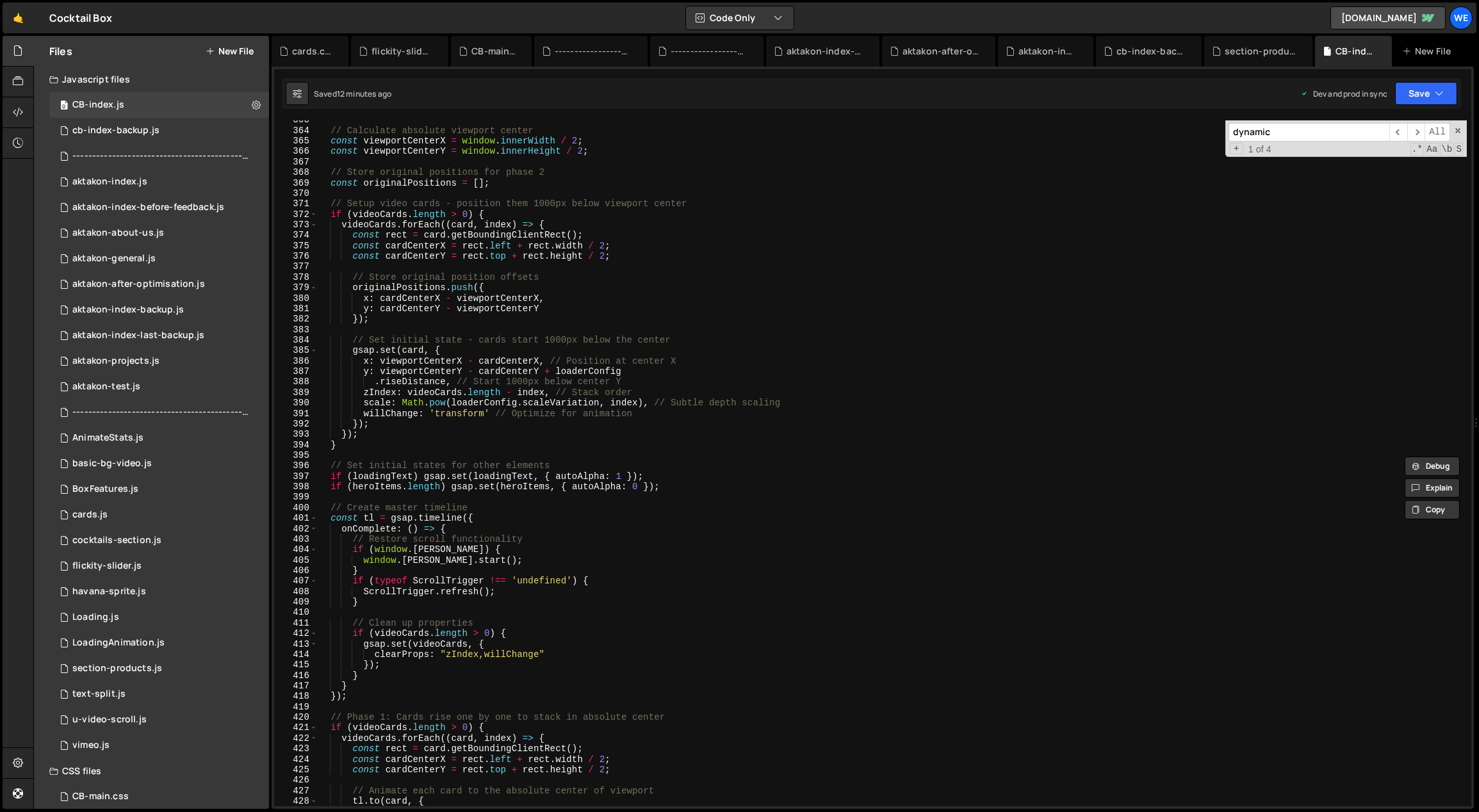
scroll to position [4282, 0]
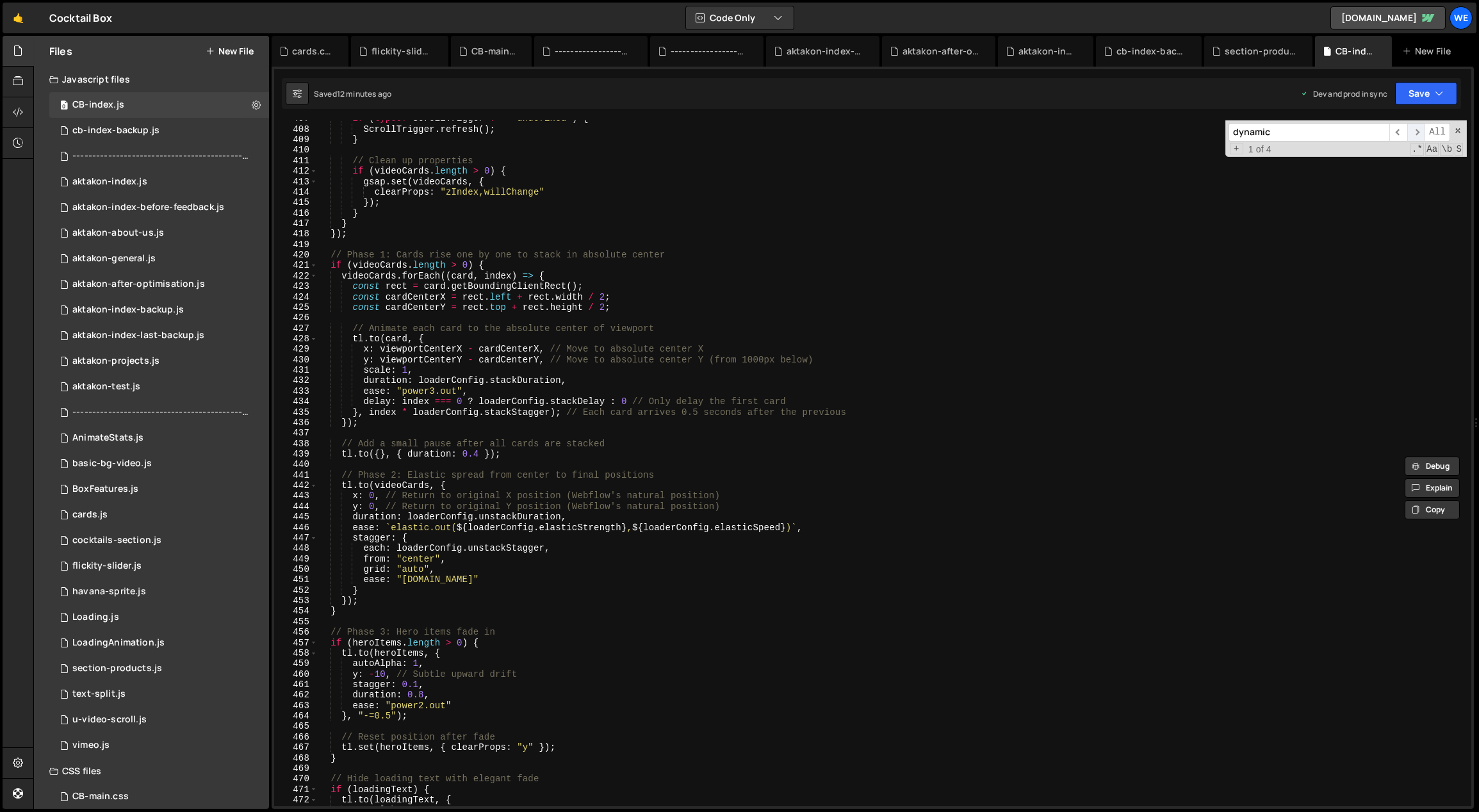
type input "dynamic"
click at [1412, 131] on span "​" at bounding box center [1416, 132] width 18 height 18
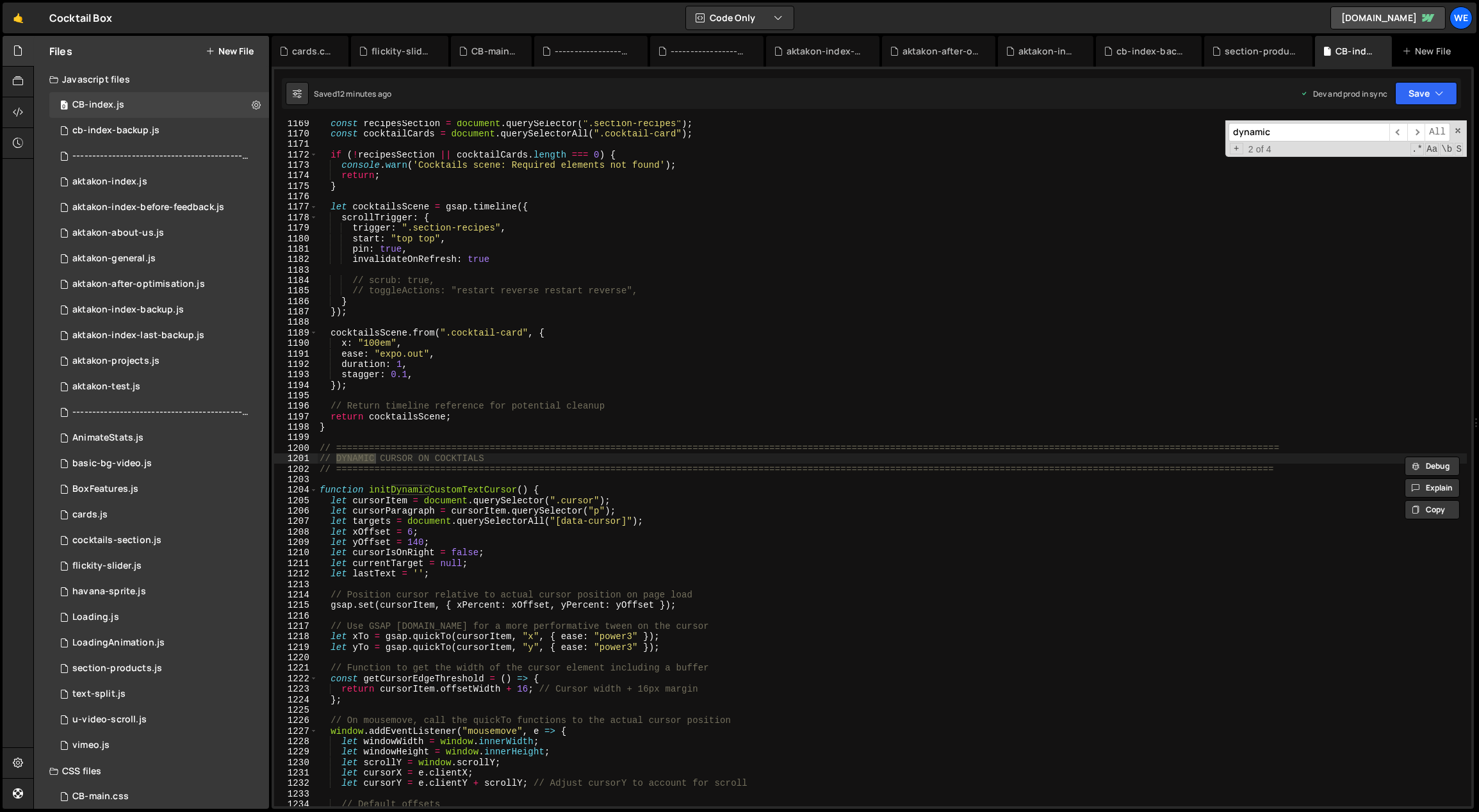
click at [823, 518] on div "const recipesSection = document . querySelector ( ".section-recipes" ) ; const …" at bounding box center [892, 472] width 1151 height 708
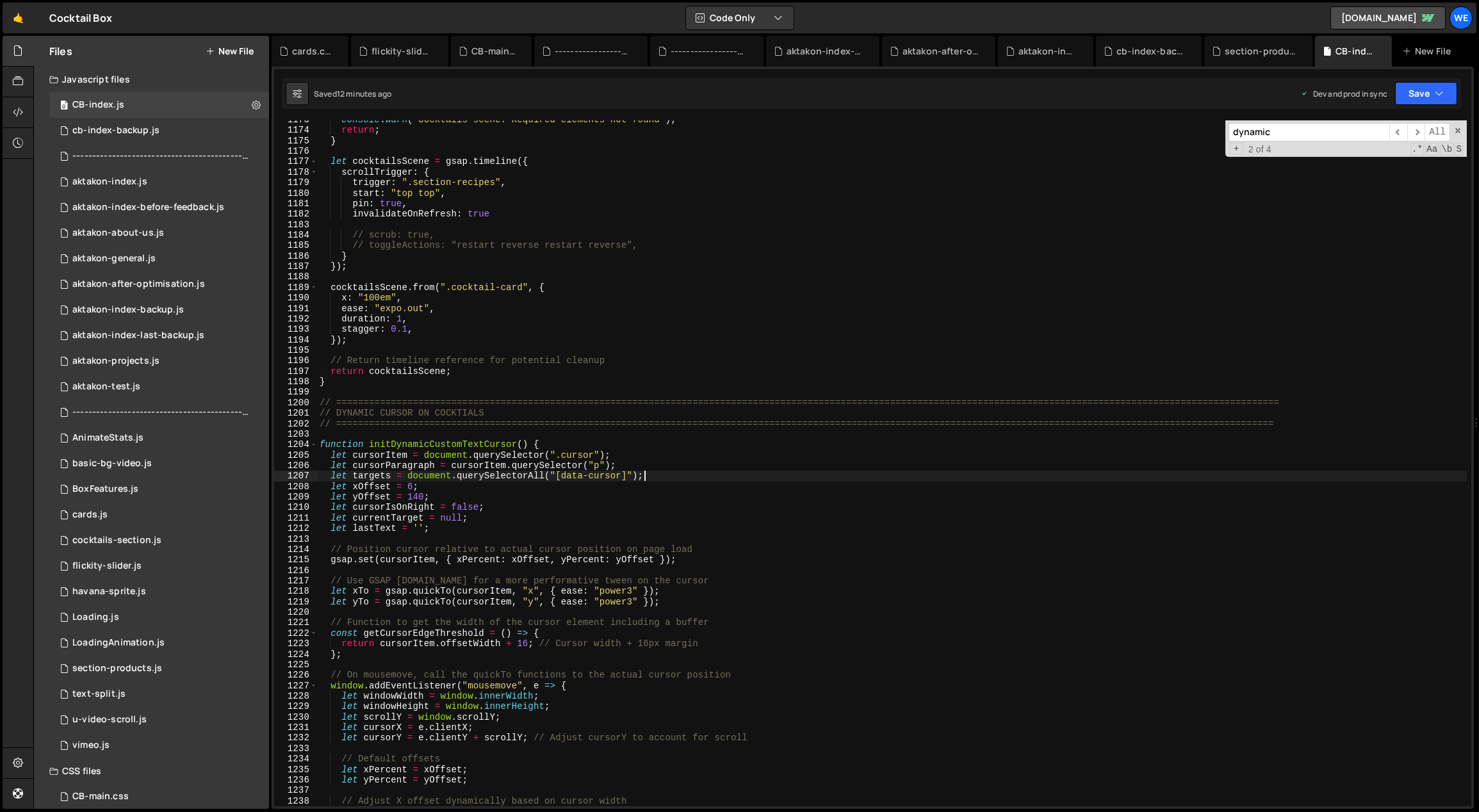
scroll to position [12320, 0]
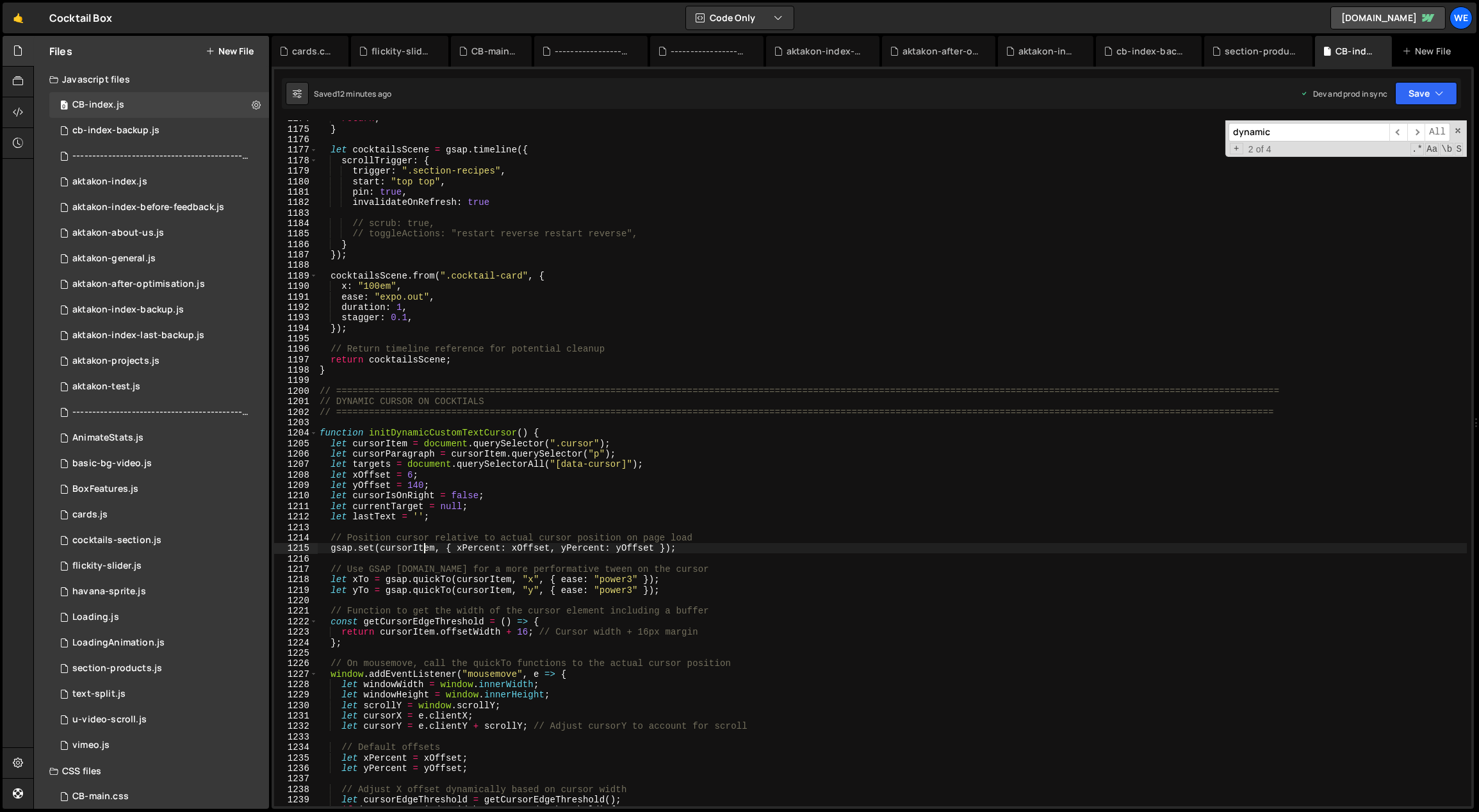
click at [423, 550] on div "return ; } let cocktailsScene = gsap . timeline ({ scrollTrigger : { trigger : …" at bounding box center [892, 467] width 1151 height 708
type textarea "gsap.set(cursorItem, { xPercent: xOffset, yPercent: yOffset });"
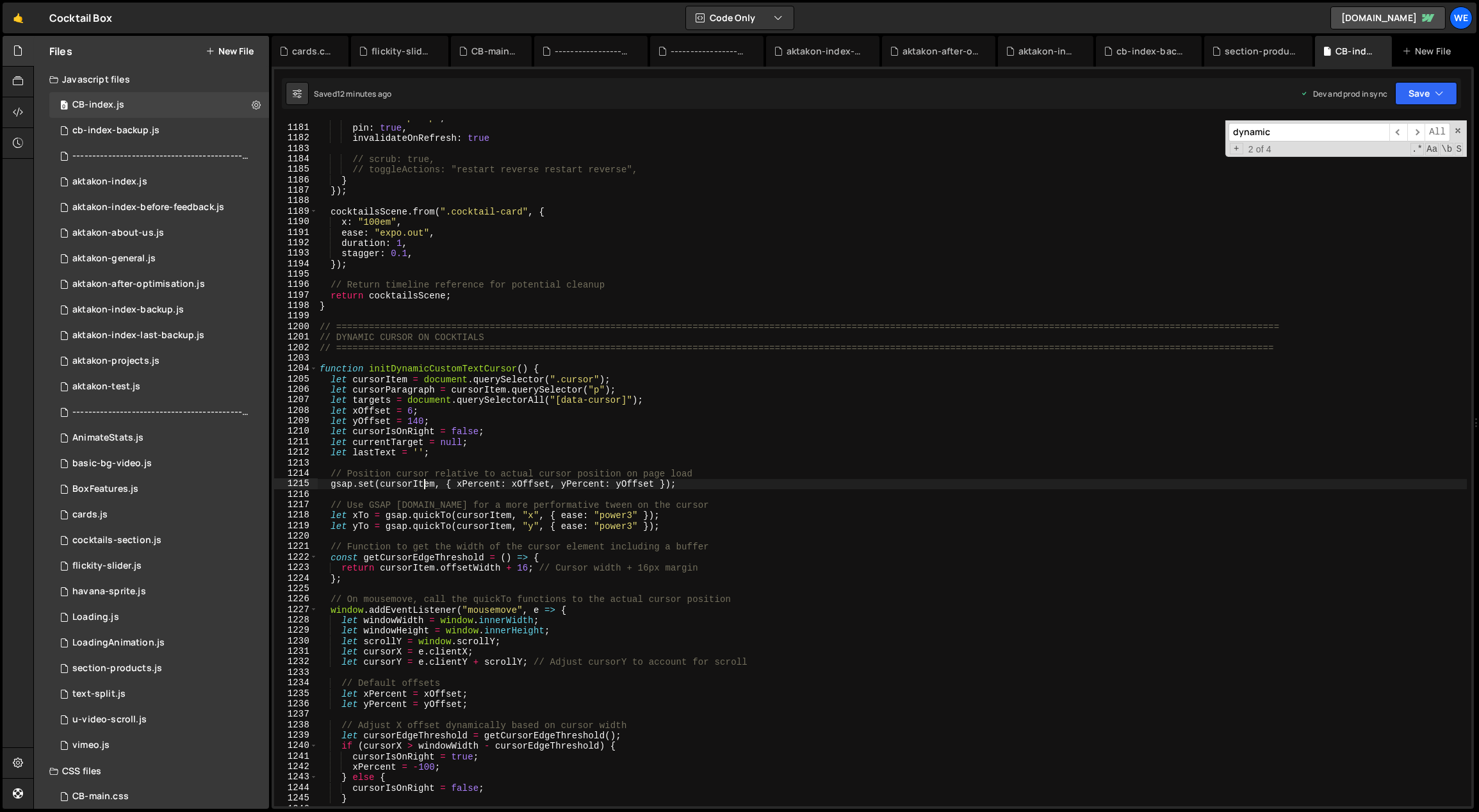
scroll to position [12517, 0]
